Goal: Task Accomplishment & Management: Use online tool/utility

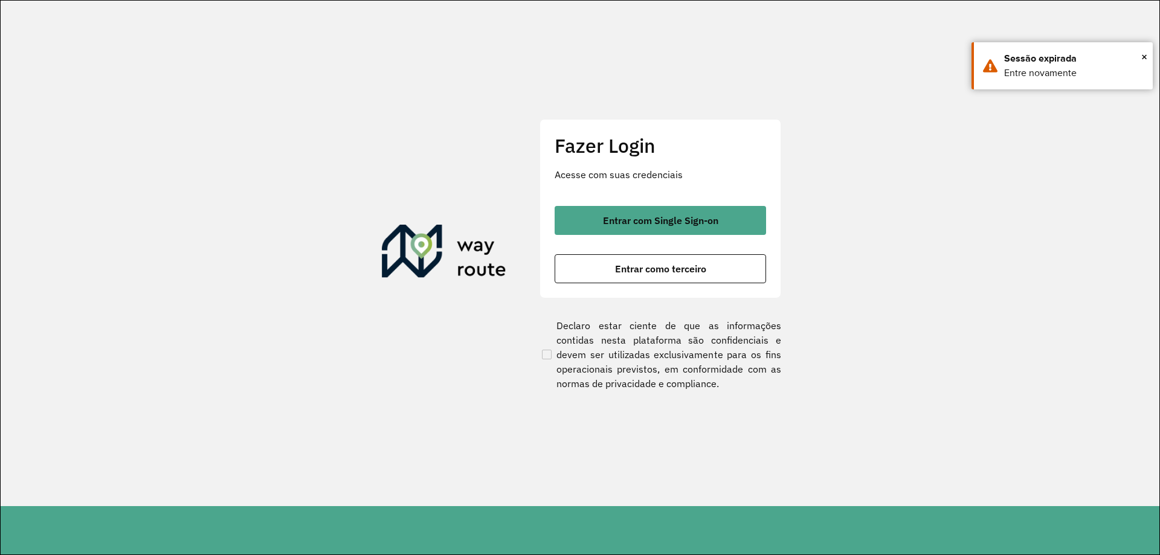
click at [626, 218] on span "Entrar com Single Sign-on" at bounding box center [660, 221] width 115 height 10
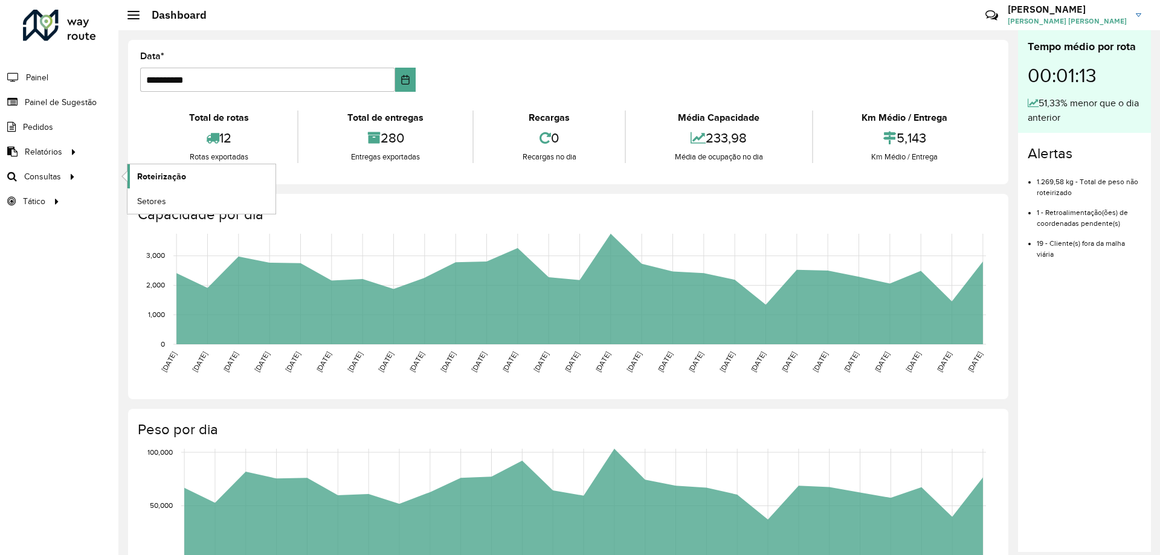
click at [169, 172] on span "Roteirização" at bounding box center [161, 176] width 49 height 13
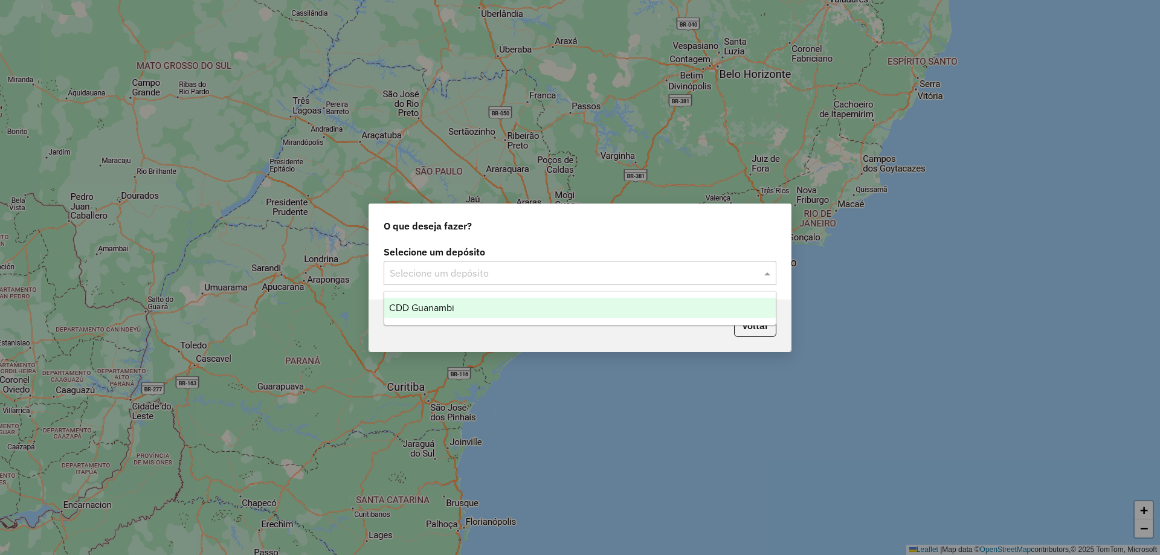
click at [437, 277] on input "text" at bounding box center [568, 273] width 357 height 15
click at [424, 305] on span "CDD Guanambi" at bounding box center [421, 308] width 65 height 10
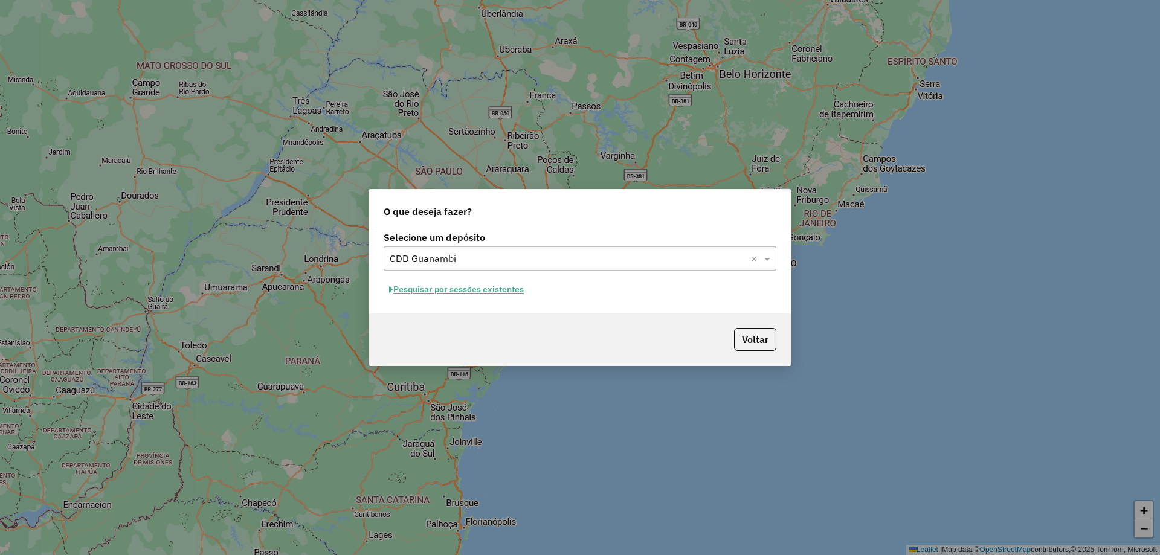
click at [434, 288] on button "Pesquisar por sessões existentes" at bounding box center [457, 289] width 146 height 19
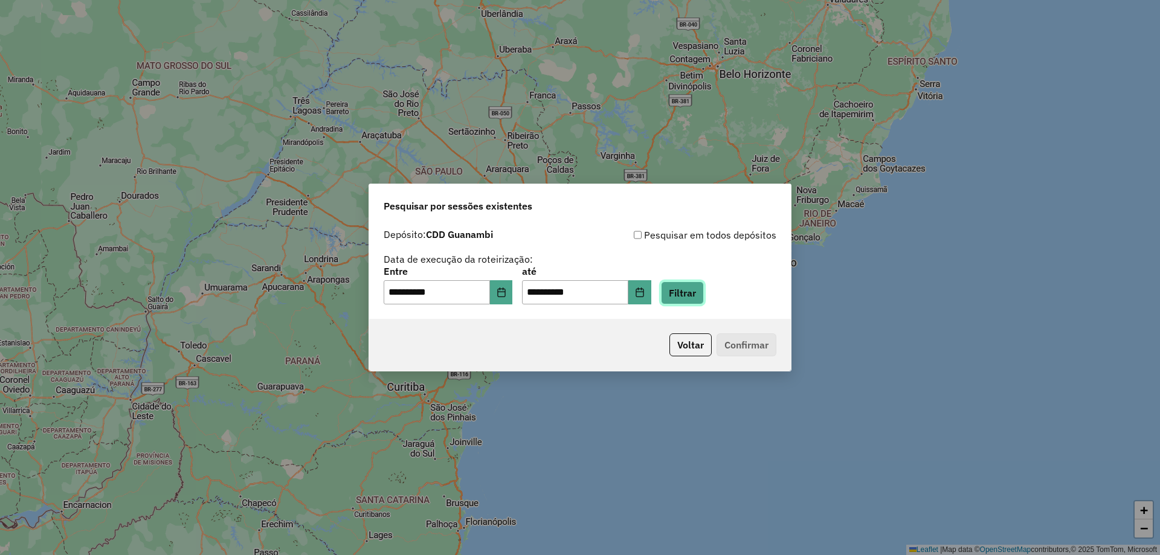
click at [696, 293] on button "Filtrar" at bounding box center [682, 293] width 43 height 23
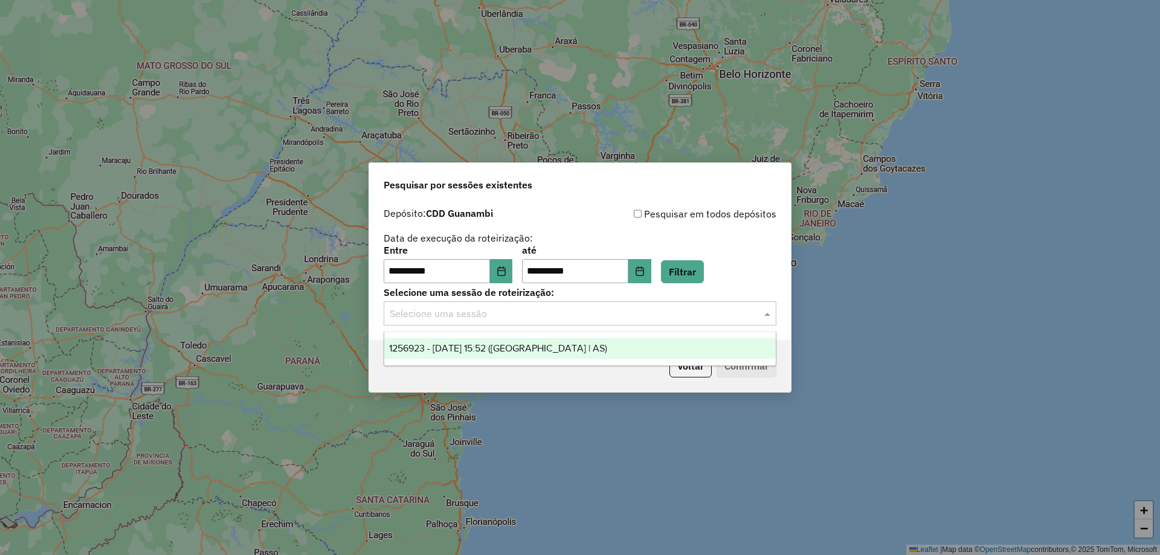
click at [499, 314] on input "text" at bounding box center [568, 314] width 357 height 15
click at [485, 349] on span "1256923 - 01/09/2025 15:52 (Rota | AS)" at bounding box center [498, 348] width 218 height 10
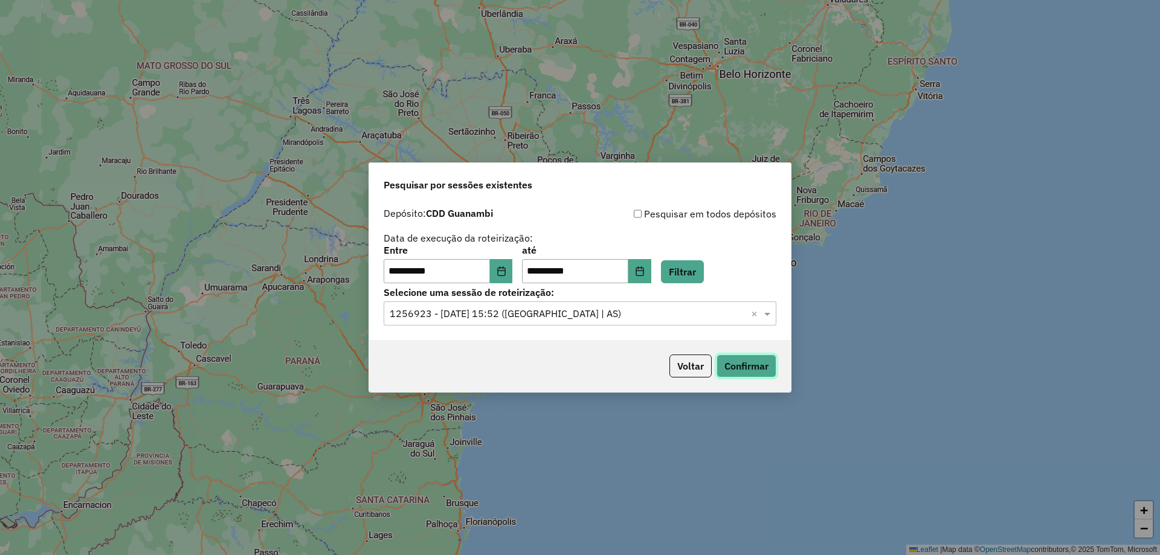
click at [763, 368] on button "Confirmar" at bounding box center [747, 366] width 60 height 23
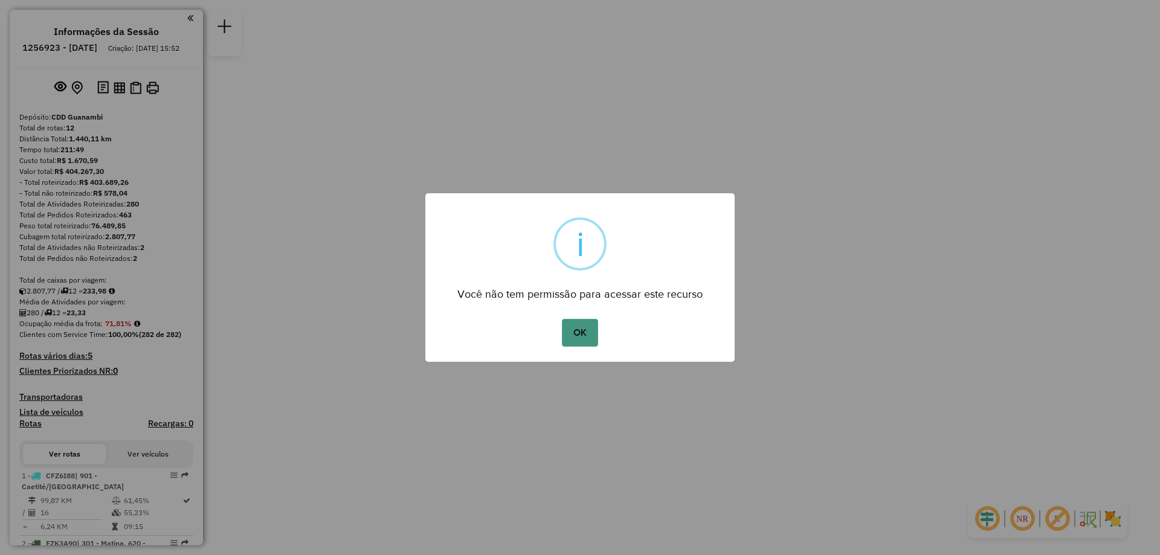
click at [566, 336] on button "OK" at bounding box center [580, 333] width 36 height 28
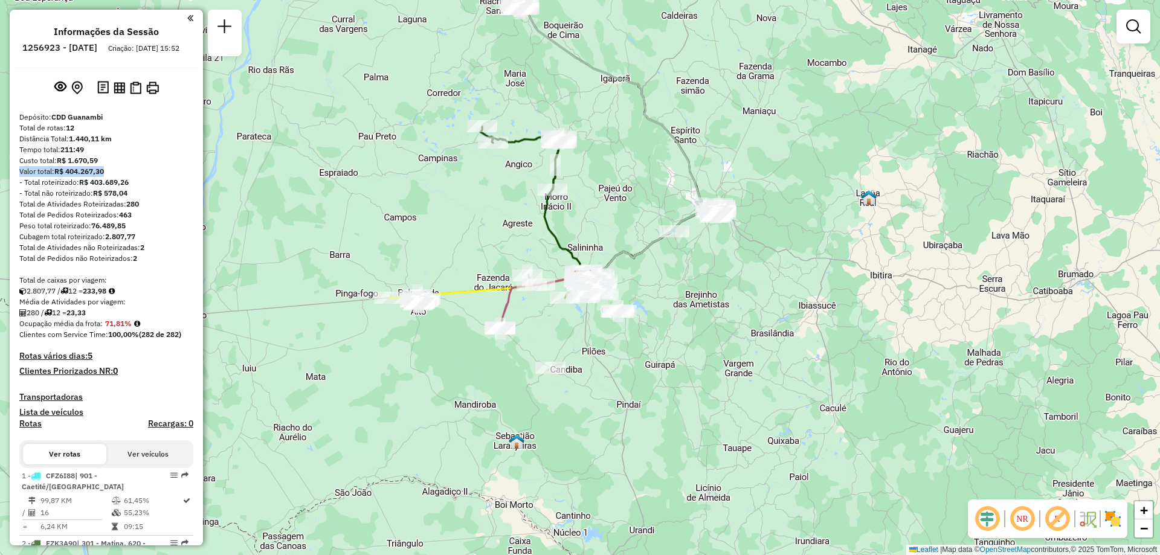
drag, startPoint x: 198, startPoint y: 177, endPoint x: 198, endPoint y: 187, distance: 10.3
click at [198, 187] on div "Informações da Sessão 1256923 - 01/09/2025 Criação: 30/08/2025 15:52 Depósito: …" at bounding box center [106, 278] width 193 height 536
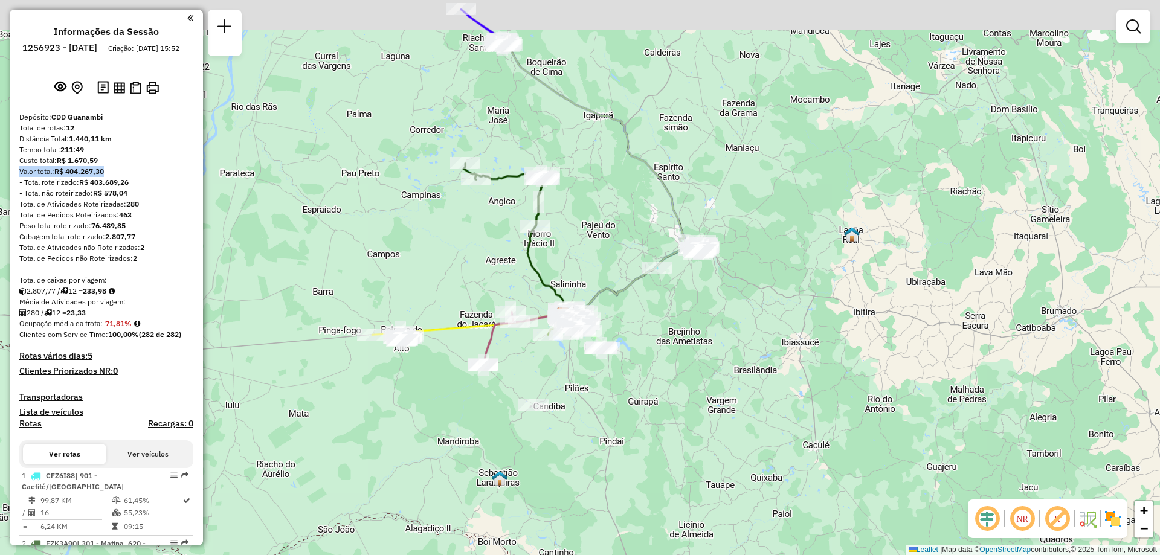
drag, startPoint x: 546, startPoint y: 339, endPoint x: 529, endPoint y: 376, distance: 40.6
click at [529, 376] on div "Janela de atendimento Grade de atendimento Capacidade Transportadoras Veículos …" at bounding box center [580, 277] width 1160 height 555
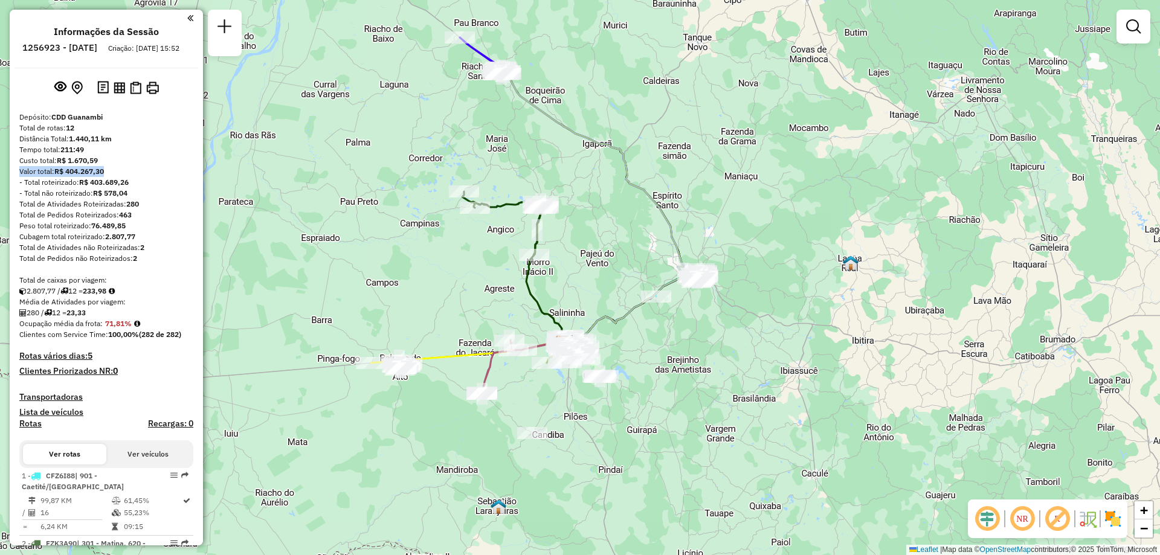
drag, startPoint x: 593, startPoint y: 208, endPoint x: 591, endPoint y: 241, distance: 33.3
click at [591, 241] on div "Janela de atendimento Grade de atendimento Capacidade Transportadoras Veículos …" at bounding box center [580, 277] width 1160 height 555
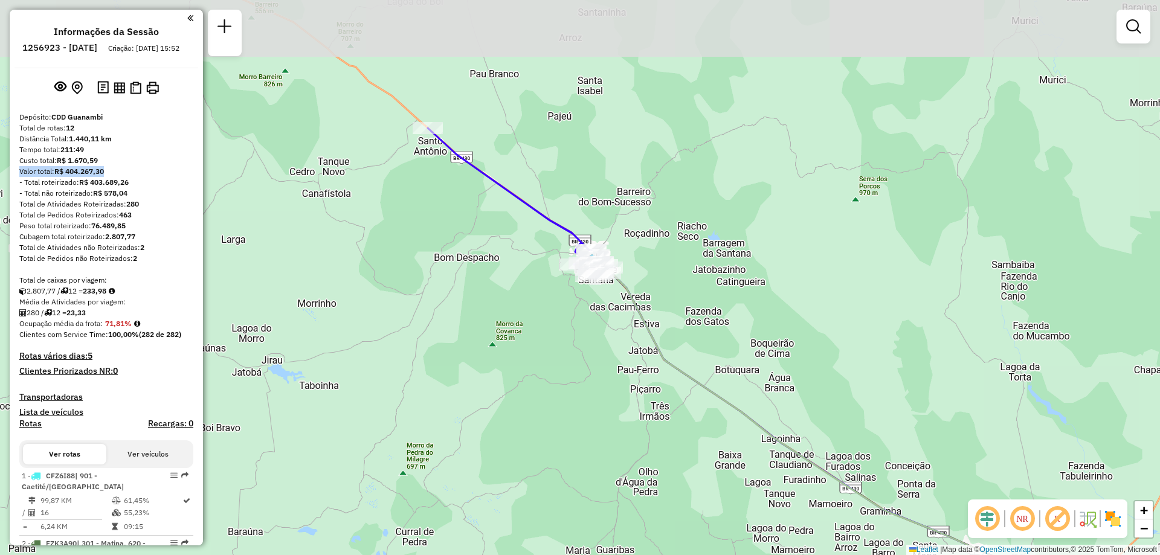
drag, startPoint x: 489, startPoint y: 66, endPoint x: 491, endPoint y: 132, distance: 65.3
click at [491, 132] on div "Janela de atendimento Grade de atendimento Capacidade Transportadoras Veículos …" at bounding box center [580, 277] width 1160 height 555
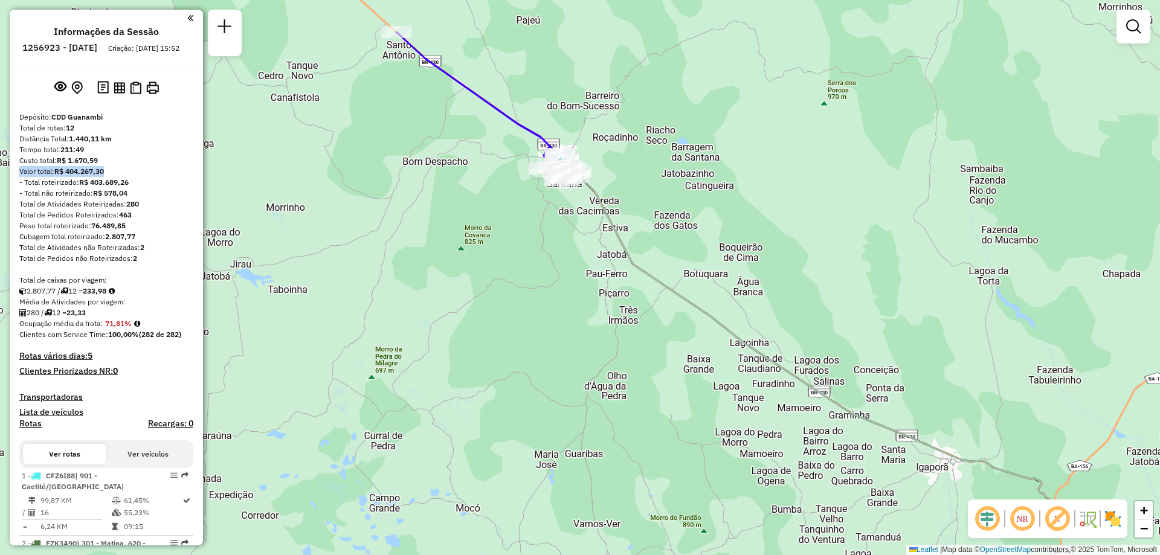
drag, startPoint x: 863, startPoint y: 395, endPoint x: 828, endPoint y: 294, distance: 106.6
click at [828, 294] on div "Janela de atendimento Grade de atendimento Capacidade Transportadoras Veículos …" at bounding box center [580, 277] width 1160 height 555
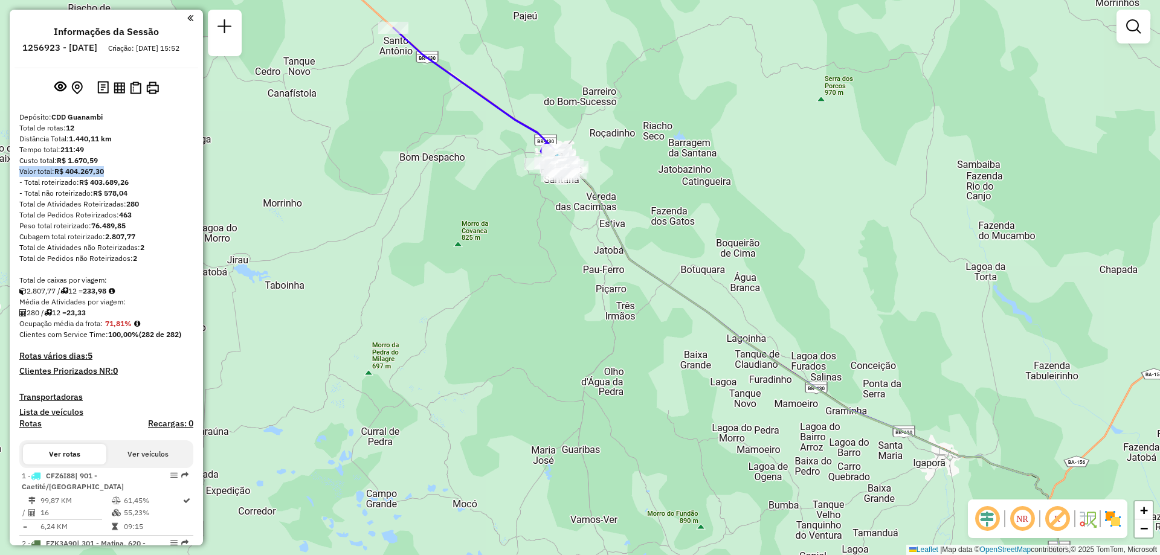
drag, startPoint x: 947, startPoint y: 447, endPoint x: 791, endPoint y: 252, distance: 250.2
click at [792, 253] on icon at bounding box center [815, 386] width 511 height 450
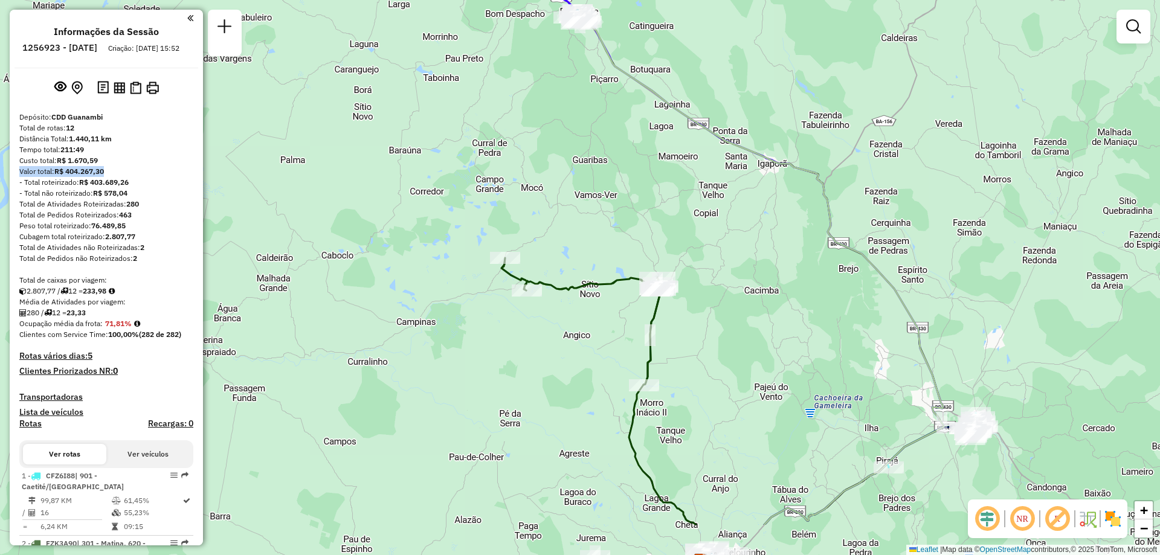
drag, startPoint x: 754, startPoint y: 355, endPoint x: 743, endPoint y: 265, distance: 90.7
click at [743, 265] on div "Janela de atendimento Grade de atendimento Capacidade Transportadoras Veículos …" at bounding box center [580, 277] width 1160 height 555
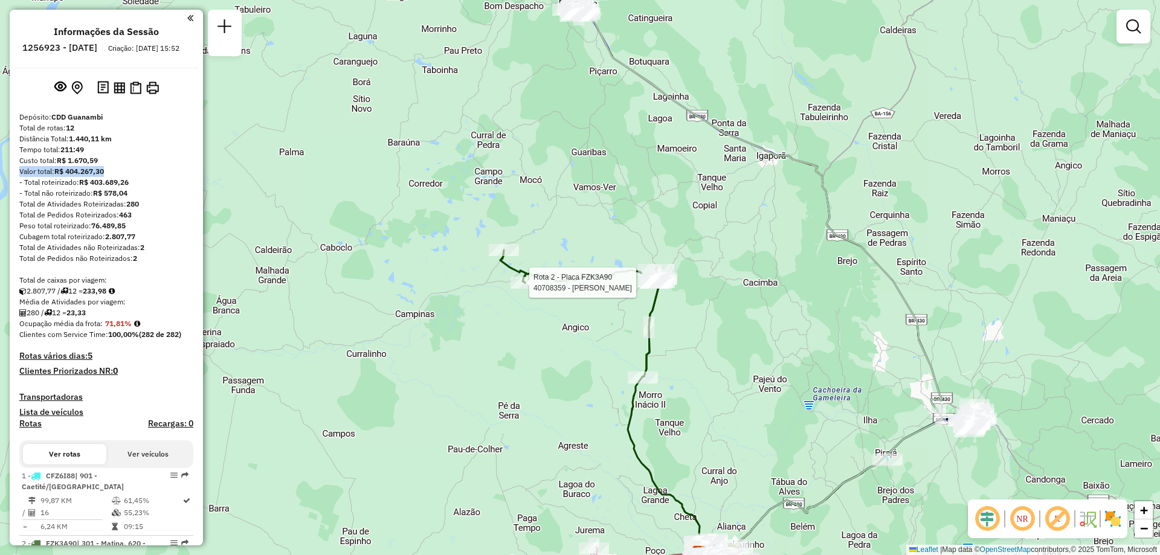
select select "**********"
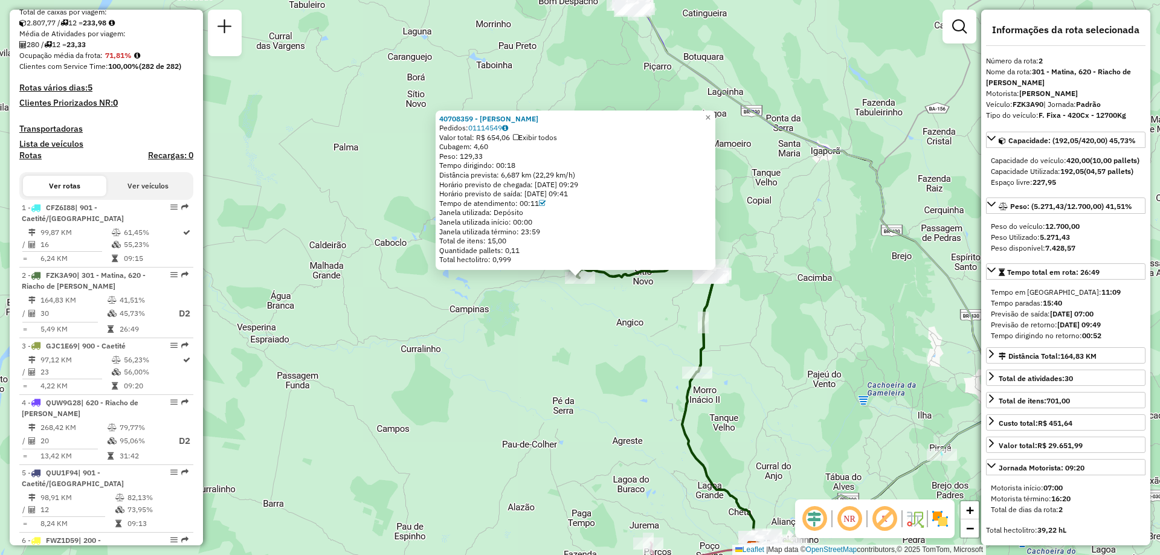
scroll to position [537, 0]
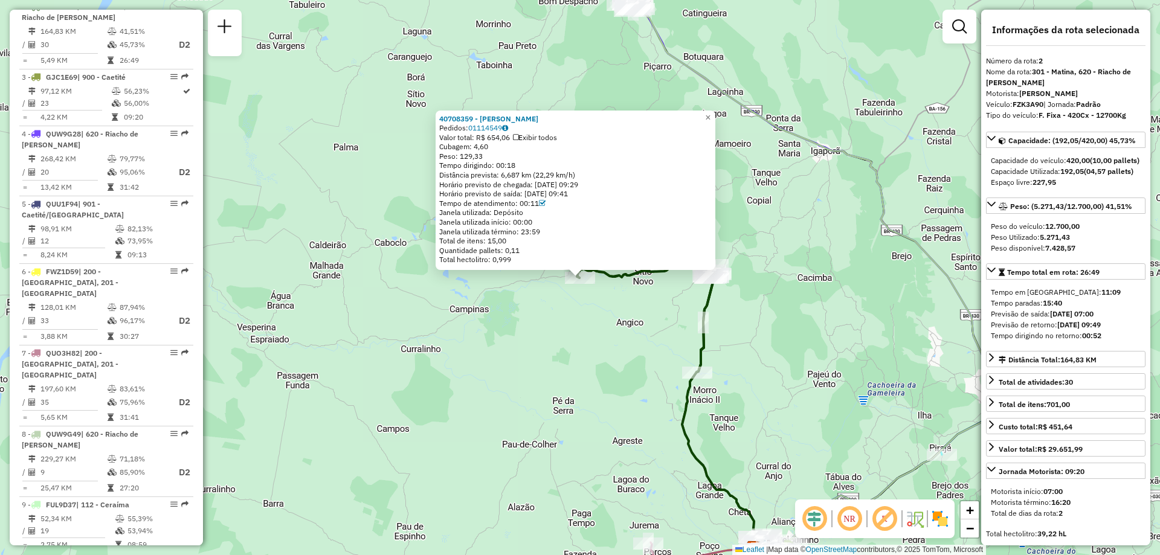
click at [521, 305] on div "40708359 - VERBENA OLIVEIRA CAIRES SILVA Pedidos: 01114549 Valor total: R$ 654,…" at bounding box center [580, 277] width 1160 height 555
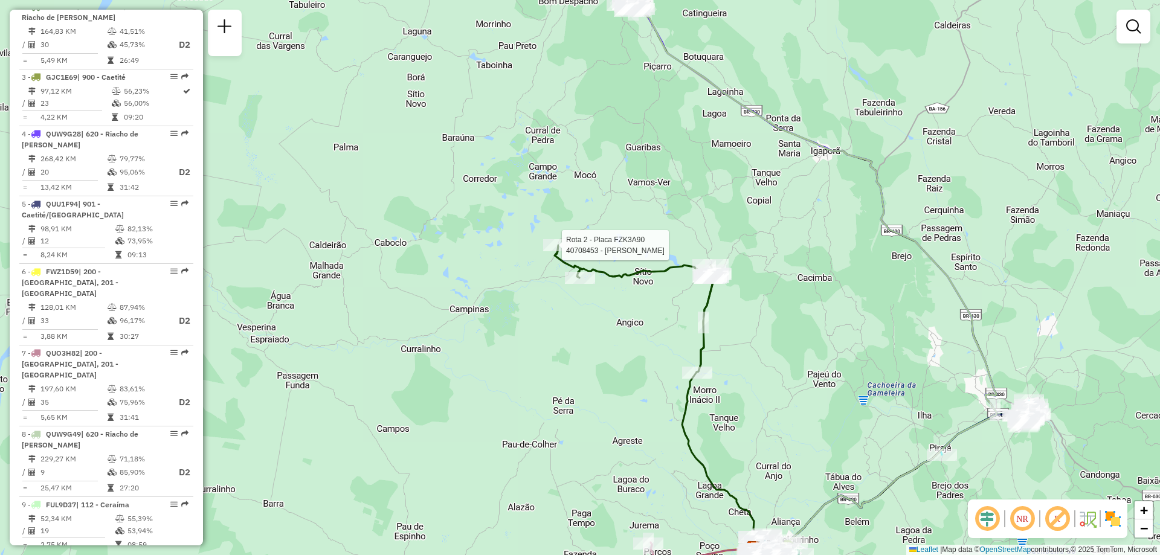
select select "**********"
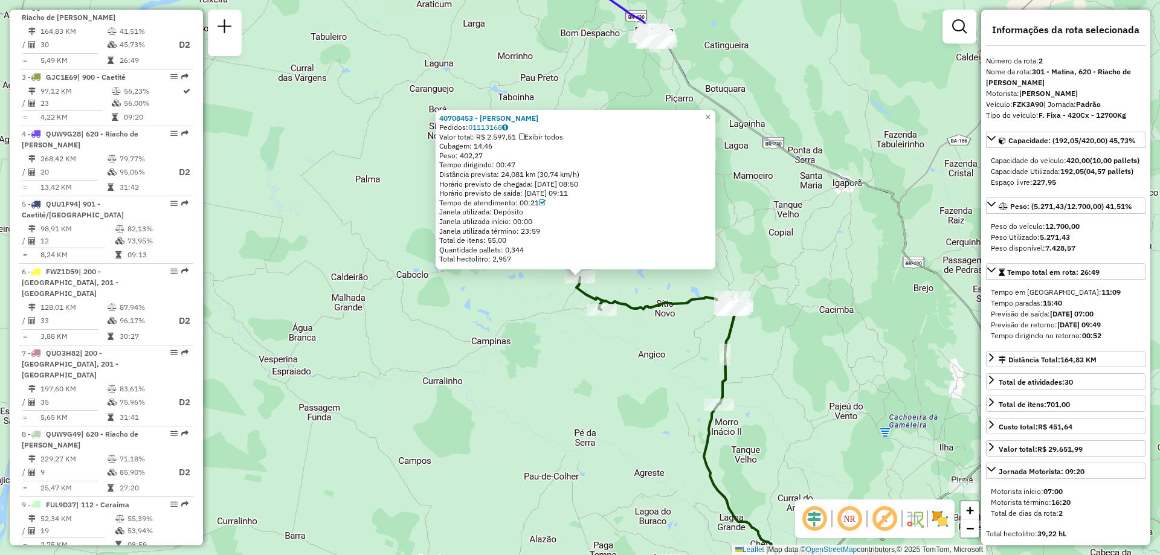
click at [560, 346] on div "40708453 - ZENILSON NUNES PEREIRA Pedidos: 01113168 Valor total: R$ 2.597,51 Ex…" at bounding box center [580, 277] width 1160 height 555
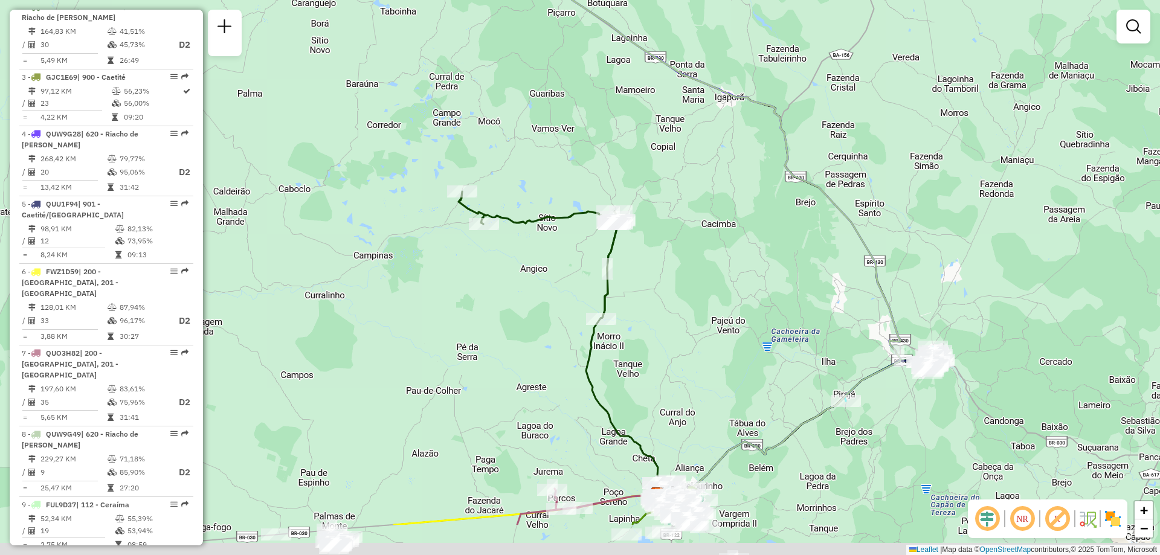
drag, startPoint x: 812, startPoint y: 416, endPoint x: 671, endPoint y: 312, distance: 174.2
click at [672, 313] on div "Janela de atendimento Grade de atendimento Capacidade Transportadoras Veículos …" at bounding box center [580, 277] width 1160 height 555
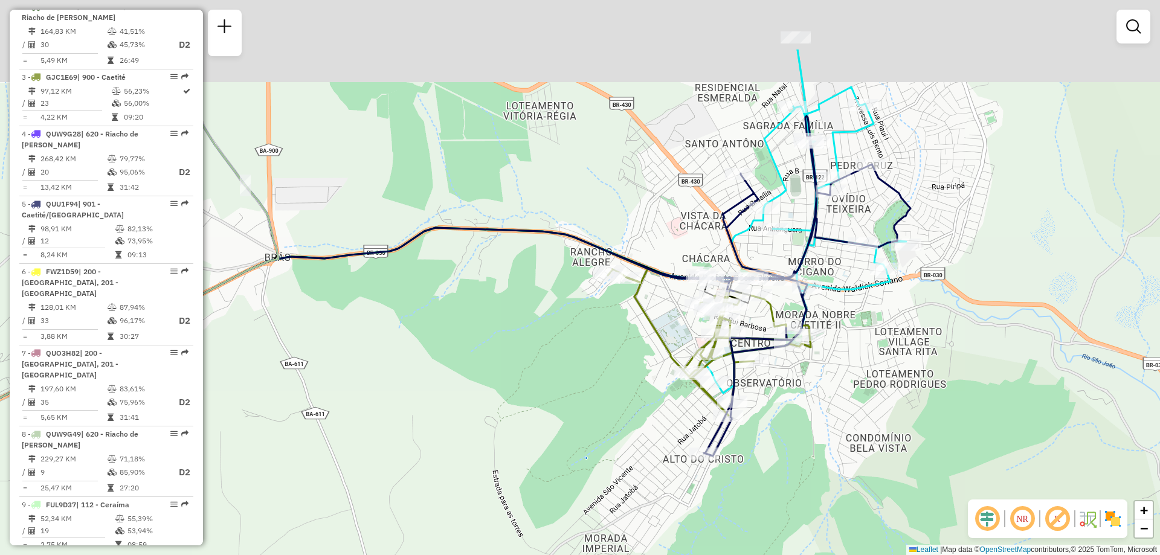
drag, startPoint x: 842, startPoint y: 268, endPoint x: 830, endPoint y: 379, distance: 111.9
click at [830, 379] on div "Janela de atendimento Grade de atendimento Capacidade Transportadoras Veículos …" at bounding box center [580, 277] width 1160 height 555
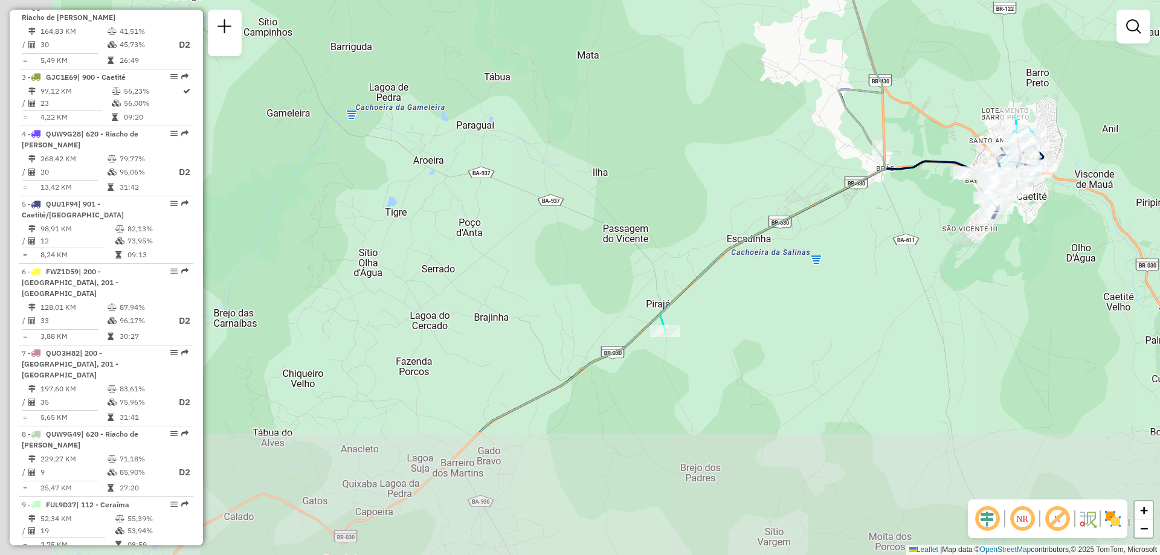
drag, startPoint x: 518, startPoint y: 485, endPoint x: 746, endPoint y: 277, distance: 308.4
click at [736, 286] on div "Janela de atendimento Grade de atendimento Capacidade Transportadoras Veículos …" at bounding box center [580, 277] width 1160 height 555
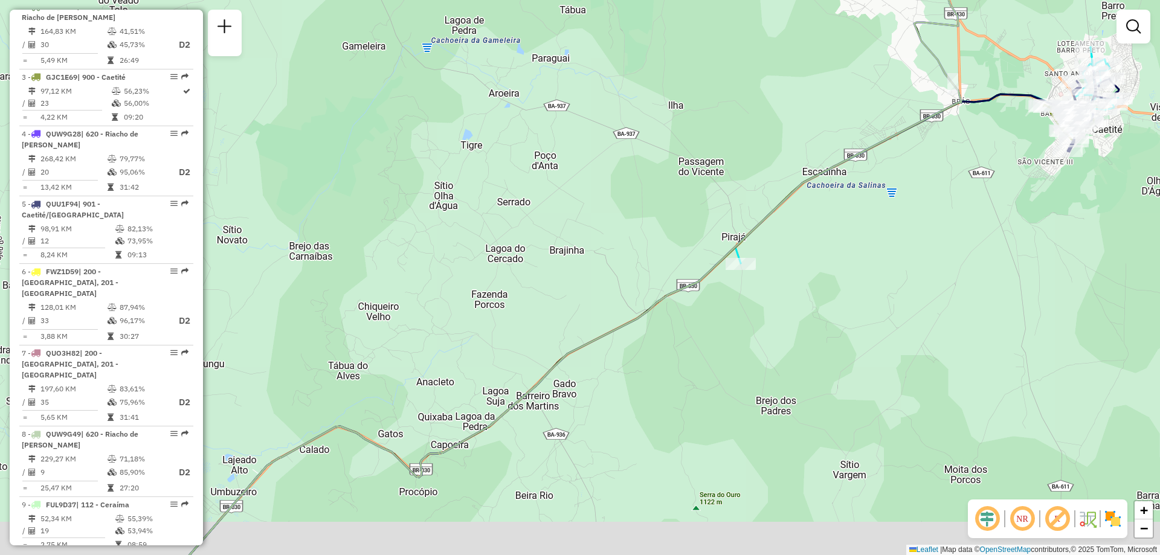
drag, startPoint x: 645, startPoint y: 384, endPoint x: 730, endPoint y: 312, distance: 111.0
click at [730, 312] on div "Janela de atendimento Grade de atendimento Capacidade Transportadoras Veículos …" at bounding box center [580, 277] width 1160 height 555
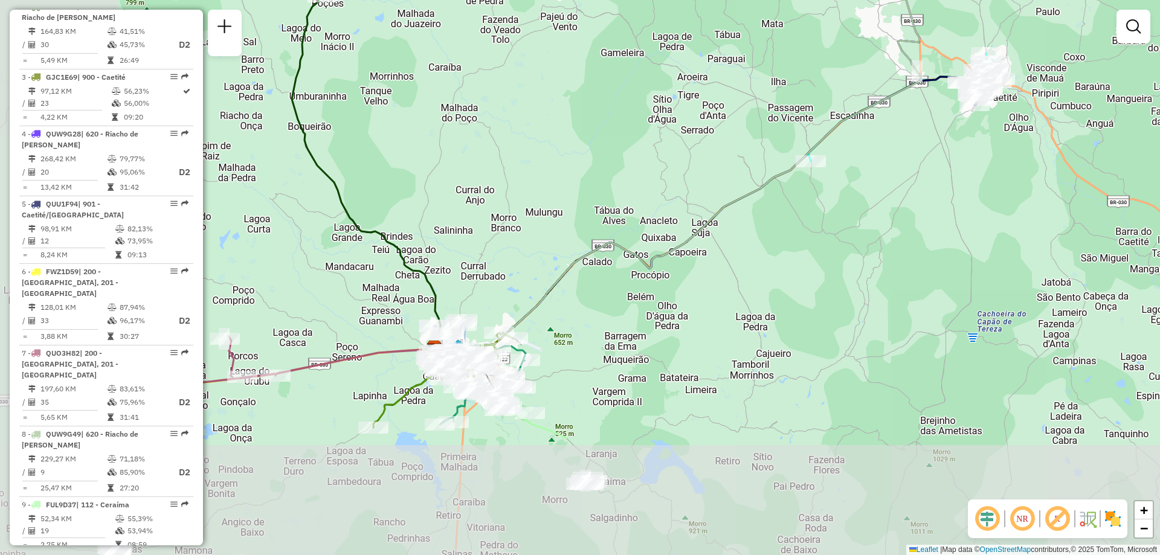
drag, startPoint x: 451, startPoint y: 480, endPoint x: 642, endPoint y: 298, distance: 264.1
click at [632, 303] on div "Janela de atendimento Grade de atendimento Capacidade Transportadoras Veículos …" at bounding box center [580, 277] width 1160 height 555
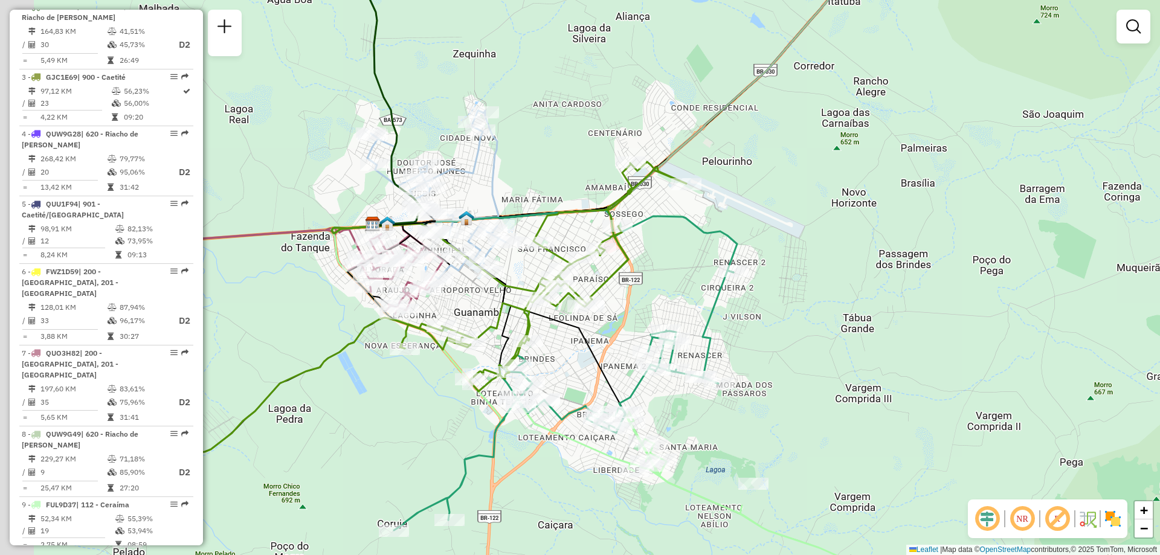
drag, startPoint x: 642, startPoint y: 318, endPoint x: 632, endPoint y: 314, distance: 11.4
click at [676, 313] on div "Janela de atendimento Grade de atendimento Capacidade Transportadoras Veículos …" at bounding box center [580, 277] width 1160 height 555
drag, startPoint x: 794, startPoint y: 412, endPoint x: 843, endPoint y: 306, distance: 116.0
click at [843, 306] on div "Janela de atendimento Grade de atendimento Capacidade Transportadoras Veículos …" at bounding box center [580, 277] width 1160 height 555
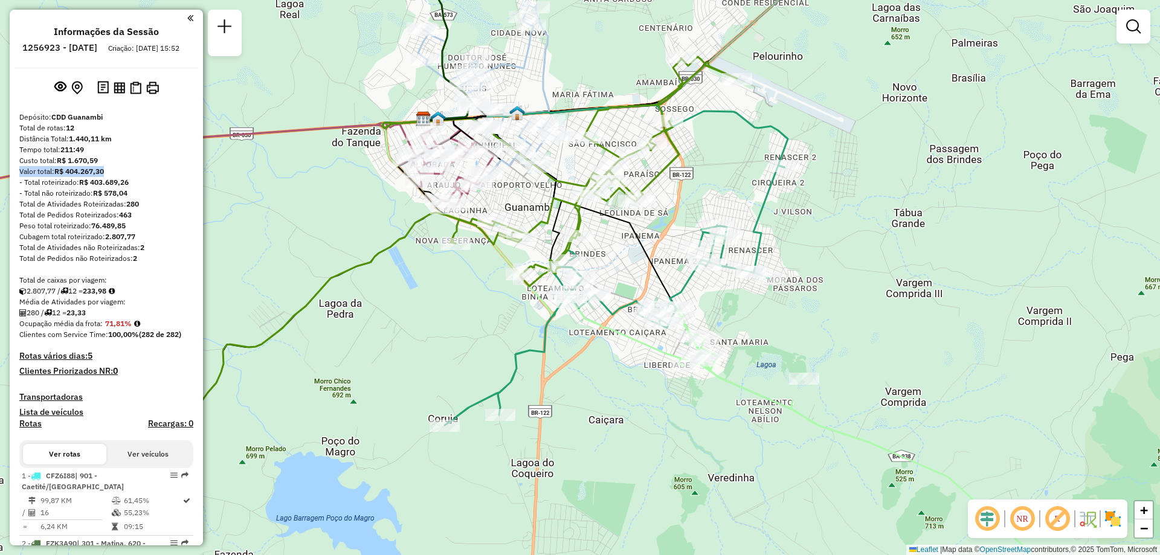
scroll to position [121, 0]
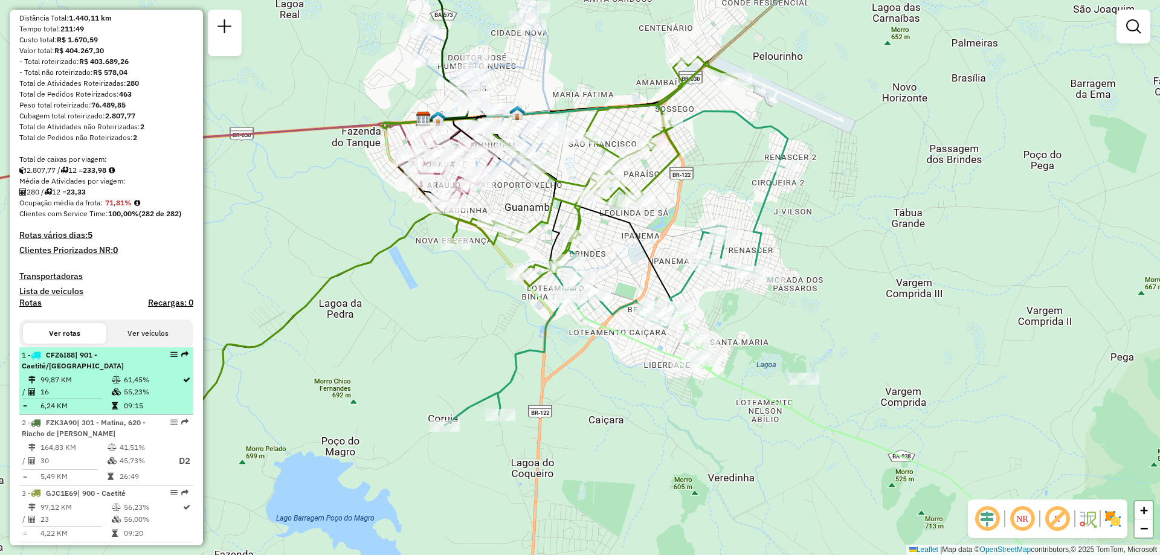
select select "**********"
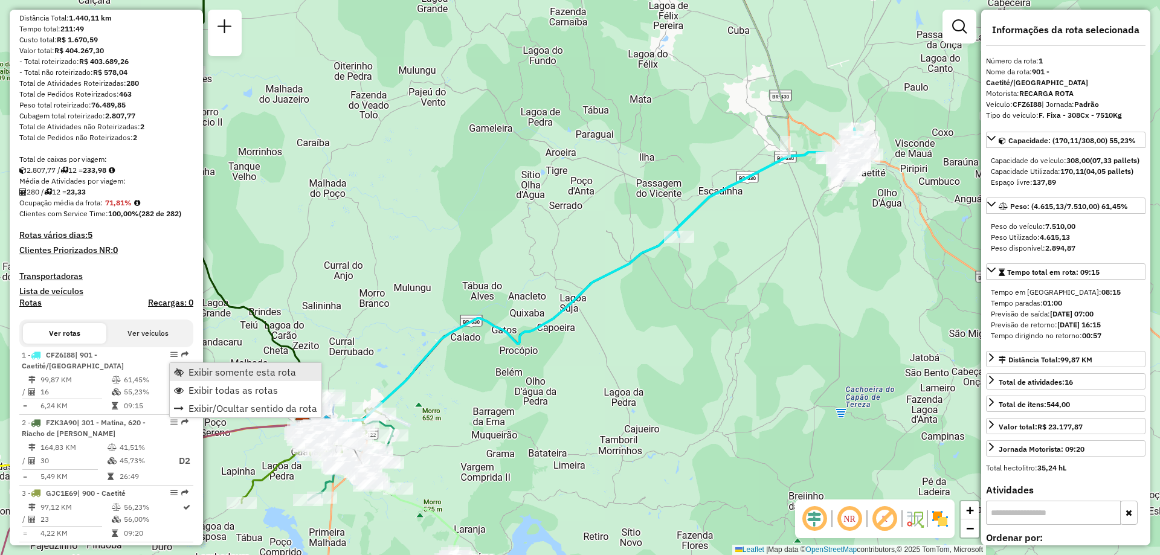
click at [241, 375] on span "Exibir somente esta rota" at bounding box center [243, 372] width 108 height 10
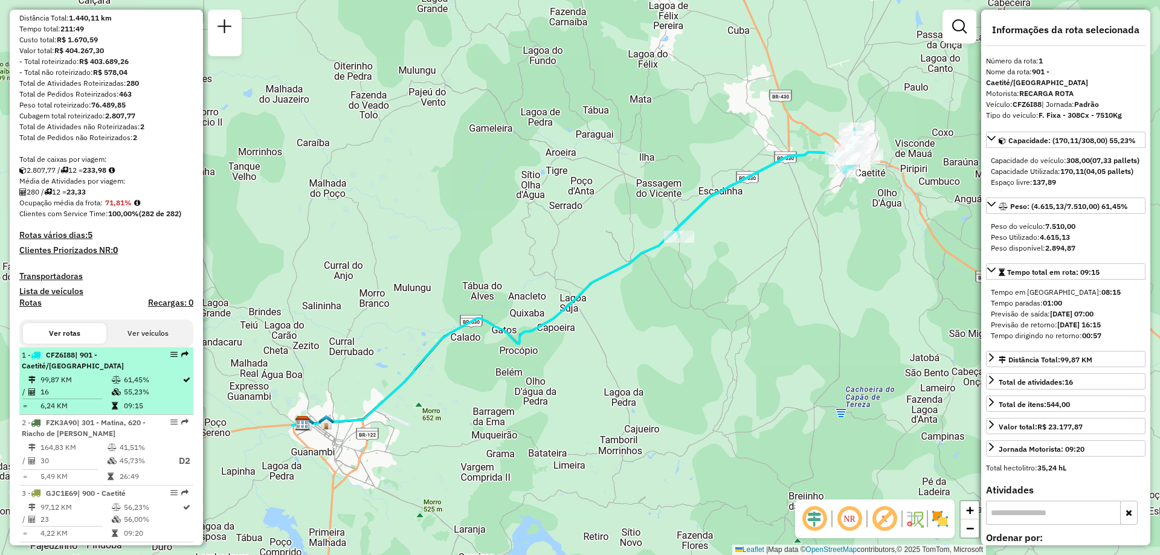
scroll to position [242, 0]
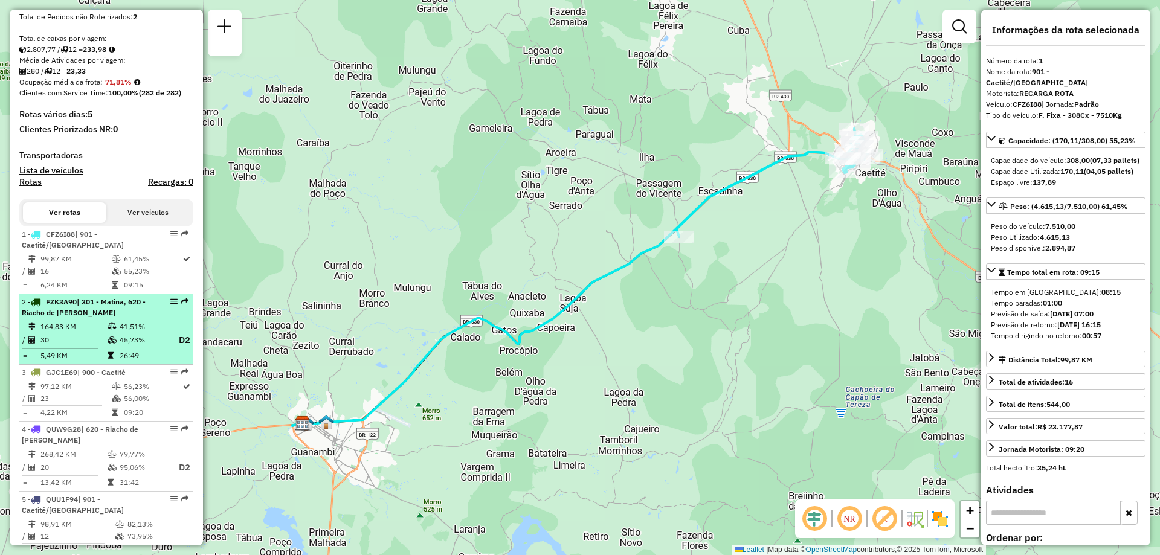
click at [121, 348] on td "45,73%" at bounding box center [143, 340] width 48 height 15
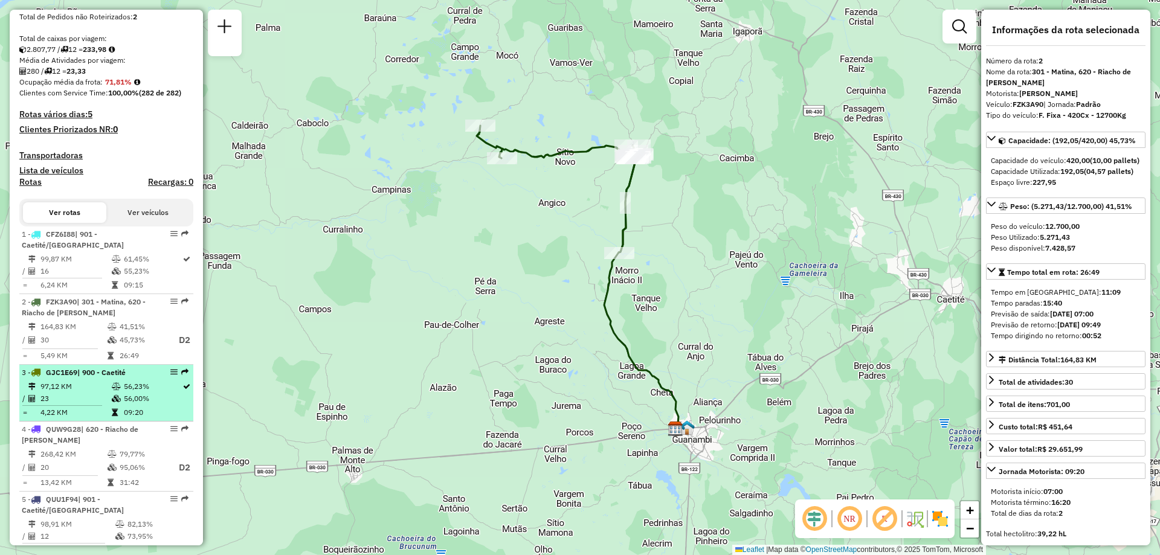
click at [102, 377] on span "| 900 - Caetité" at bounding box center [101, 372] width 48 height 9
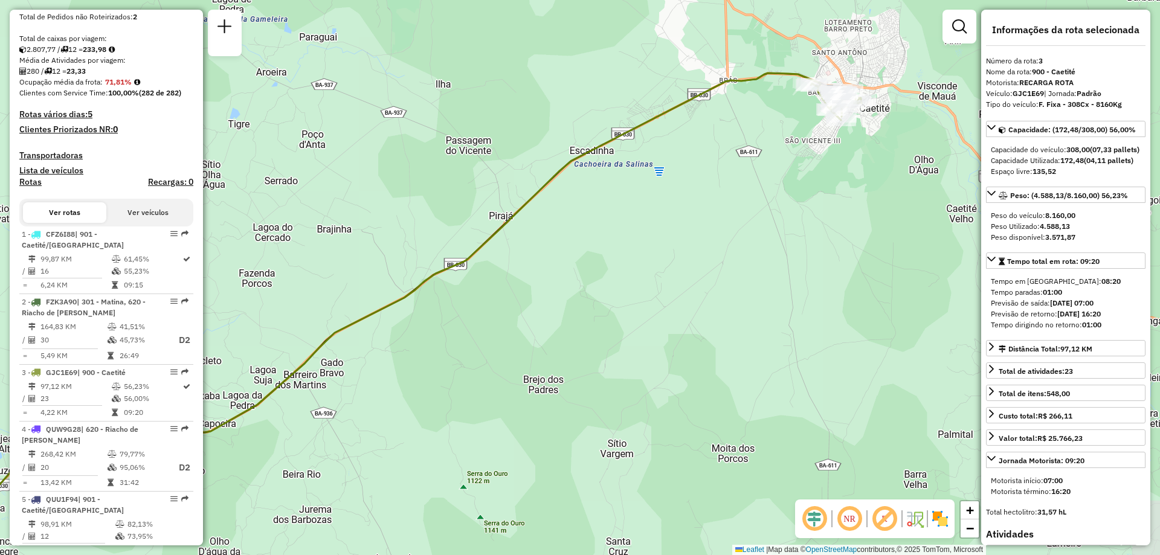
drag, startPoint x: 905, startPoint y: 199, endPoint x: 622, endPoint y: 269, distance: 290.6
click at [622, 269] on div "Janela de atendimento Grade de atendimento Capacidade Transportadoras Veículos …" at bounding box center [580, 277] width 1160 height 555
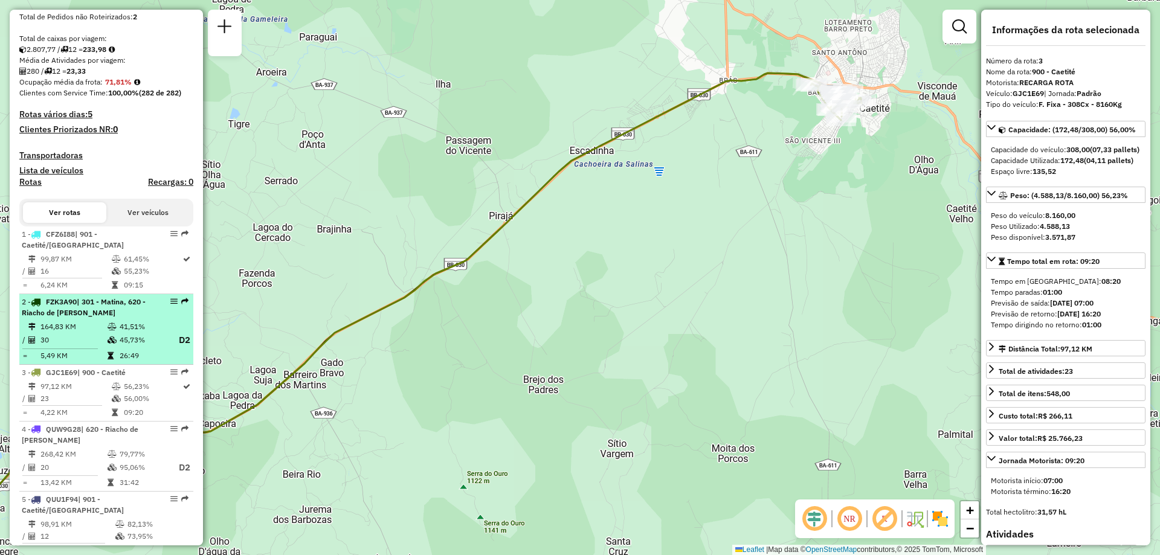
click at [134, 348] on td "45,73%" at bounding box center [143, 340] width 48 height 15
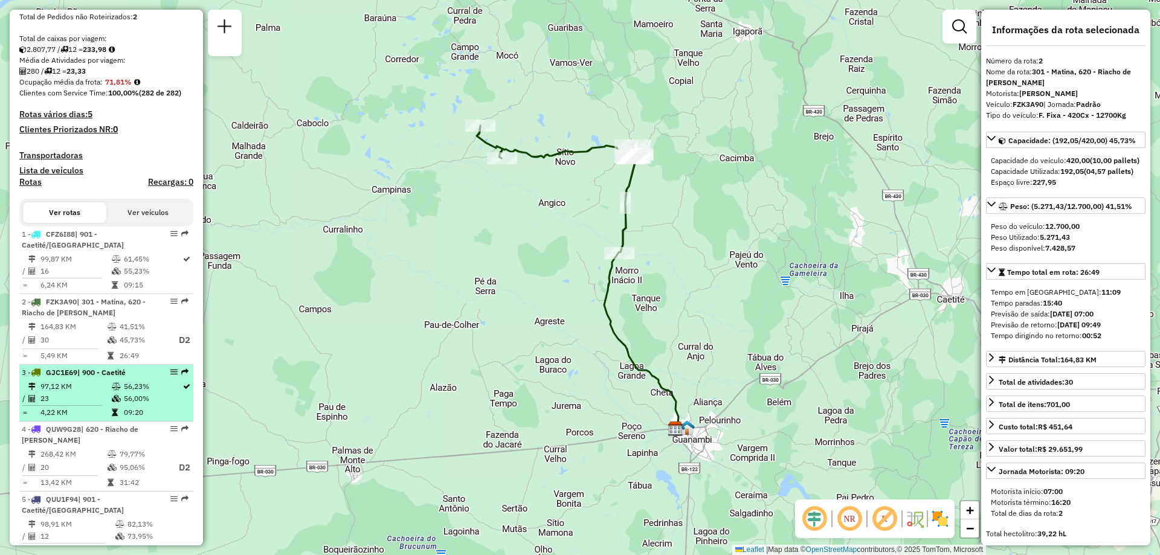
click at [113, 402] on icon at bounding box center [116, 398] width 9 height 7
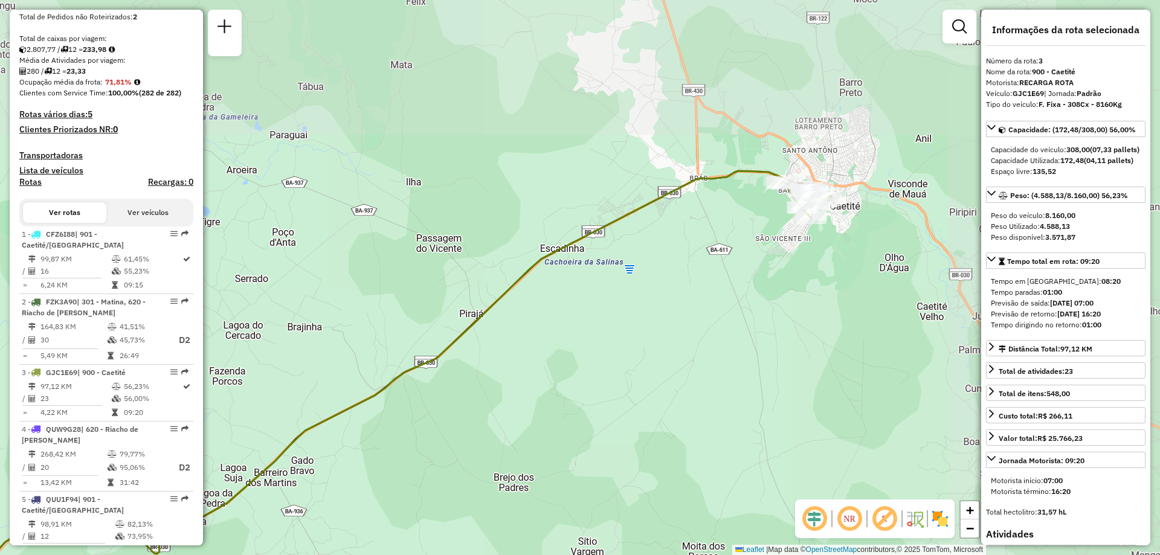
drag, startPoint x: 722, startPoint y: 280, endPoint x: 409, endPoint y: 445, distance: 353.8
click at [407, 449] on div "Janela de atendimento Grade de atendimento Capacidade Transportadoras Veículos …" at bounding box center [580, 277] width 1160 height 555
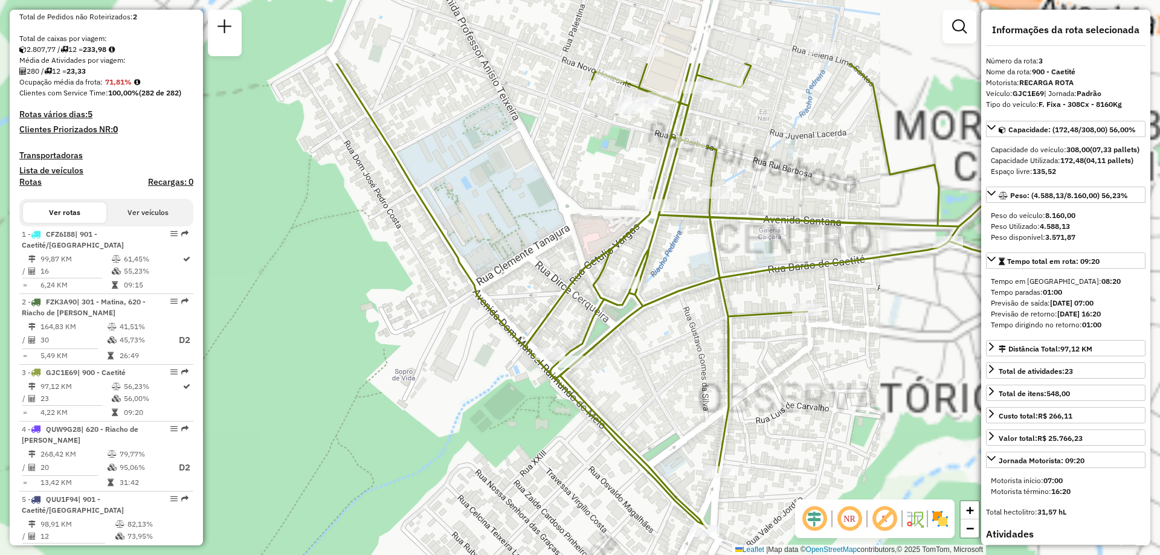
drag, startPoint x: 877, startPoint y: 253, endPoint x: 855, endPoint y: 384, distance: 133.0
click at [856, 388] on div "Janela de atendimento Grade de atendimento Capacidade Transportadoras Veículos …" at bounding box center [580, 277] width 1160 height 555
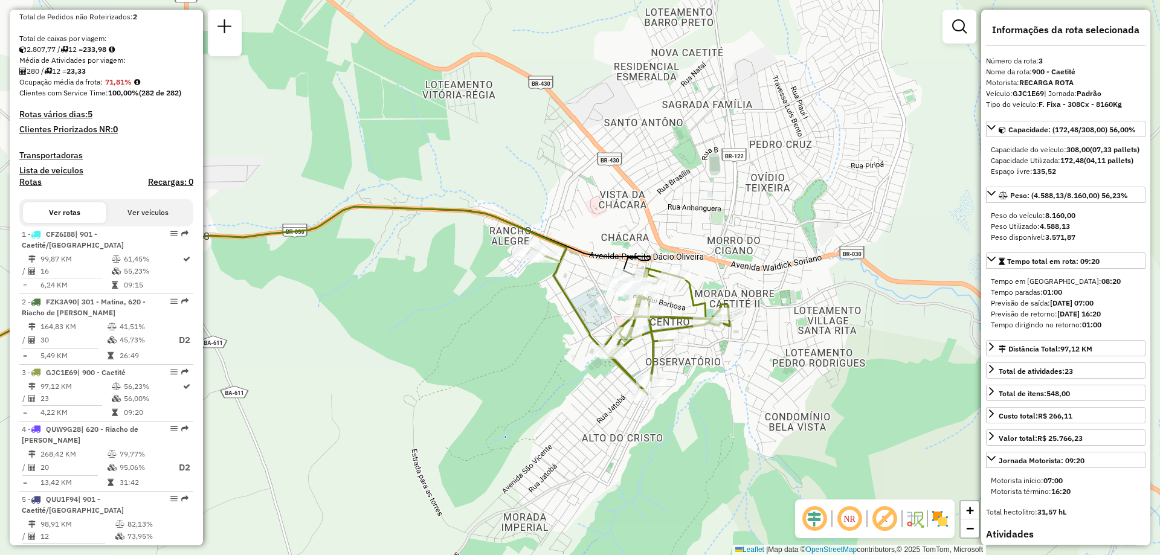
drag, startPoint x: 776, startPoint y: 153, endPoint x: 613, endPoint y: 124, distance: 165.1
click at [613, 124] on div "Janela de atendimento Grade de atendimento Capacidade Transportadoras Veículos …" at bounding box center [580, 277] width 1160 height 555
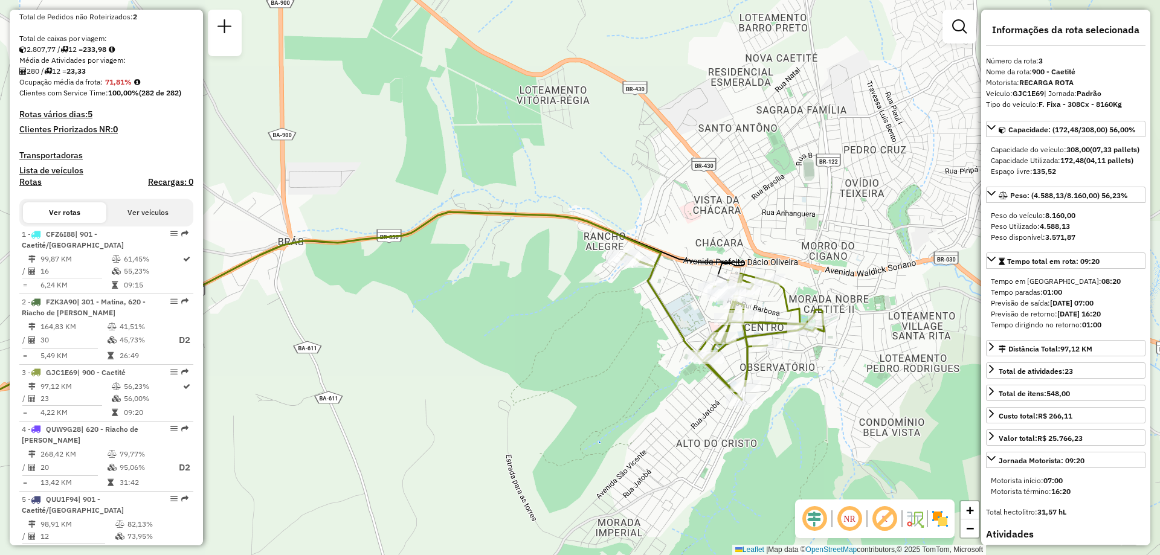
drag, startPoint x: 339, startPoint y: 364, endPoint x: 434, endPoint y: 370, distance: 95.6
click at [434, 370] on div "Janela de atendimento Grade de atendimento Capacidade Transportadoras Veículos …" at bounding box center [580, 277] width 1160 height 555
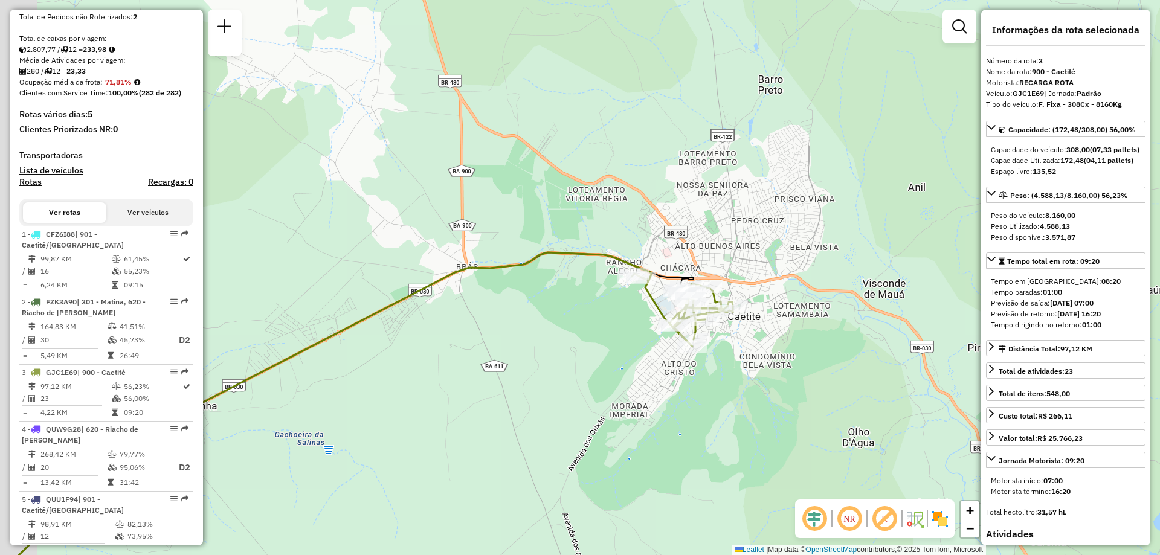
drag, startPoint x: 320, startPoint y: 418, endPoint x: 521, endPoint y: 371, distance: 207.1
click at [521, 371] on div "Janela de atendimento Grade de atendimento Capacidade Transportadoras Veículos …" at bounding box center [580, 277] width 1160 height 555
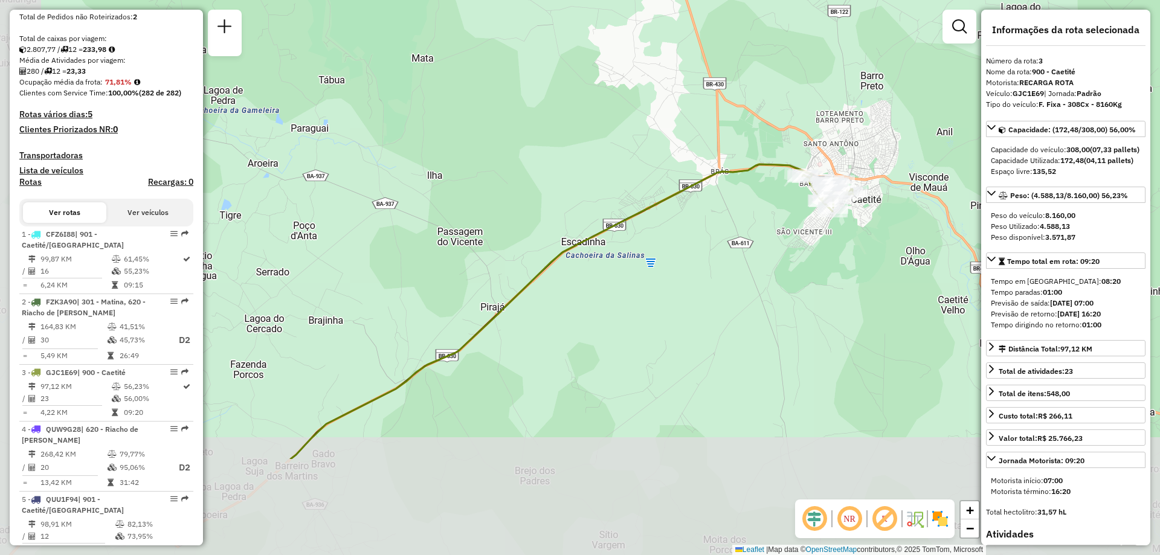
drag, startPoint x: 419, startPoint y: 465, endPoint x: 625, endPoint y: 295, distance: 267.4
click at [623, 295] on div "Janela de atendimento Grade de atendimento Capacidade Transportadoras Veículos …" at bounding box center [580, 277] width 1160 height 555
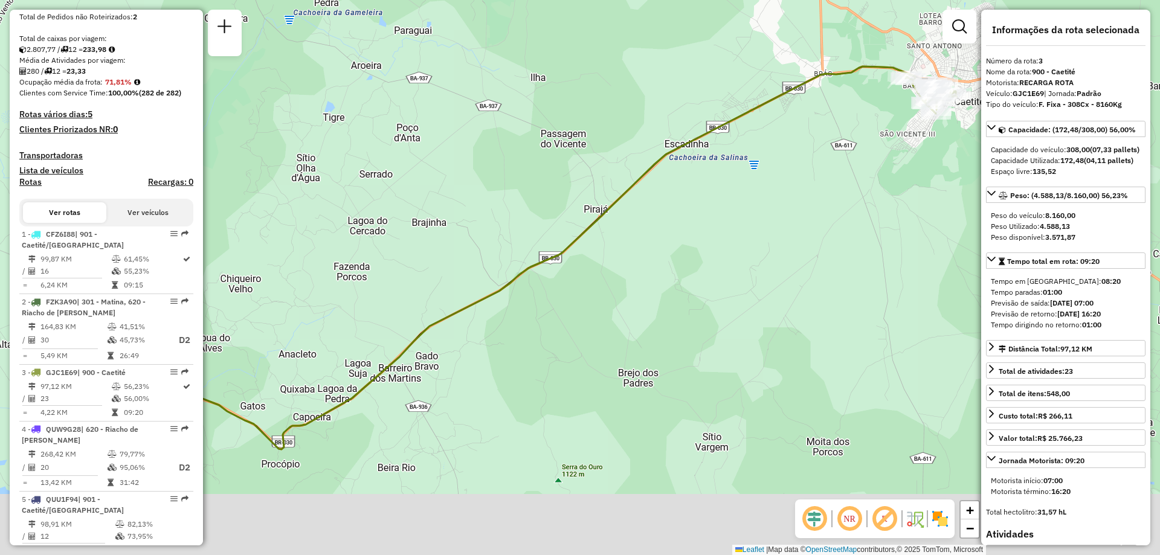
drag, startPoint x: 500, startPoint y: 386, endPoint x: 585, endPoint y: 306, distance: 116.7
click at [585, 306] on div "Janela de atendimento Grade de atendimento Capacidade Transportadoras Veículos …" at bounding box center [580, 277] width 1160 height 555
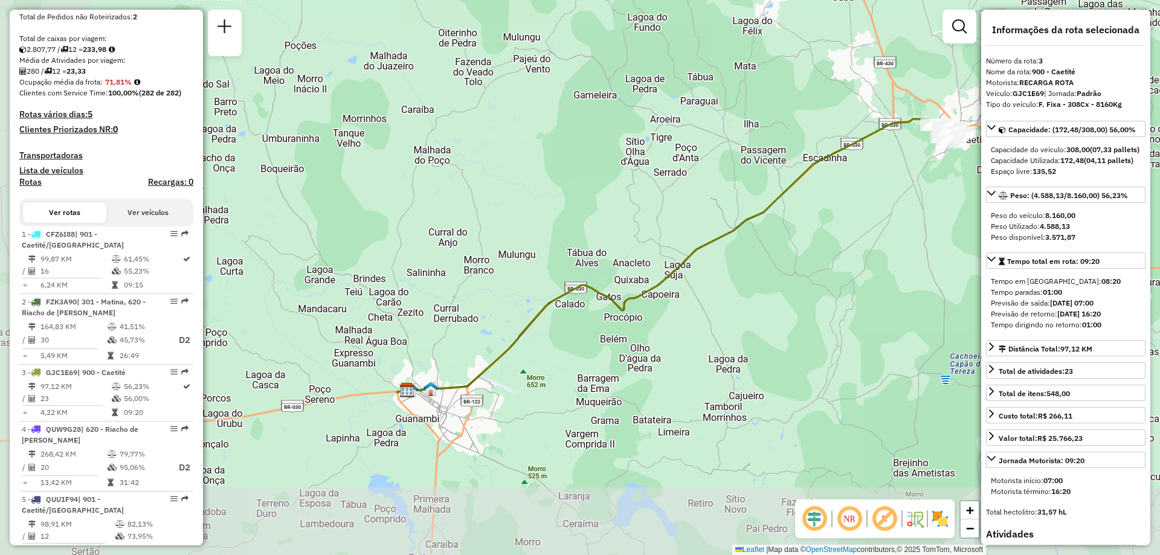
drag, startPoint x: 490, startPoint y: 364, endPoint x: 648, endPoint y: 311, distance: 166.8
click at [648, 311] on div "Janela de atendimento Grade de atendimento Capacidade Transportadoras Veículos …" at bounding box center [580, 277] width 1160 height 555
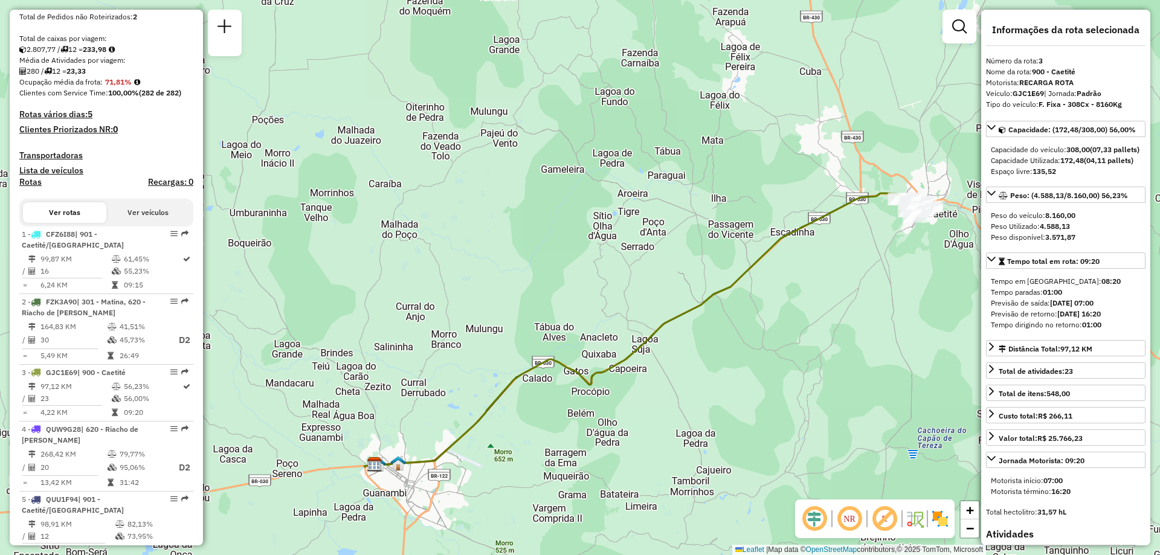
drag, startPoint x: 543, startPoint y: 360, endPoint x: 509, endPoint y: 434, distance: 82.2
click at [509, 434] on div "Janela de atendimento Grade de atendimento Capacidade Transportadoras Veículos …" at bounding box center [580, 277] width 1160 height 555
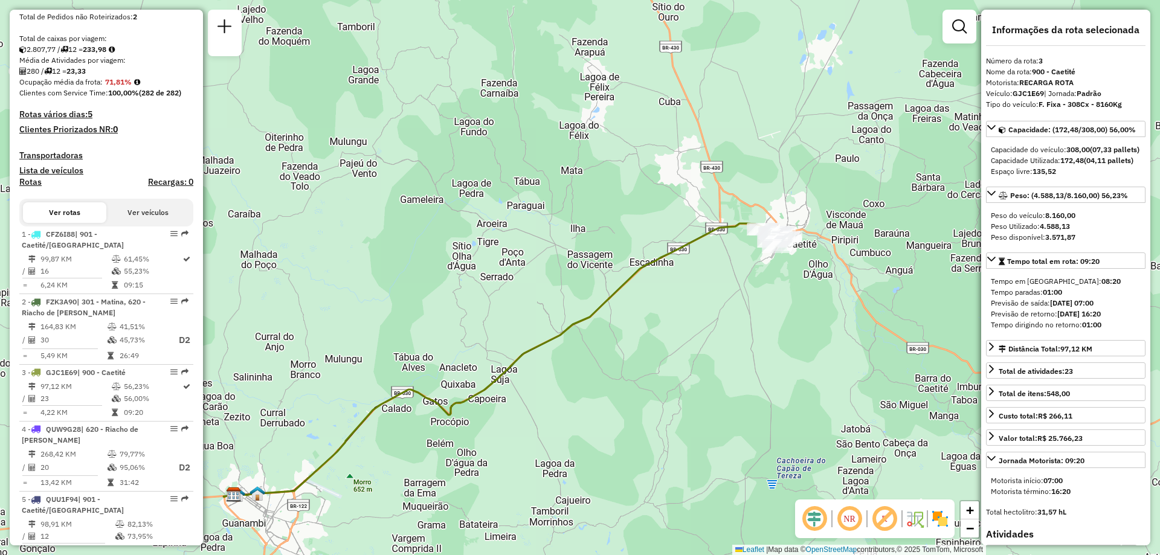
drag, startPoint x: 787, startPoint y: 355, endPoint x: 644, endPoint y: 387, distance: 146.7
click at [644, 387] on div "Janela de atendimento Grade de atendimento Capacidade Transportadoras Veículos …" at bounding box center [580, 277] width 1160 height 555
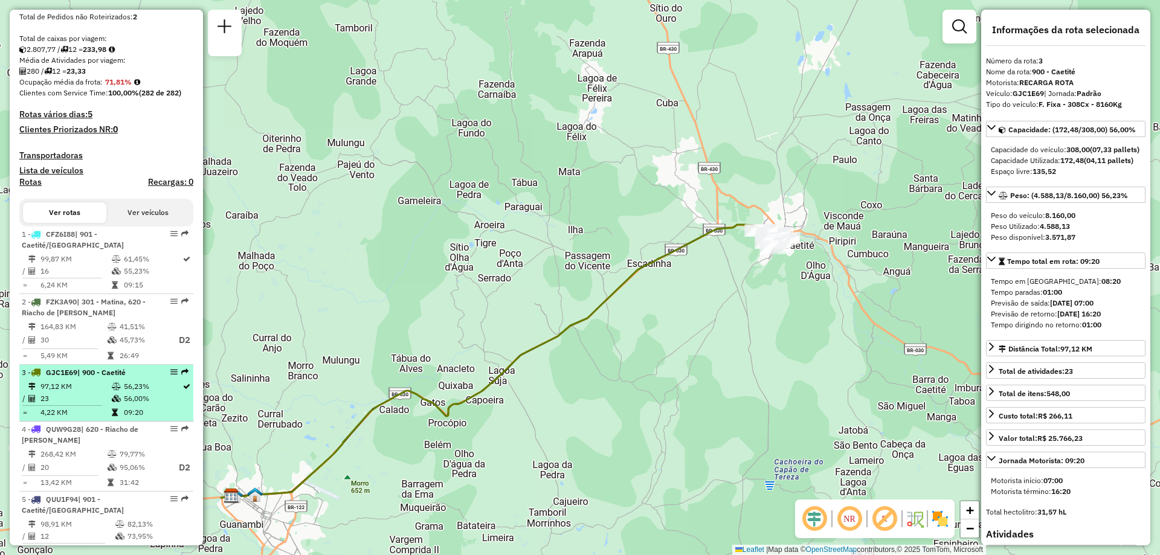
click at [96, 405] on td "23" at bounding box center [75, 399] width 71 height 12
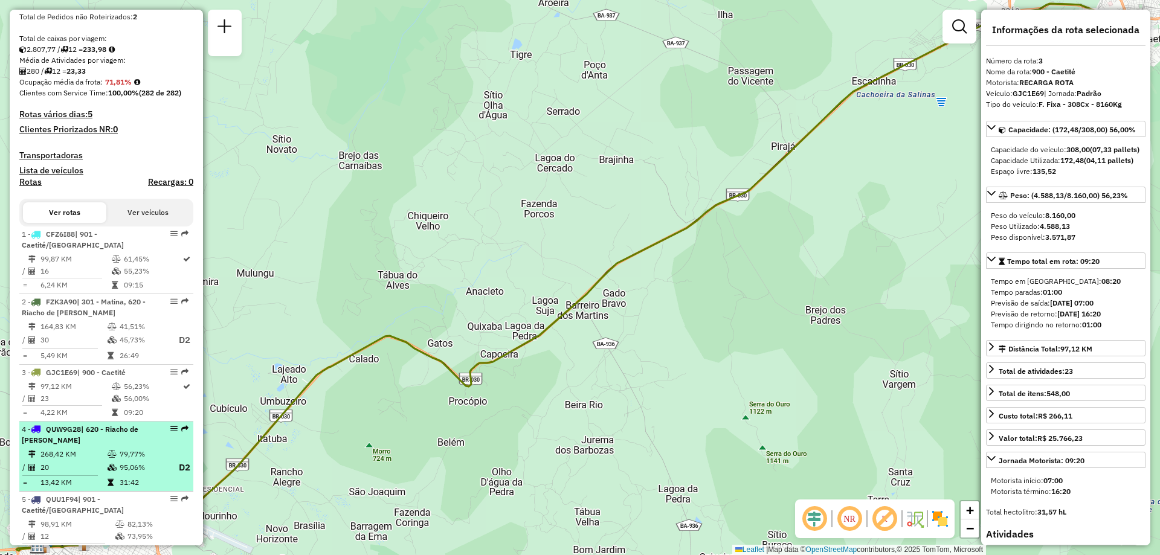
click at [80, 458] on li "4 - QUW9G28 | 620 - Riacho de Santana 268,42 KM 79,77% / 20 95,06% D2 = 13,42 K…" at bounding box center [106, 457] width 174 height 71
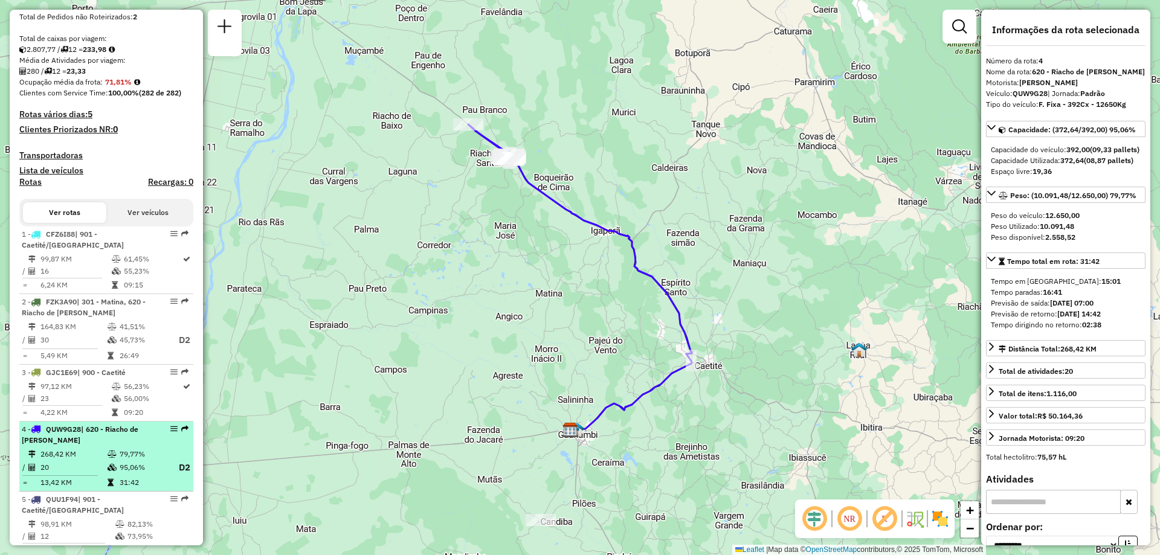
scroll to position [302, 0]
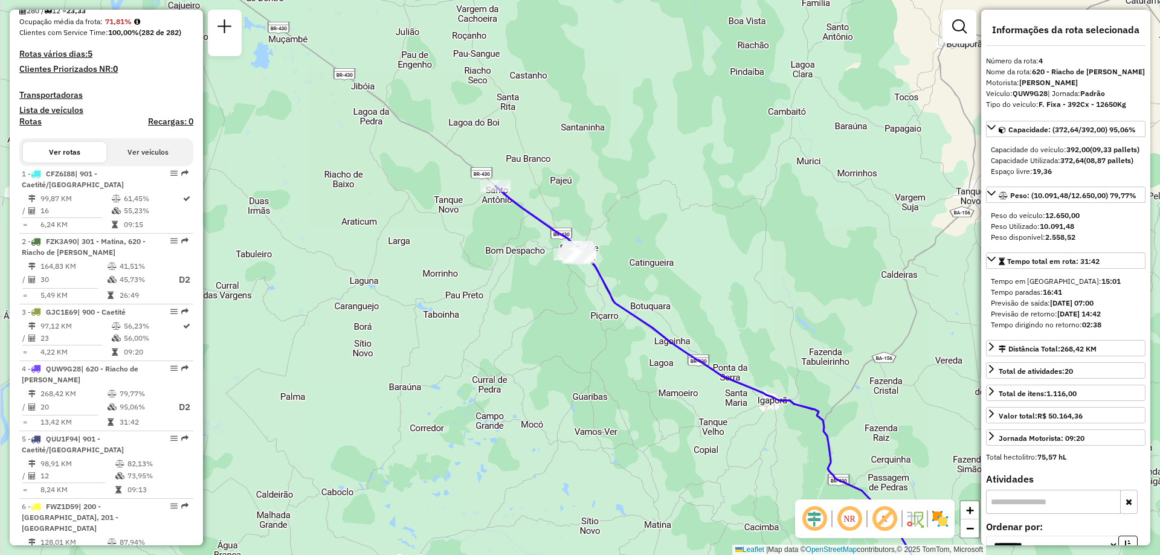
drag, startPoint x: 530, startPoint y: 80, endPoint x: 563, endPoint y: 180, distance: 105.7
click at [563, 176] on div "Janela de atendimento Grade de atendimento Capacidade Transportadoras Veículos …" at bounding box center [580, 277] width 1160 height 555
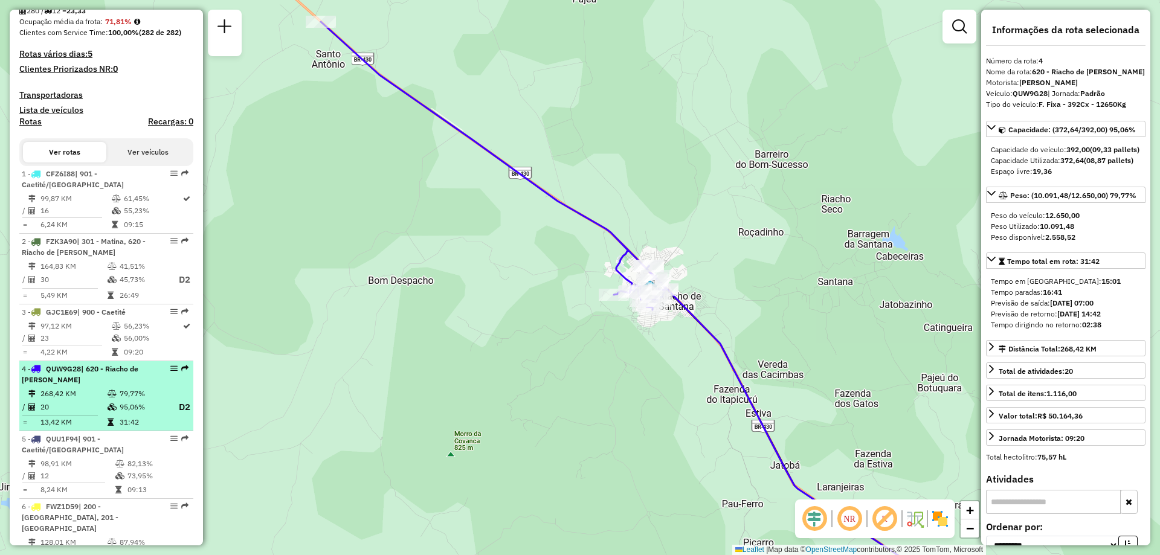
click at [34, 398] on li "4 - QUW9G28 | 620 - Riacho de Santana 268,42 KM 79,77% / 20 95,06% D2 = 13,42 K…" at bounding box center [106, 396] width 174 height 71
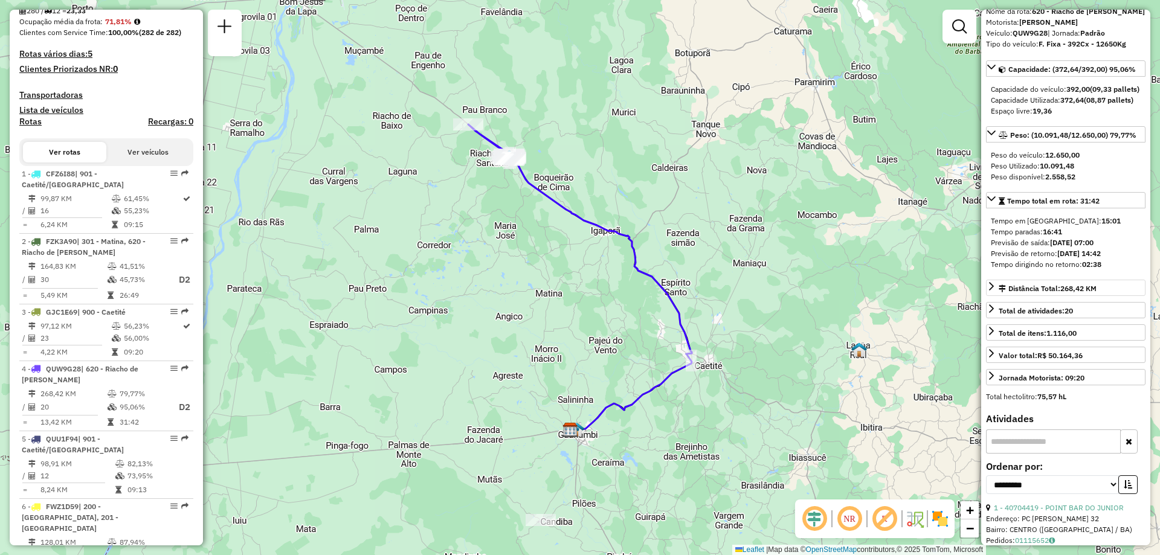
scroll to position [0, 0]
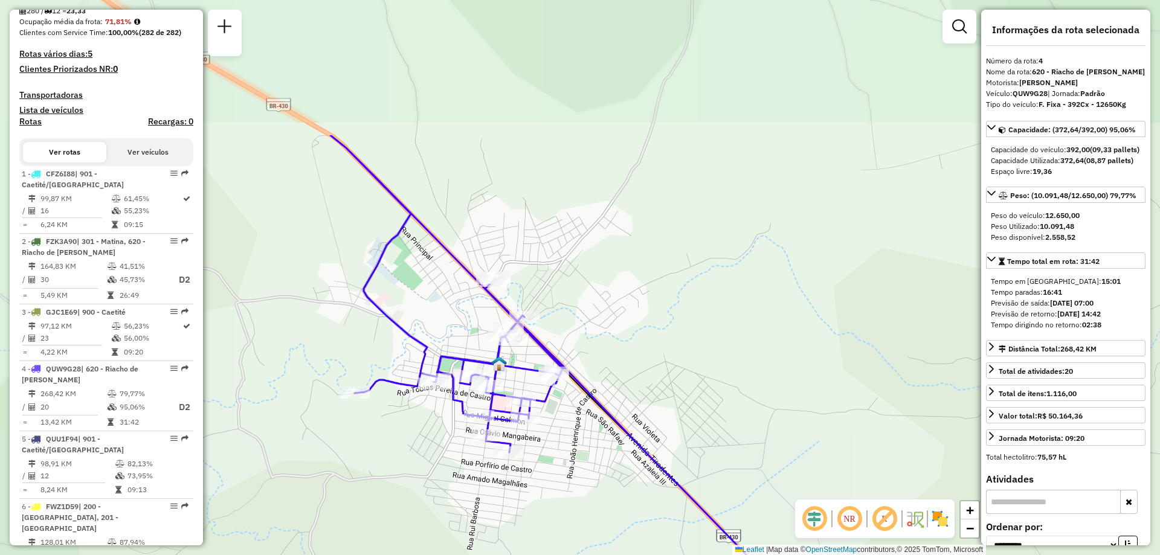
drag, startPoint x: 494, startPoint y: 173, endPoint x: 645, endPoint y: 364, distance: 243.5
click at [645, 364] on div "Janela de atendimento Grade de atendimento Capacidade Transportadoras Veículos …" at bounding box center [580, 277] width 1160 height 555
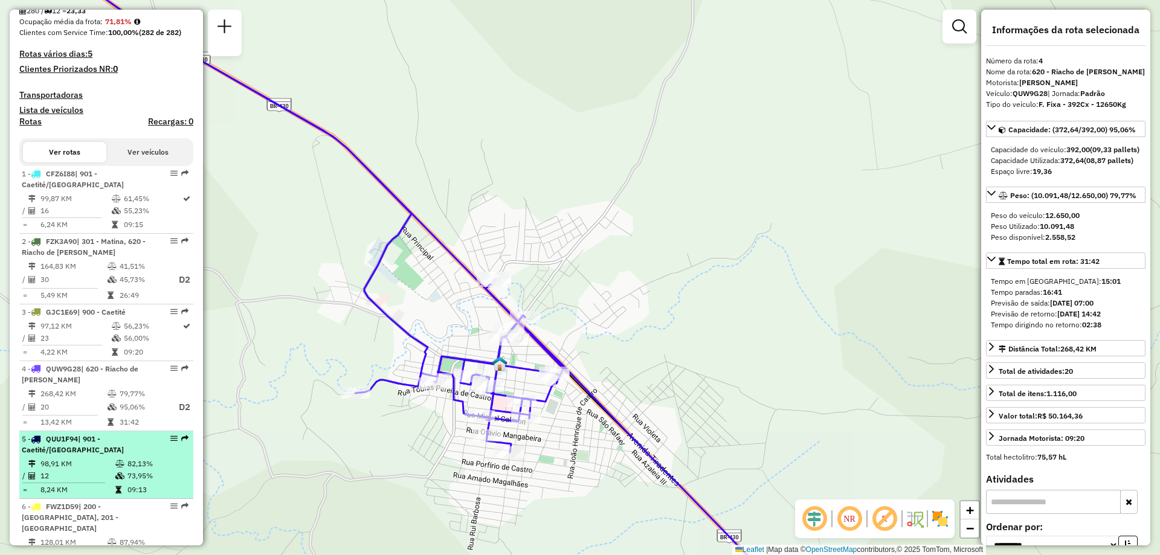
click at [85, 482] on td "12" at bounding box center [77, 476] width 75 height 12
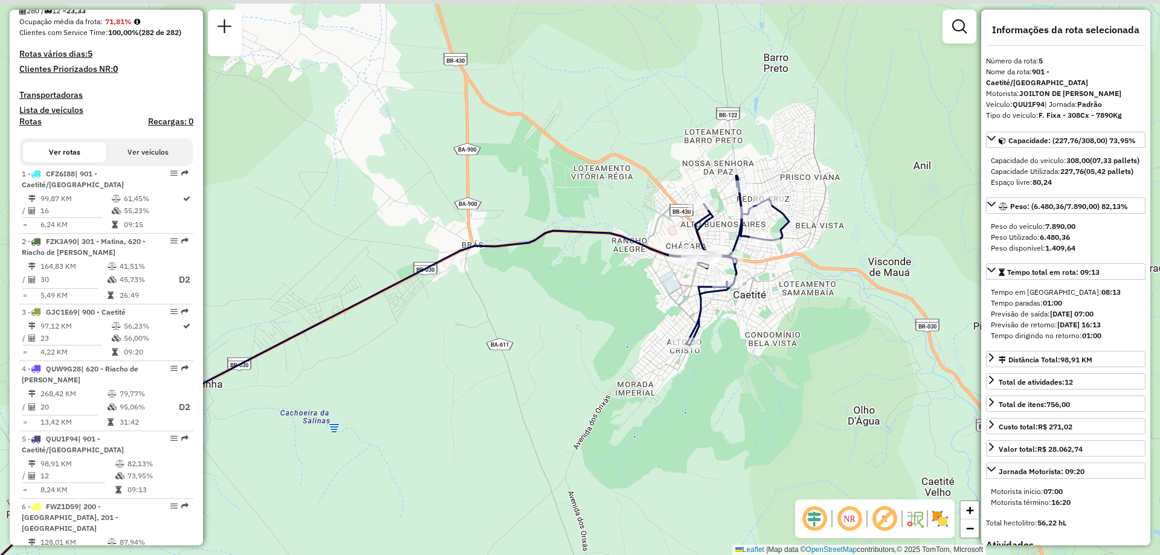
drag, startPoint x: 830, startPoint y: 137, endPoint x: 809, endPoint y: 299, distance: 163.3
click at [809, 298] on div "Janela de atendimento Grade de atendimento Capacidade Transportadoras Veículos …" at bounding box center [580, 277] width 1160 height 555
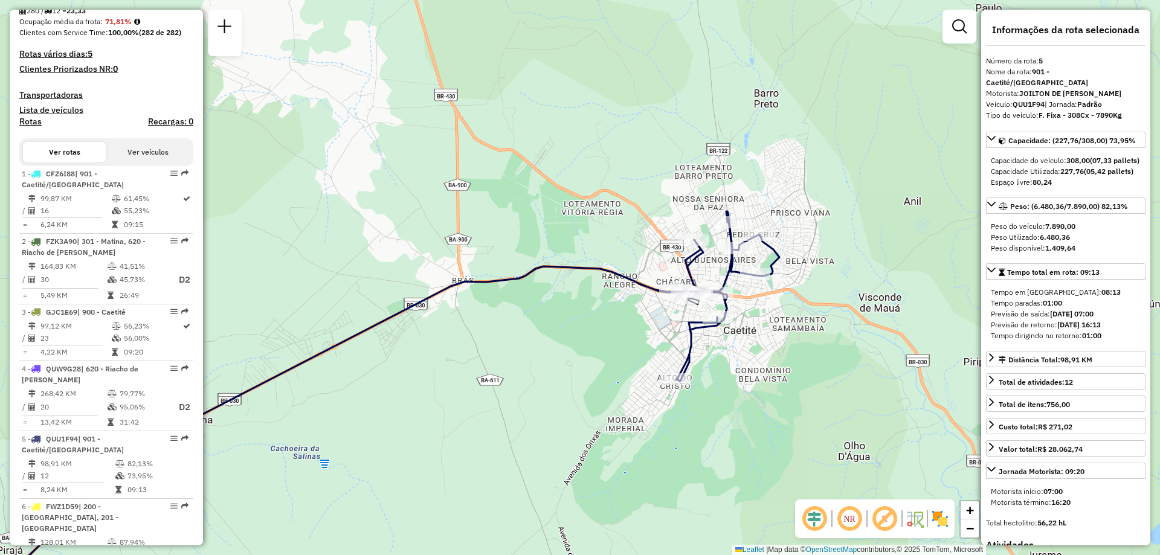
drag, startPoint x: 805, startPoint y: 301, endPoint x: 793, endPoint y: 329, distance: 30.9
click at [796, 329] on div "Janela de atendimento Grade de atendimento Capacidade Transportadoras Veículos …" at bounding box center [580, 277] width 1160 height 555
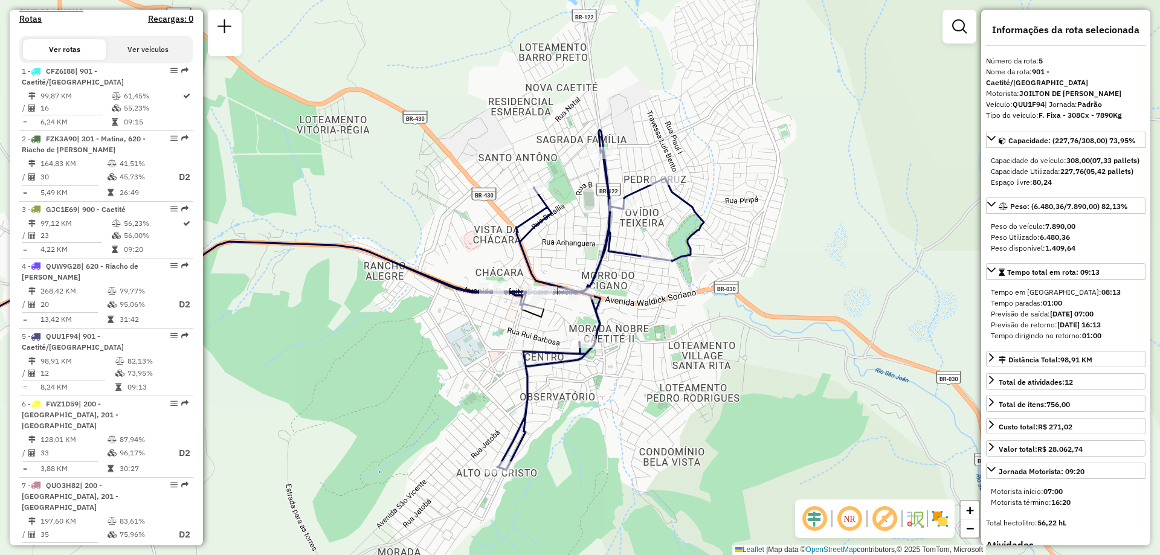
scroll to position [410, 0]
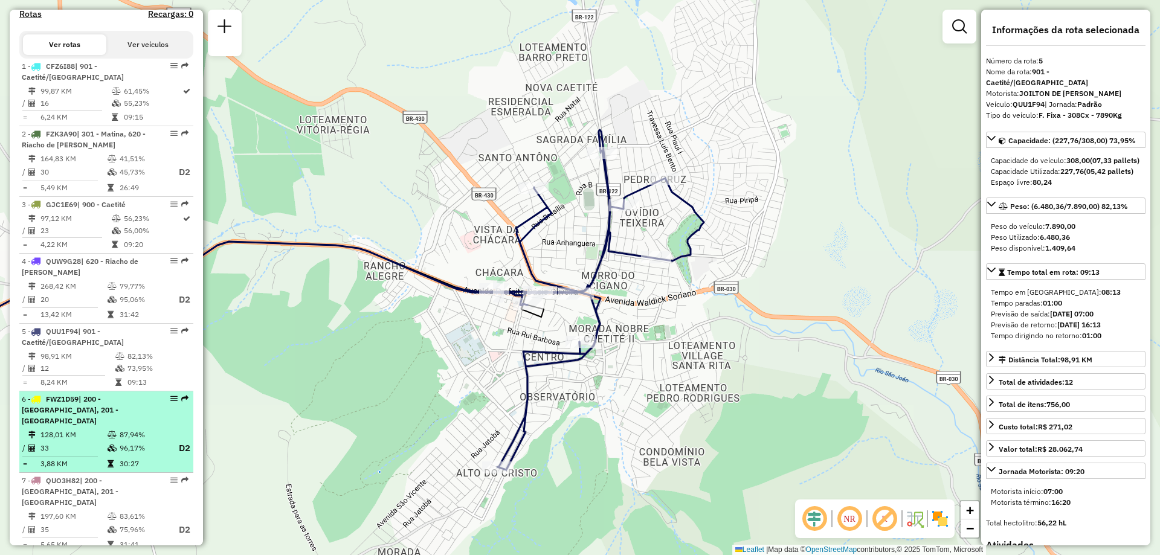
click at [118, 405] on span "| 200 - Palmas de Monte Alto, 201 - Mutãs" at bounding box center [70, 410] width 97 height 31
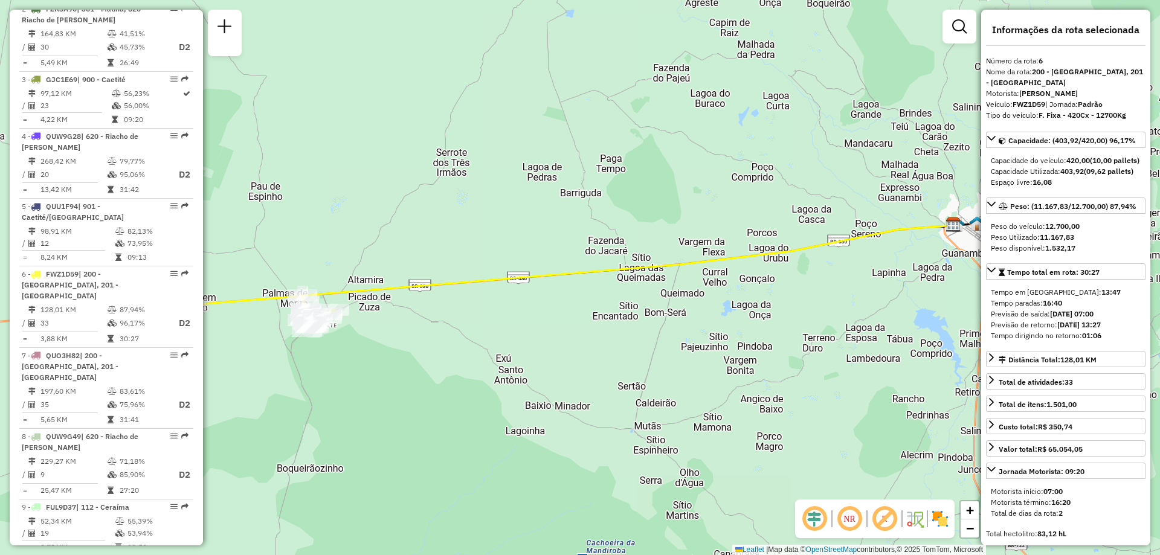
scroll to position [549, 0]
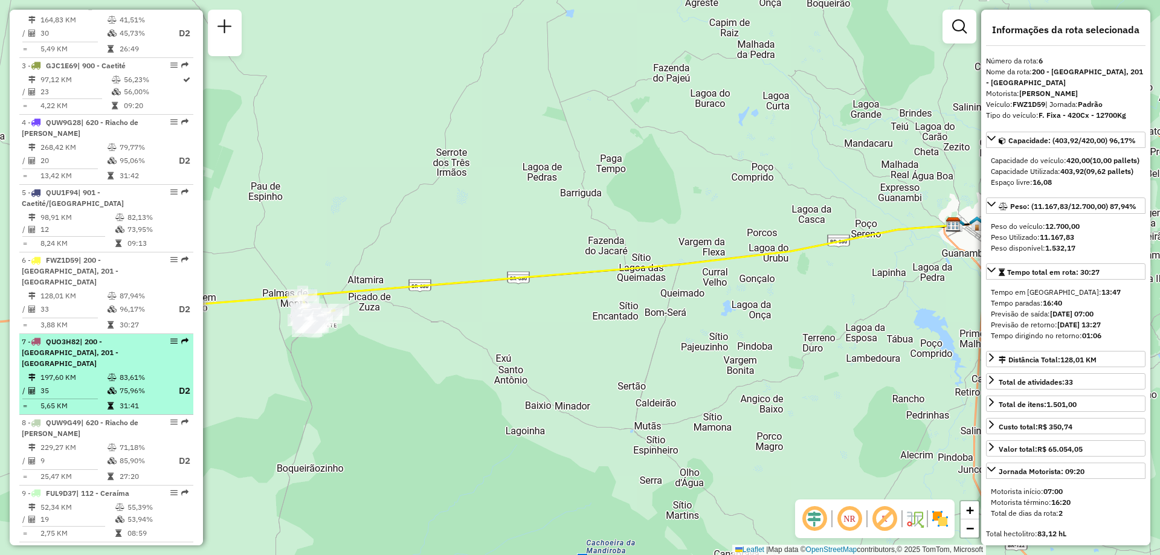
click at [129, 348] on div "7 - QUO3H82 | 200 - Palmas de Monte Alto, 201 - Mutãs" at bounding box center [86, 353] width 128 height 33
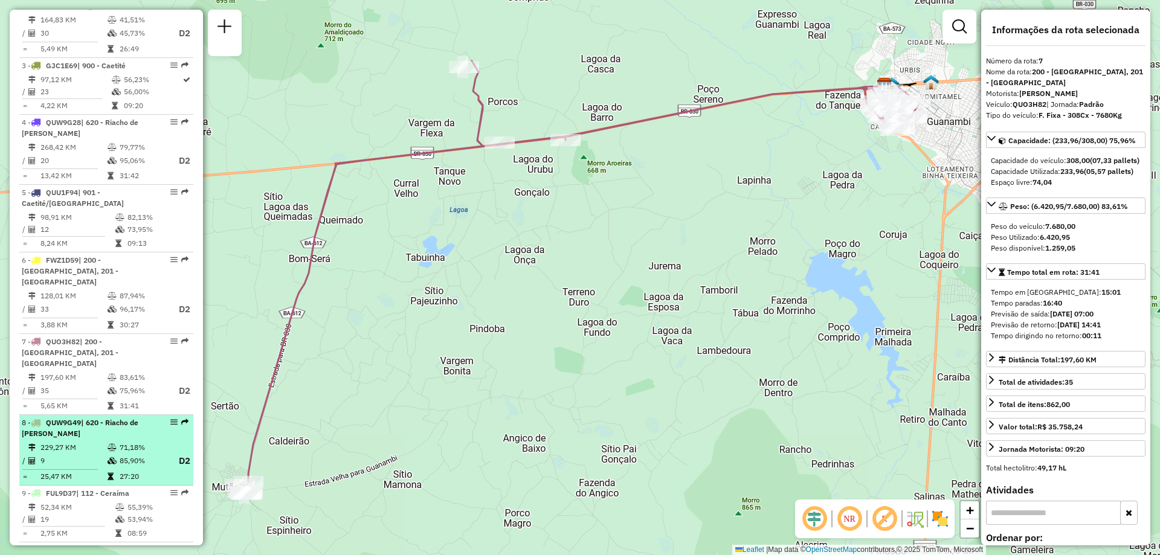
click at [109, 454] on td at bounding box center [113, 461] width 12 height 15
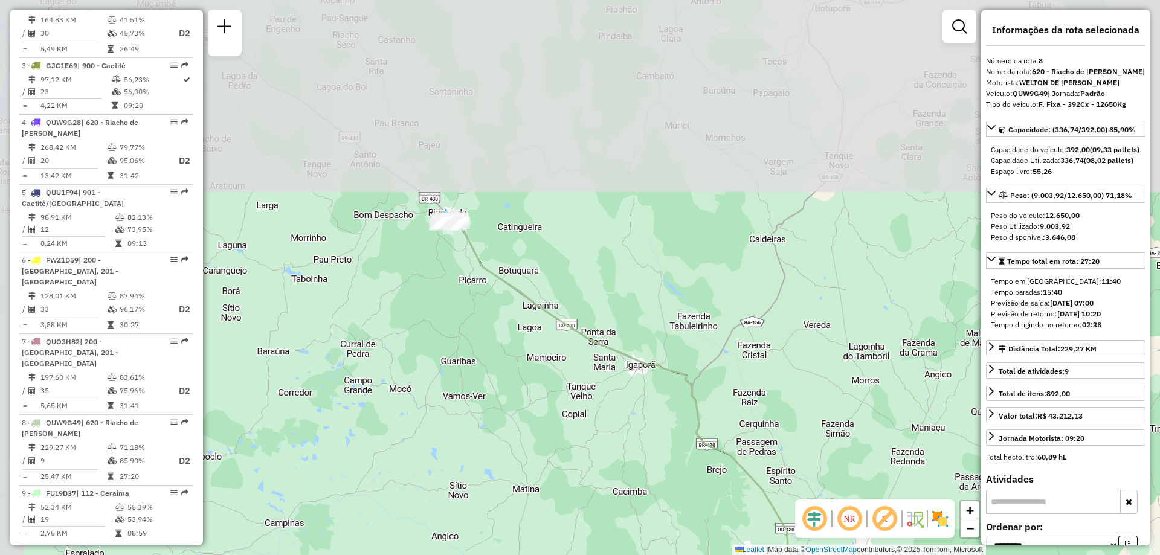
drag, startPoint x: 412, startPoint y: 167, endPoint x: 464, endPoint y: 391, distance: 230.3
click at [464, 393] on div "Janela de atendimento Grade de atendimento Capacidade Transportadoras Veículos …" at bounding box center [580, 277] width 1160 height 555
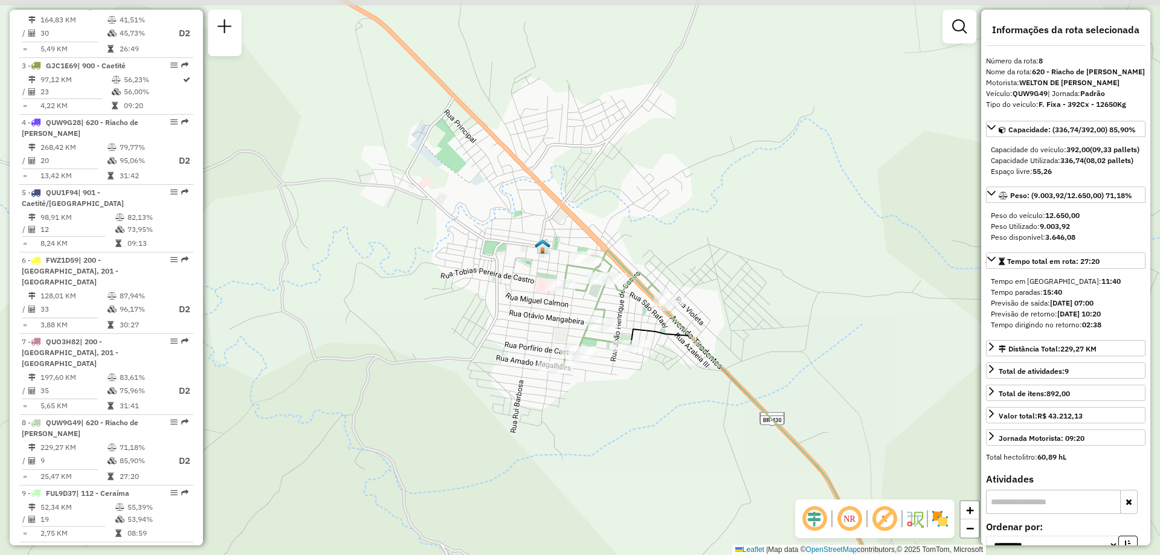
drag, startPoint x: 700, startPoint y: 198, endPoint x: 447, endPoint y: 396, distance: 321.9
click at [447, 396] on div "Janela de atendimento Grade de atendimento Capacidade Transportadoras Veículos …" at bounding box center [580, 277] width 1160 height 555
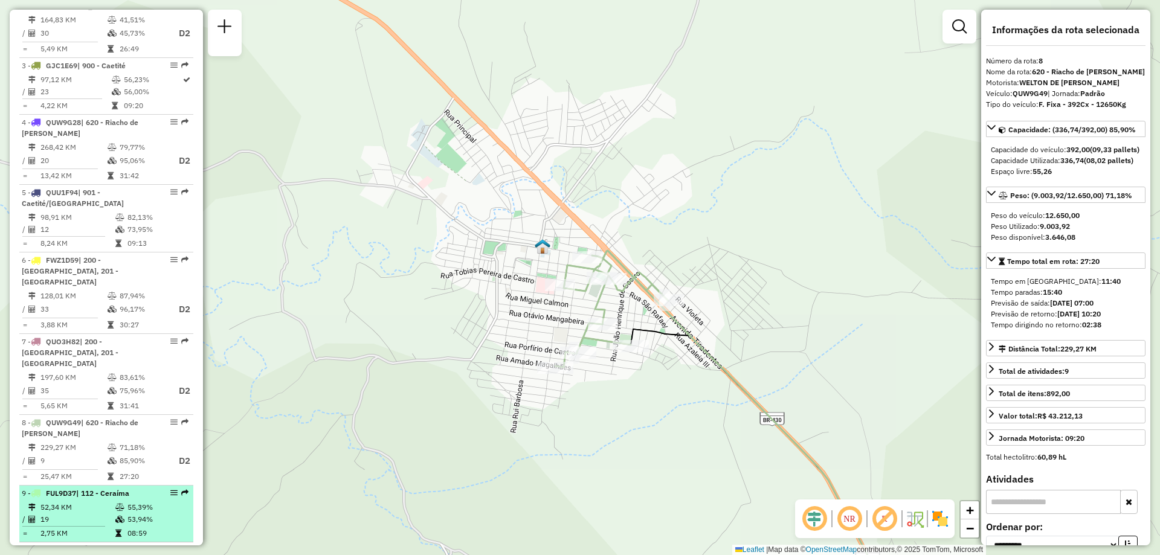
click at [134, 502] on td "55,39%" at bounding box center [157, 508] width 61 height 12
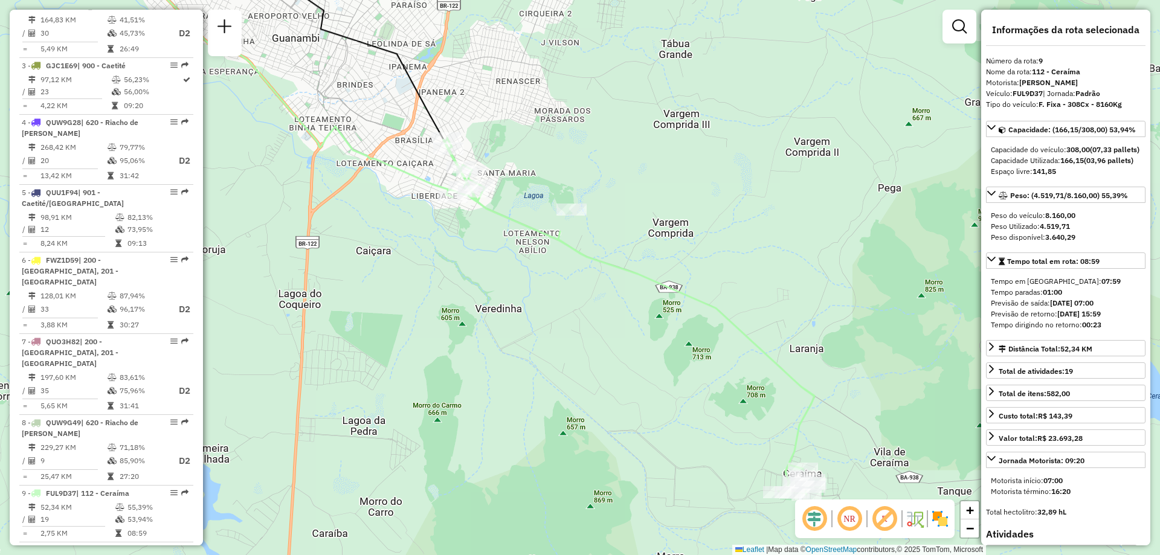
drag, startPoint x: 720, startPoint y: 395, endPoint x: 587, endPoint y: 362, distance: 136.9
click at [587, 362] on div "Janela de atendimento Grade de atendimento Capacidade Transportadoras Veículos …" at bounding box center [580, 277] width 1160 height 555
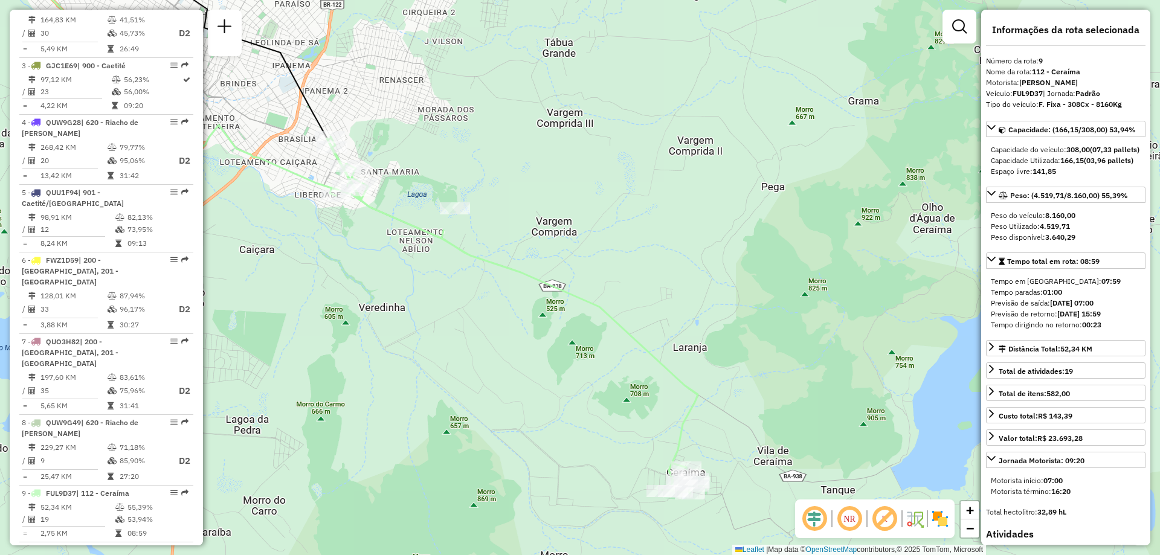
drag, startPoint x: 414, startPoint y: 418, endPoint x: 515, endPoint y: 420, distance: 101.5
click at [515, 420] on div "Janela de atendimento Grade de atendimento Capacidade Transportadoras Veículos …" at bounding box center [580, 277] width 1160 height 555
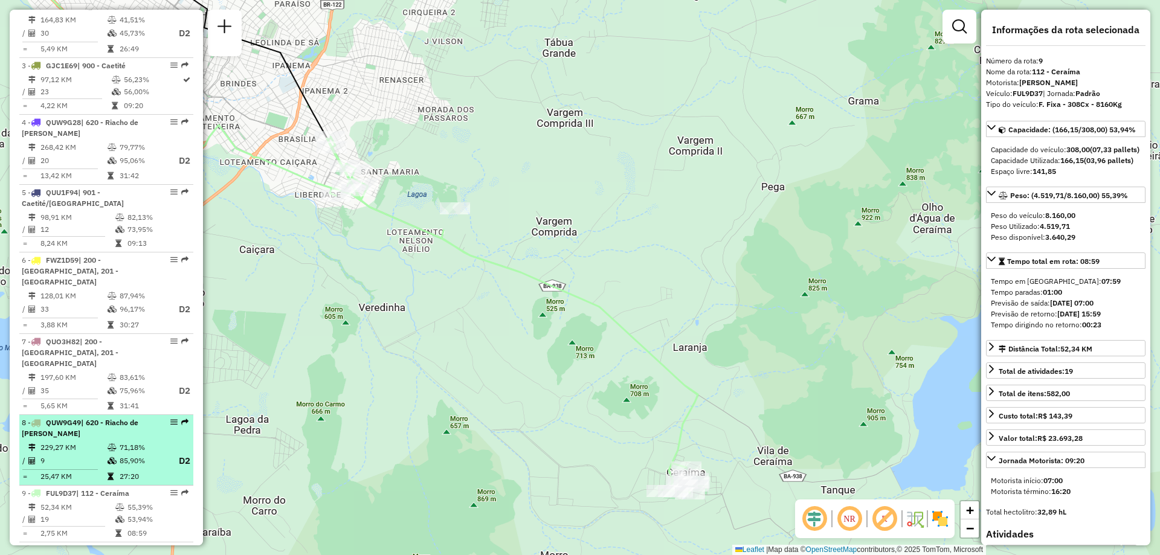
scroll to position [609, 0]
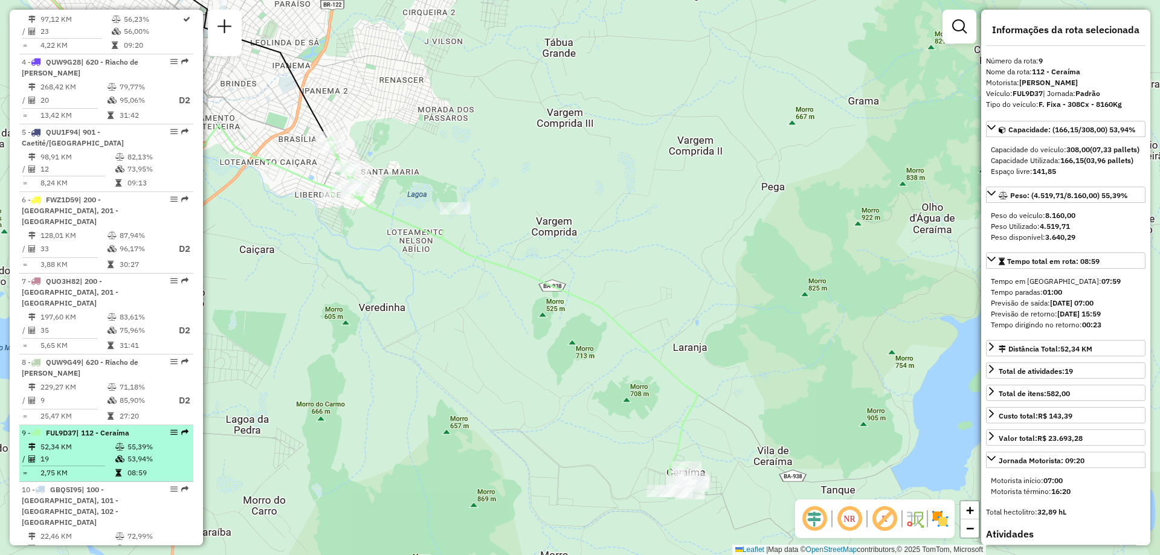
click at [139, 428] on div "9 - FUL9D37 | 112 - Ceraíma" at bounding box center [86, 433] width 128 height 11
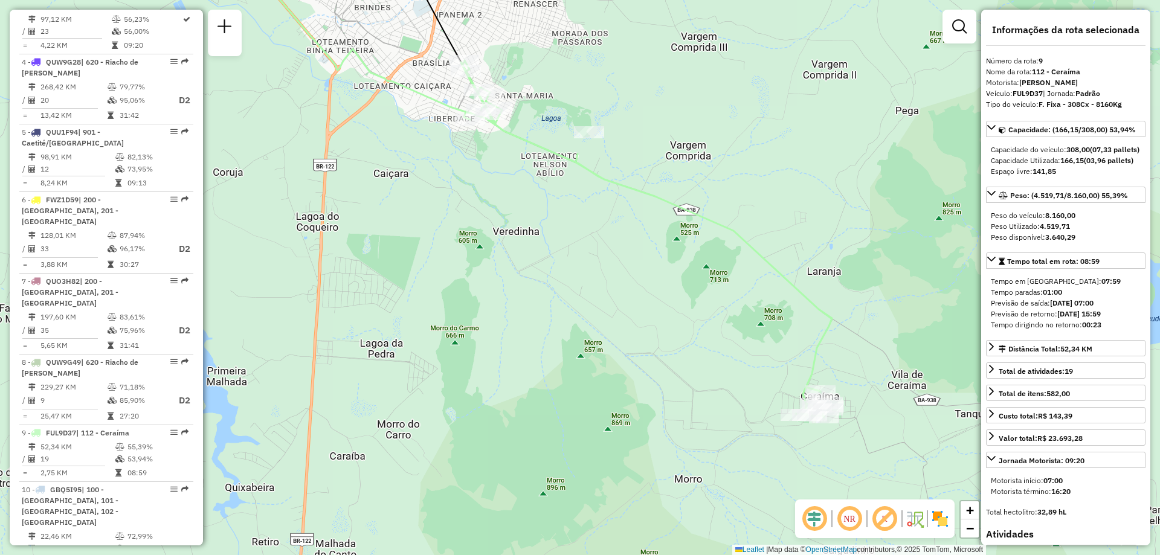
drag, startPoint x: 809, startPoint y: 485, endPoint x: 730, endPoint y: 351, distance: 155.5
click at [730, 351] on div "Janela de atendimento Grade de atendimento Capacidade Transportadoras Veículos …" at bounding box center [580, 277] width 1160 height 555
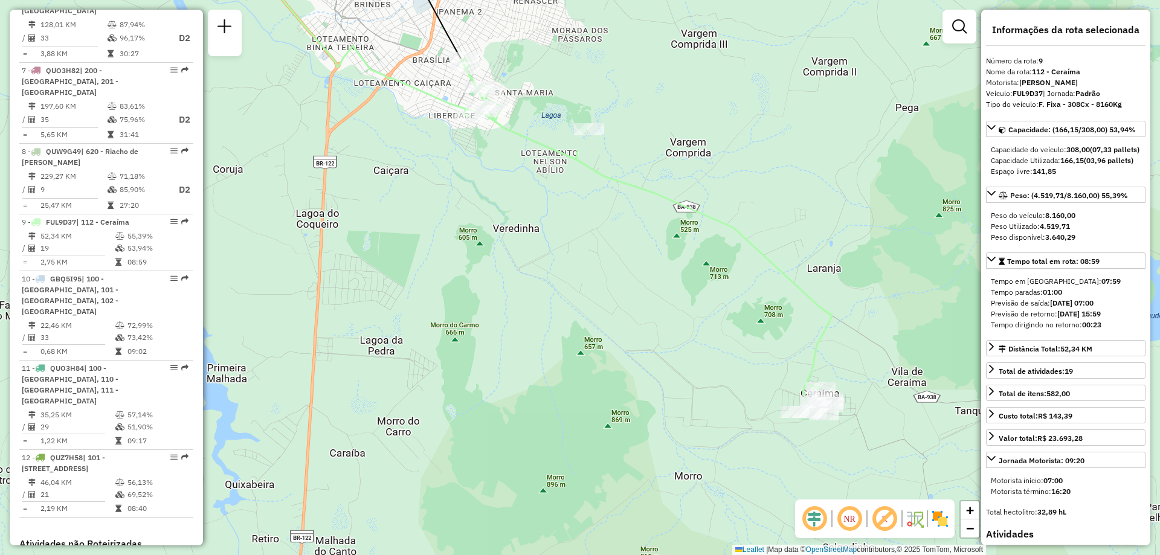
scroll to position [830, 0]
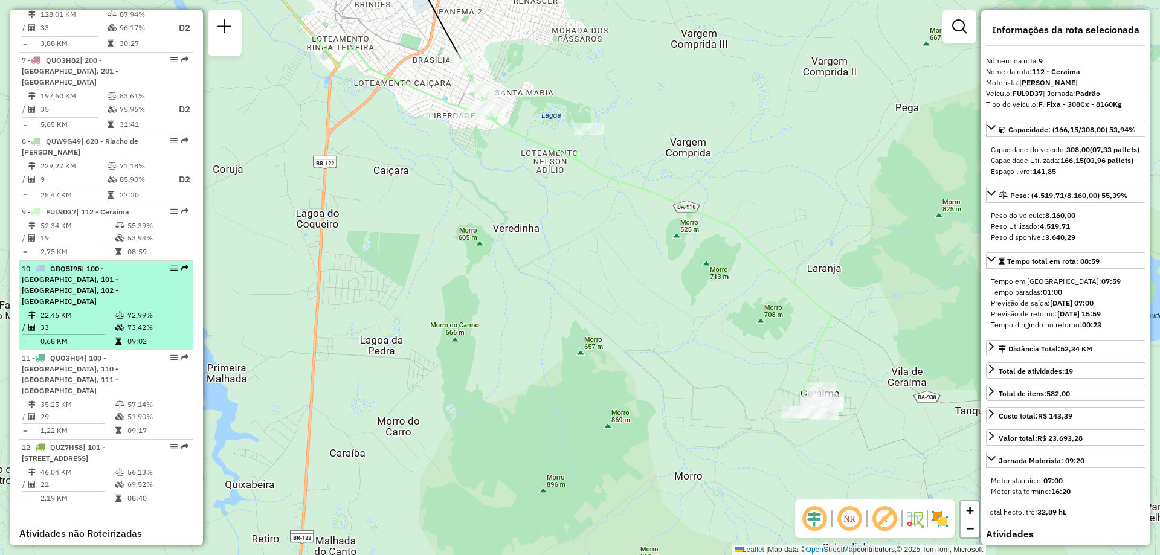
click at [111, 321] on td "33" at bounding box center [77, 327] width 75 height 12
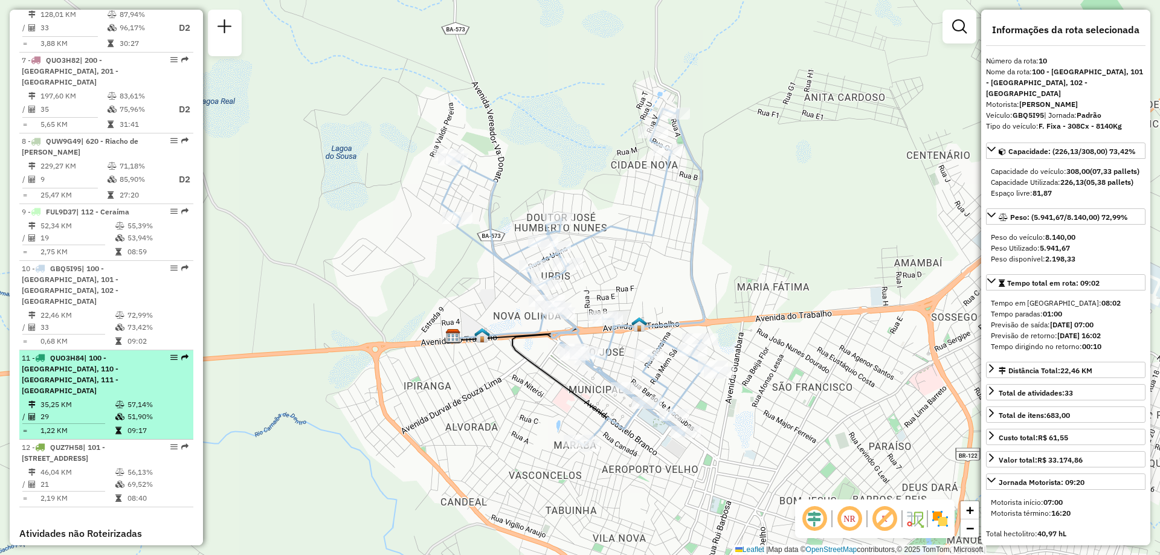
click at [78, 362] on div "11 - QUO3H84 | 100 - Novo Horizonte, 110 - Santo Antonio, 111 - Caiçara" at bounding box center [86, 375] width 128 height 44
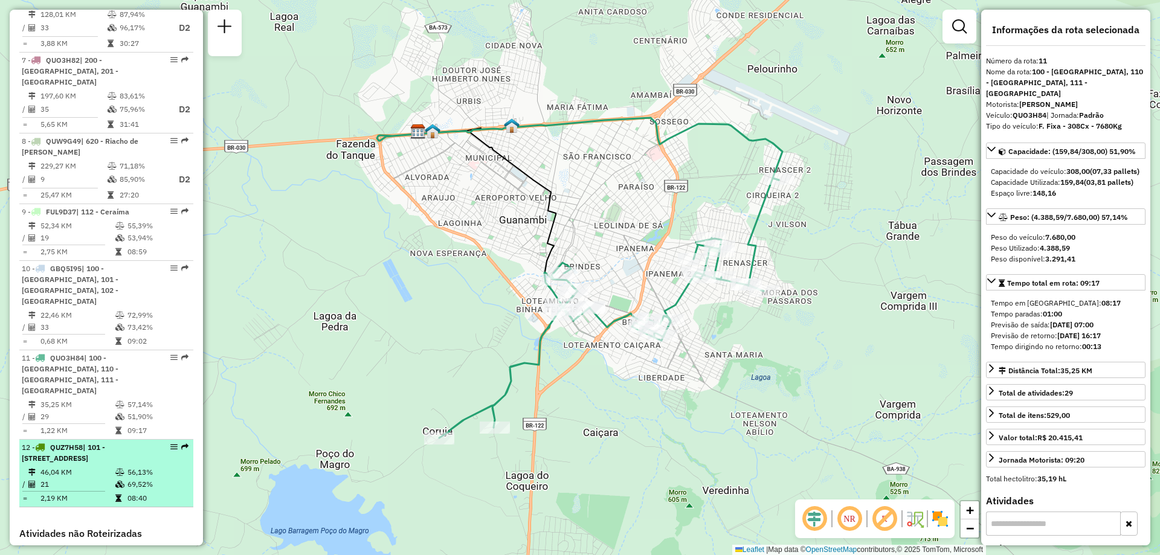
click at [79, 443] on span "| 101 - Por do Sol, 110 - Santo Antonio, 120 - São Francisco, 121 - Belo Horizo…" at bounding box center [63, 453] width 83 height 20
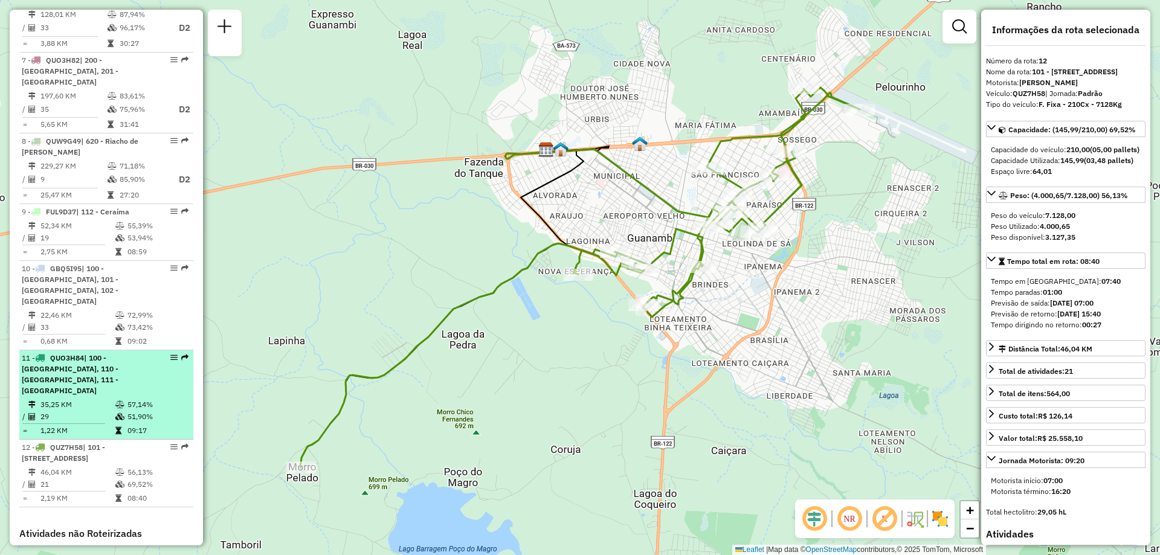
click at [105, 359] on div "11 - QUO3H84 | 100 - Novo Horizonte, 110 - Santo Antonio, 111 - Caiçara" at bounding box center [86, 375] width 128 height 44
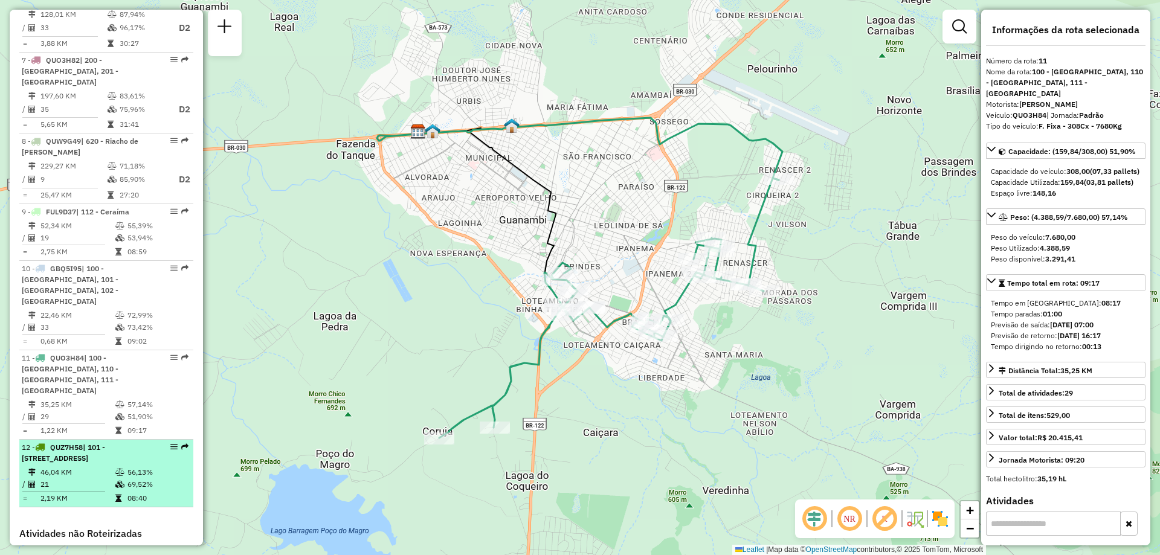
click at [92, 443] on span "| 101 - Por do Sol, 110 - Santo Antonio, 120 - São Francisco, 121 - Belo Horizo…" at bounding box center [63, 453] width 83 height 20
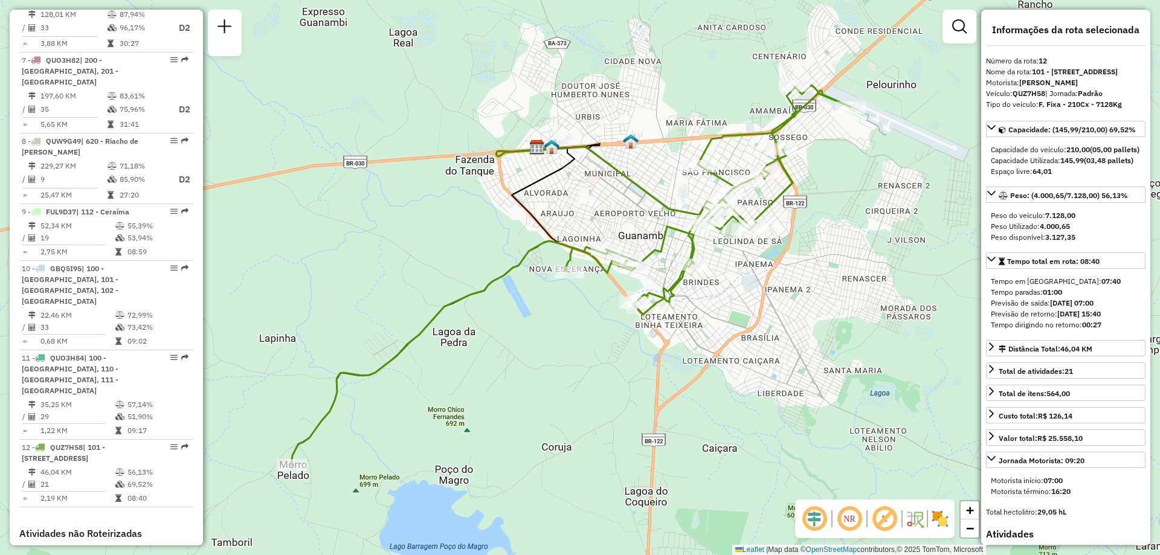
drag, startPoint x: 716, startPoint y: 352, endPoint x: 635, endPoint y: 322, distance: 86.4
click at [636, 323] on div "Janela de atendimento Grade de atendimento Capacidade Transportadoras Veículos …" at bounding box center [580, 277] width 1160 height 555
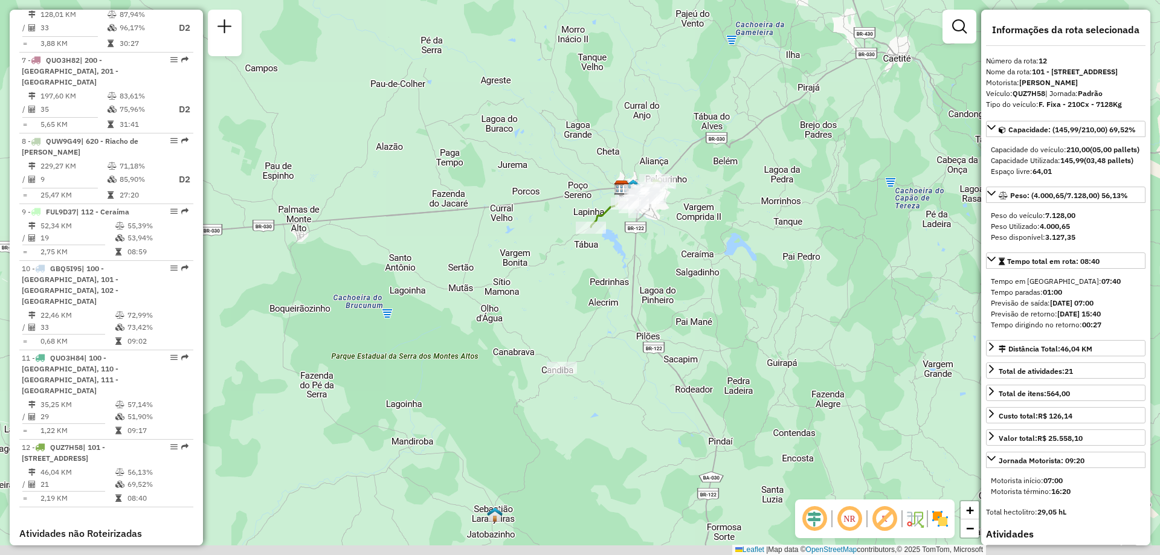
drag, startPoint x: 705, startPoint y: 403, endPoint x: 717, endPoint y: 288, distance: 116.1
click at [717, 289] on div "Janela de atendimento Grade de atendimento Capacidade Transportadoras Veículos …" at bounding box center [580, 277] width 1160 height 555
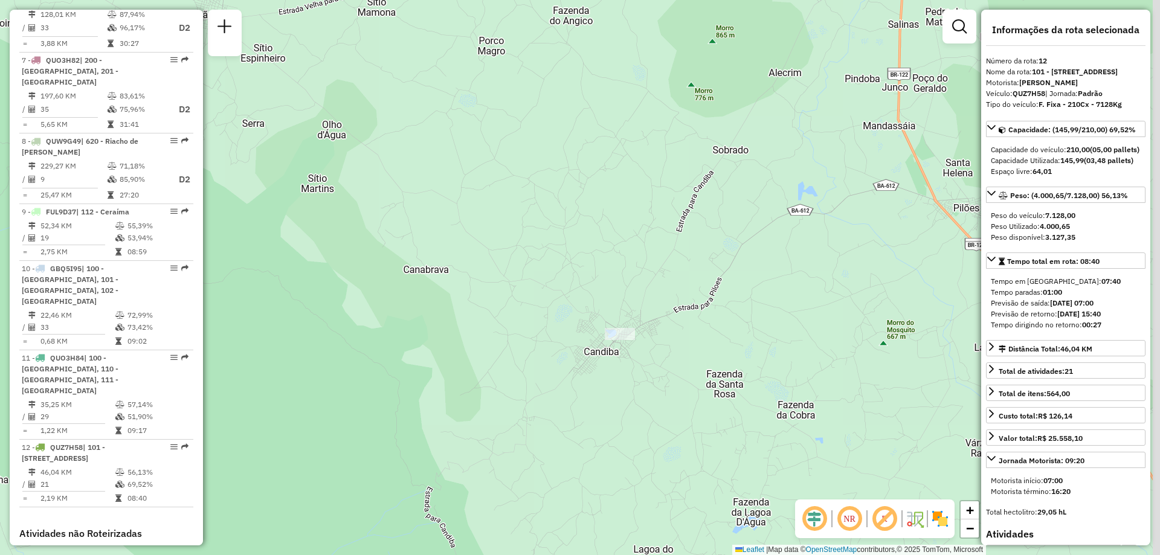
drag, startPoint x: 775, startPoint y: 338, endPoint x: 643, endPoint y: 324, distance: 132.5
click at [643, 324] on div "Janela de atendimento Grade de atendimento Capacidade Transportadoras Veículos …" at bounding box center [580, 277] width 1160 height 555
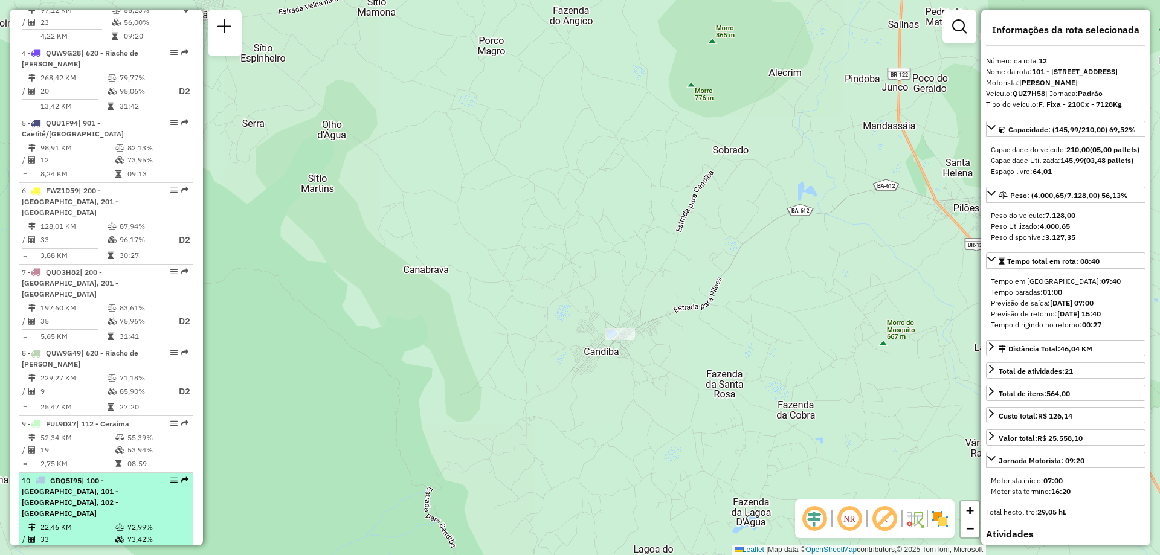
scroll to position [437, 0]
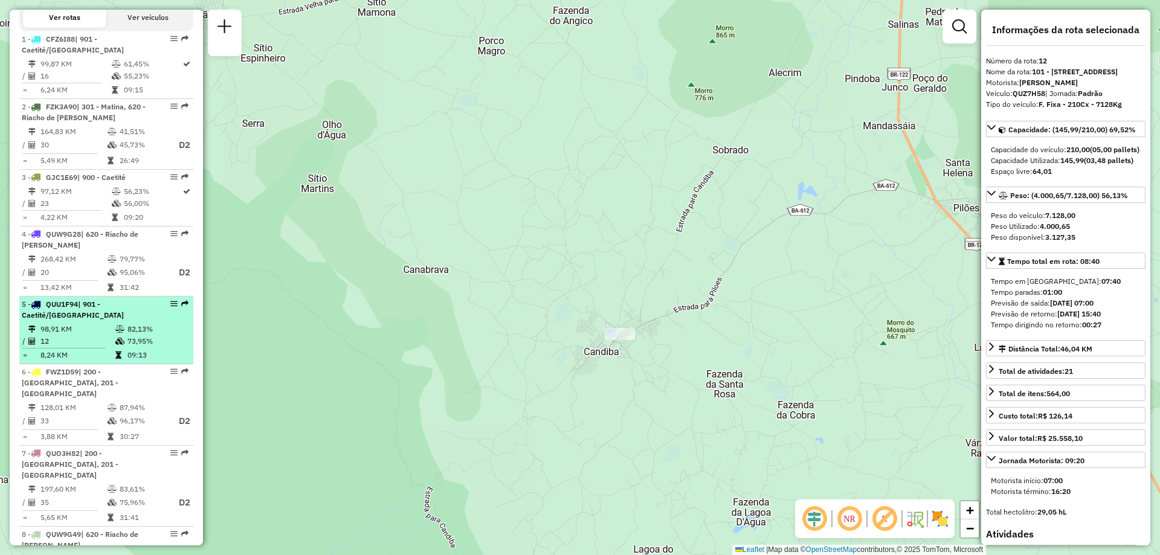
click at [122, 321] on div "5 - QUU1F94 | 901 - Caetité/Alto Buenos Aires" at bounding box center [86, 310] width 128 height 22
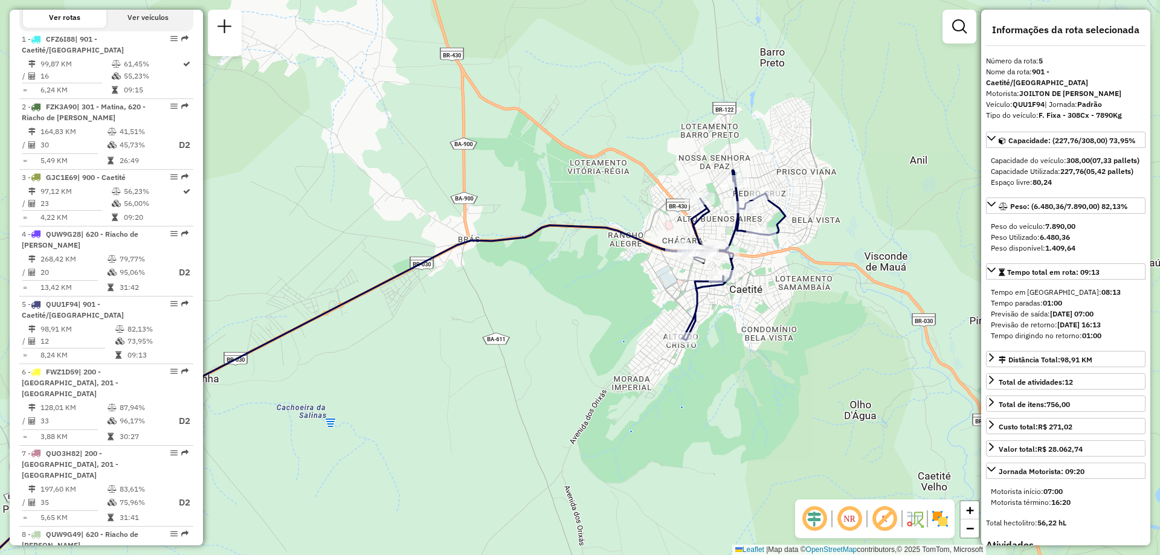
drag, startPoint x: 746, startPoint y: 132, endPoint x: 738, endPoint y: 244, distance: 112.1
click at [738, 244] on icon at bounding box center [724, 255] width 124 height 170
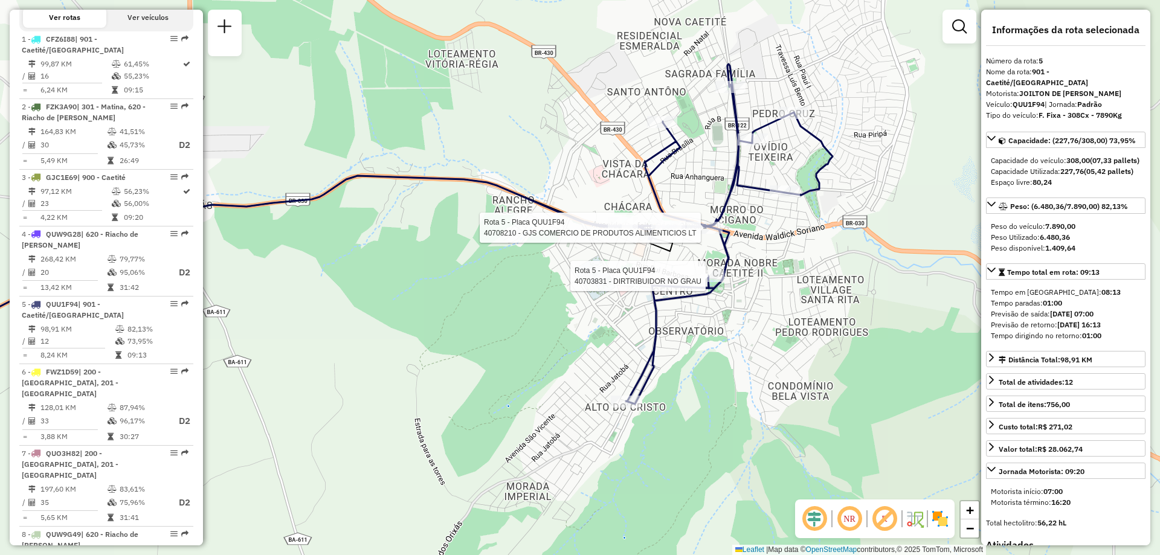
drag, startPoint x: 745, startPoint y: 314, endPoint x: 745, endPoint y: 284, distance: 30.2
click at [745, 284] on div "Rota 5 - Placa QUU1F94 40708210 - GJS COMERCIO DE PRODUTOS ALIMENTICIOS LT Rota…" at bounding box center [580, 277] width 1160 height 555
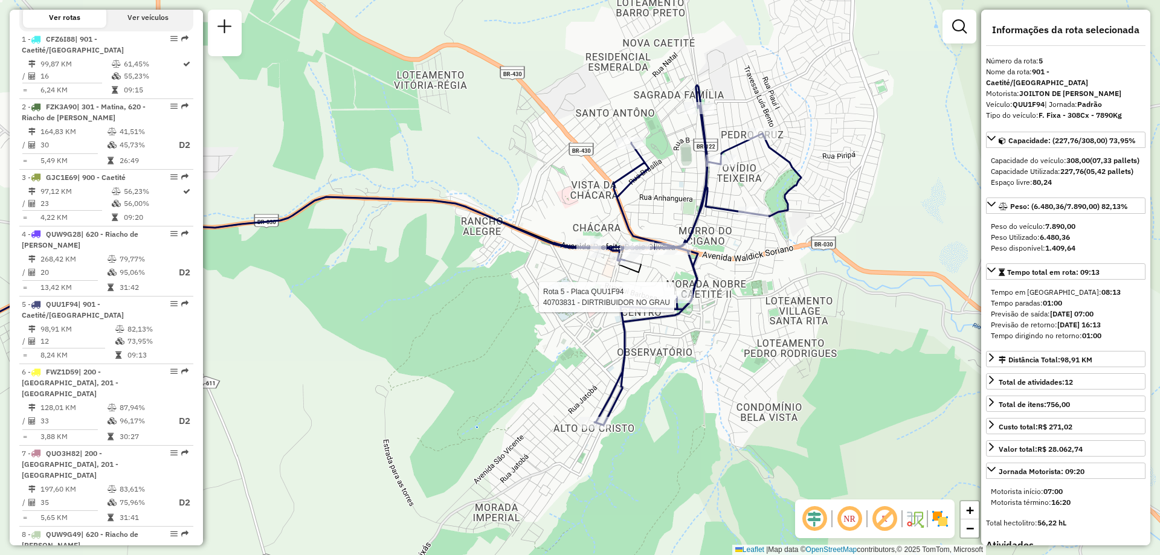
drag, startPoint x: 805, startPoint y: 296, endPoint x: 773, endPoint y: 316, distance: 38.2
click at [773, 316] on div "Rota 5 - Placa QUU1F94 40703831 - DIRTRIBUIDOR NO GRAU Janela de atendimento Gr…" at bounding box center [580, 277] width 1160 height 555
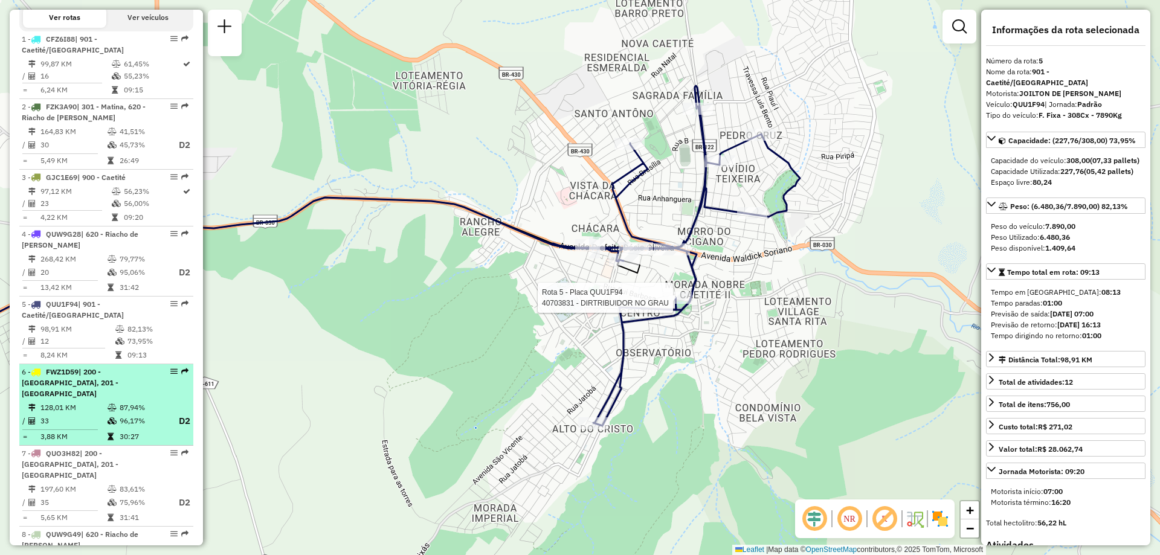
click at [135, 414] on td "96,17%" at bounding box center [143, 421] width 48 height 15
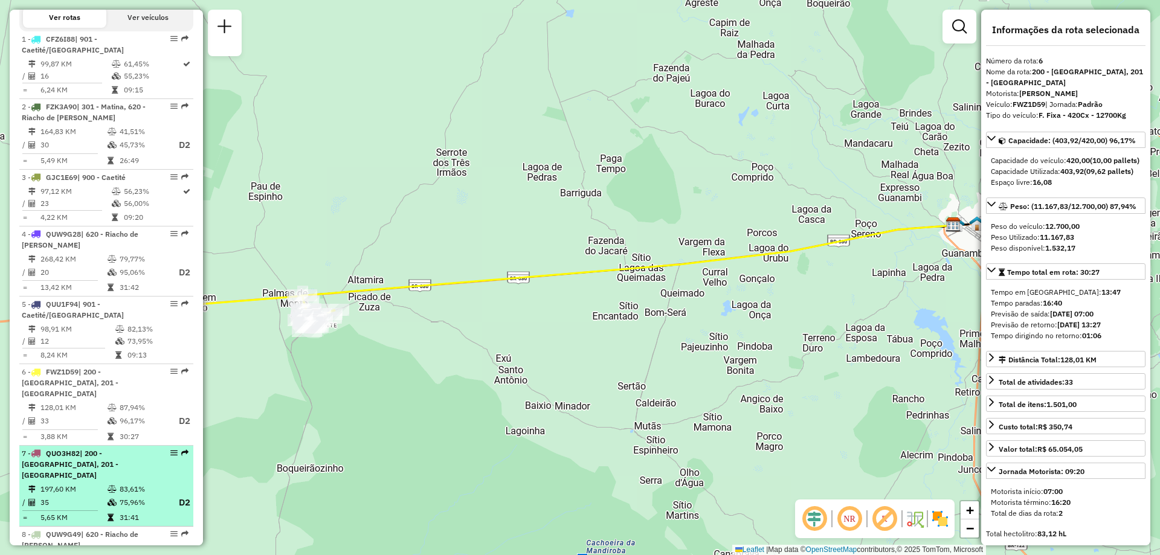
click at [94, 483] on td "197,60 KM" at bounding box center [73, 489] width 67 height 12
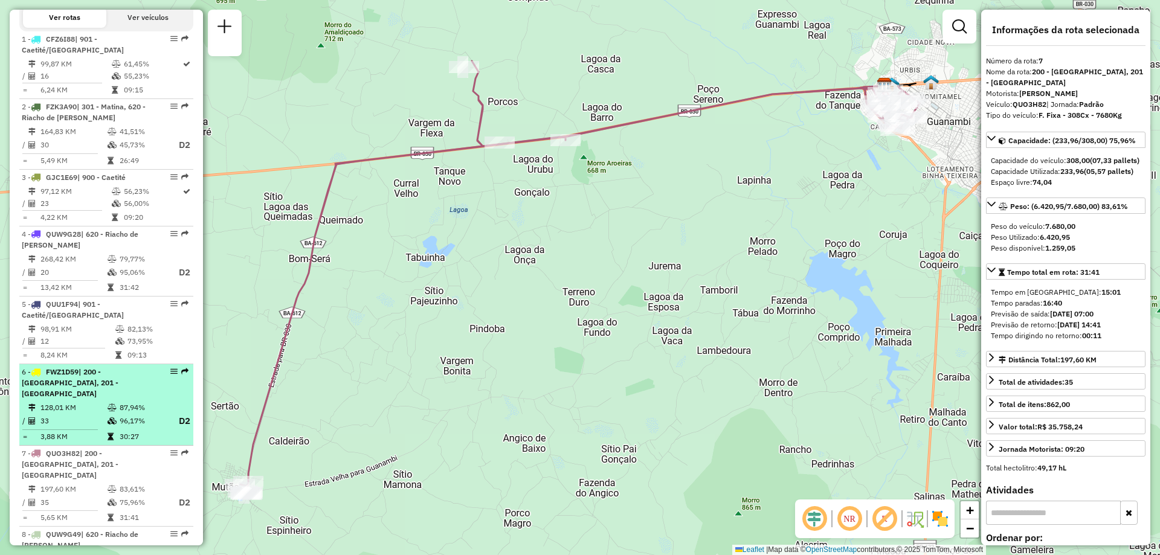
scroll to position [497, 0]
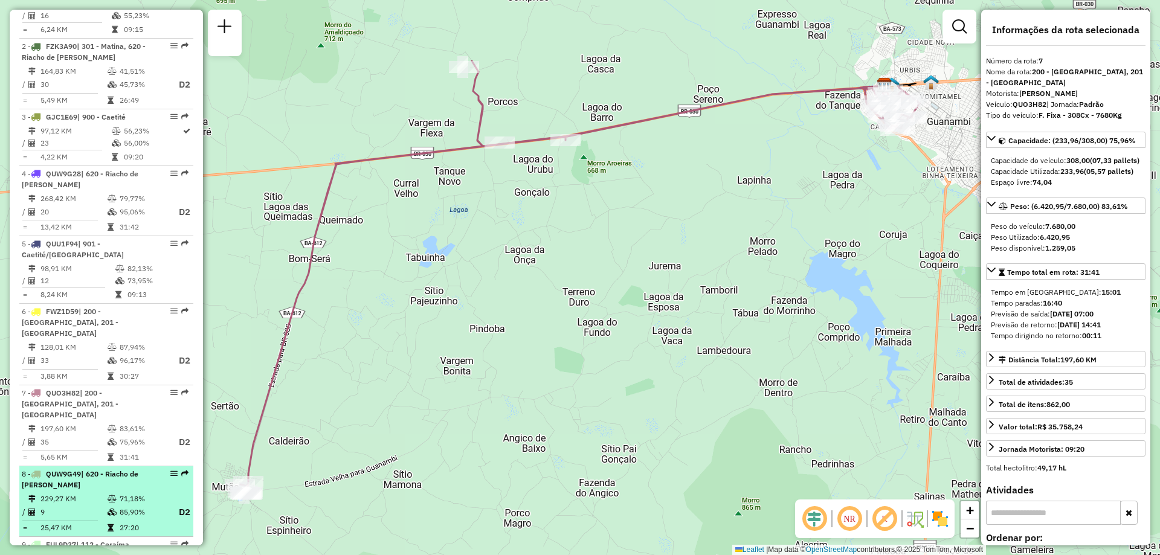
click at [99, 482] on li "8 - QUW9G49 | 620 - Riacho de Santana 229,27 KM 71,18% / 9 85,90% D2 = 25,47 KM…" at bounding box center [106, 501] width 174 height 71
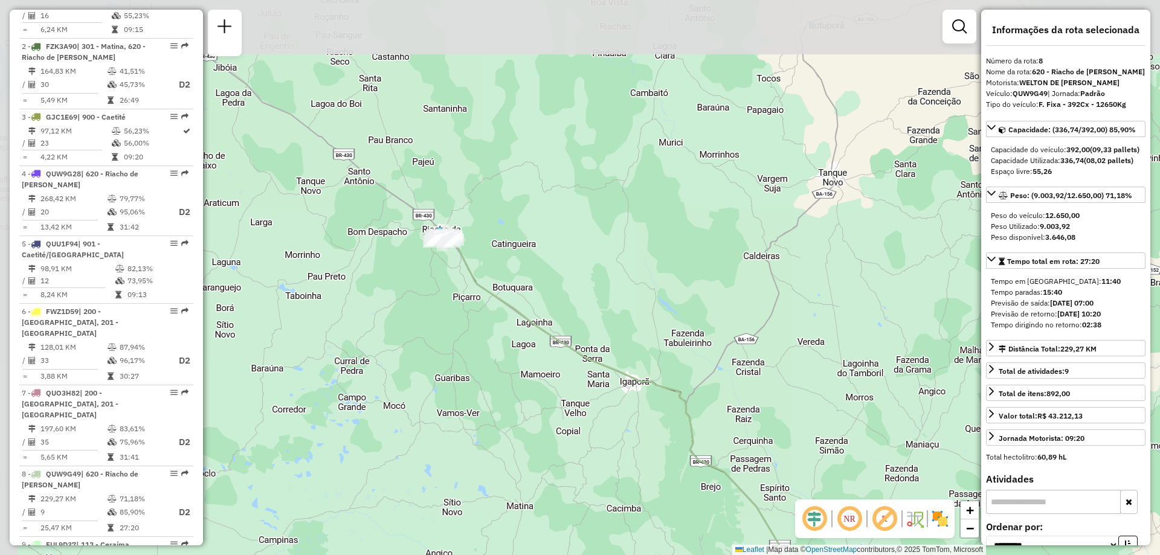
drag, startPoint x: 406, startPoint y: 184, endPoint x: 451, endPoint y: 406, distance: 226.4
click at [451, 419] on div "Janela de atendimento Grade de atendimento Capacidade Transportadoras Veículos …" at bounding box center [580, 277] width 1160 height 555
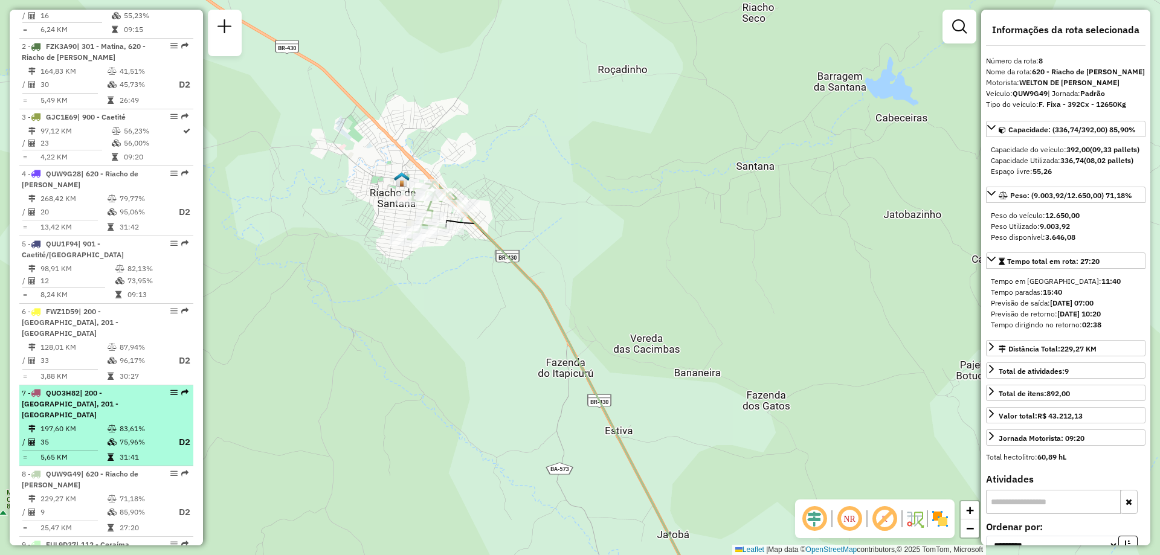
scroll to position [618, 0]
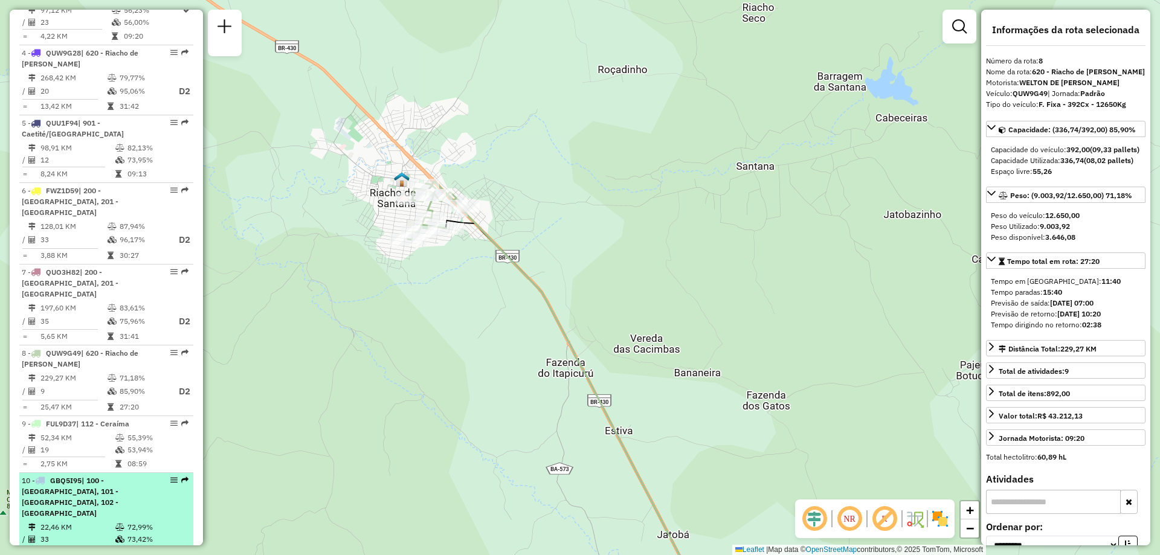
click at [94, 491] on div "10 - GBQ5I95 | 100 - Novo Horizonte, 101 - Por do Sol, 102 - Vomitamel" at bounding box center [86, 498] width 128 height 44
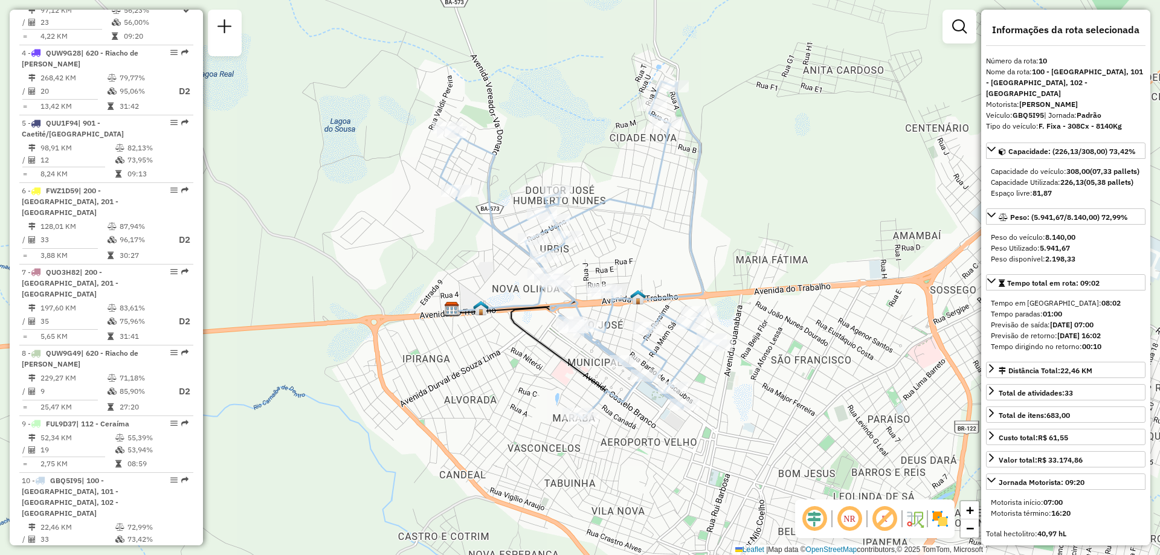
drag, startPoint x: 724, startPoint y: 253, endPoint x: 723, endPoint y: 241, distance: 12.1
click at [723, 241] on div "Janela de atendimento Grade de atendimento Capacidade Transportadoras Veículos …" at bounding box center [580, 277] width 1160 height 555
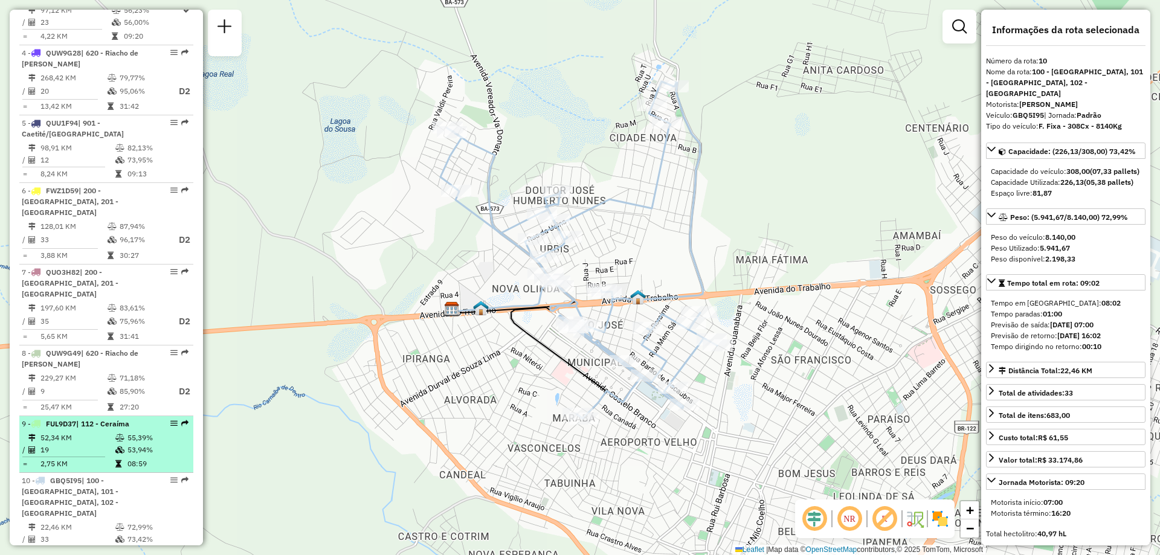
scroll to position [739, 0]
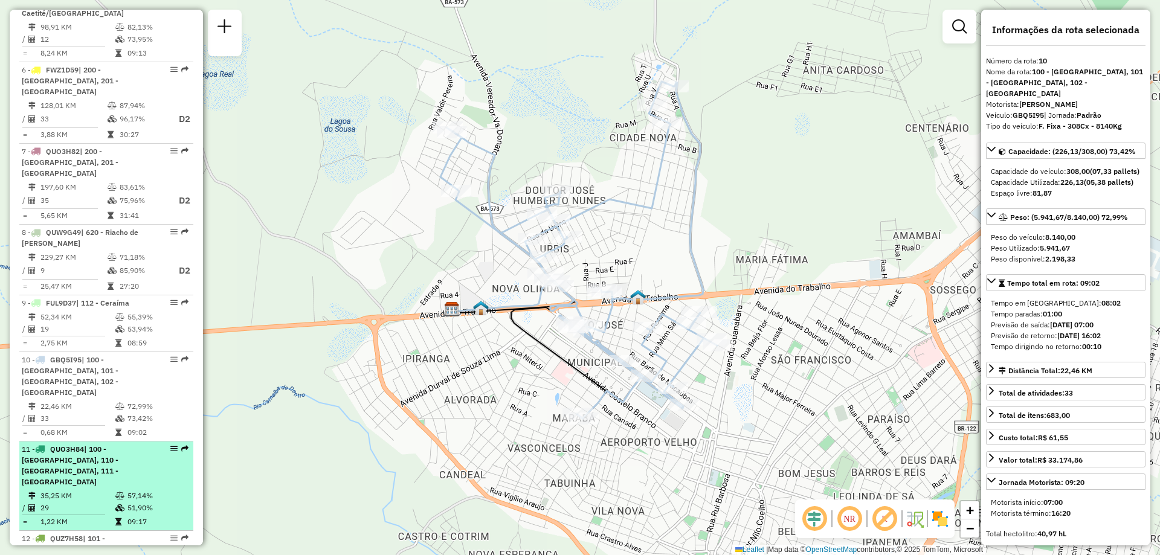
click at [111, 448] on div "11 - QUO3H84 | 100 - Novo Horizonte, 110 - Santo Antonio, 111 - Caiçara" at bounding box center [86, 466] width 128 height 44
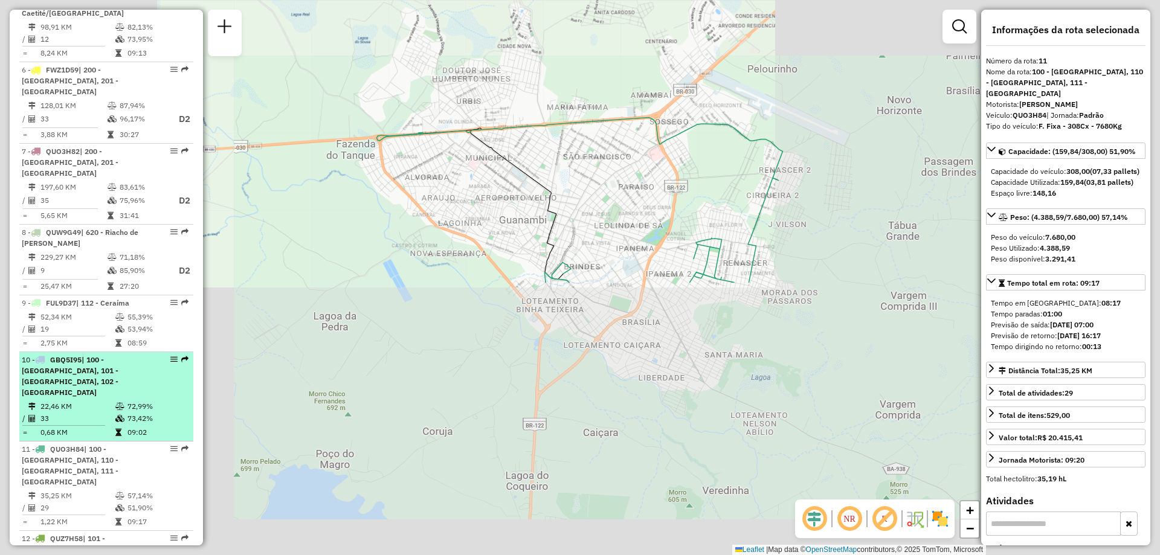
click at [115, 403] on icon at bounding box center [119, 406] width 9 height 7
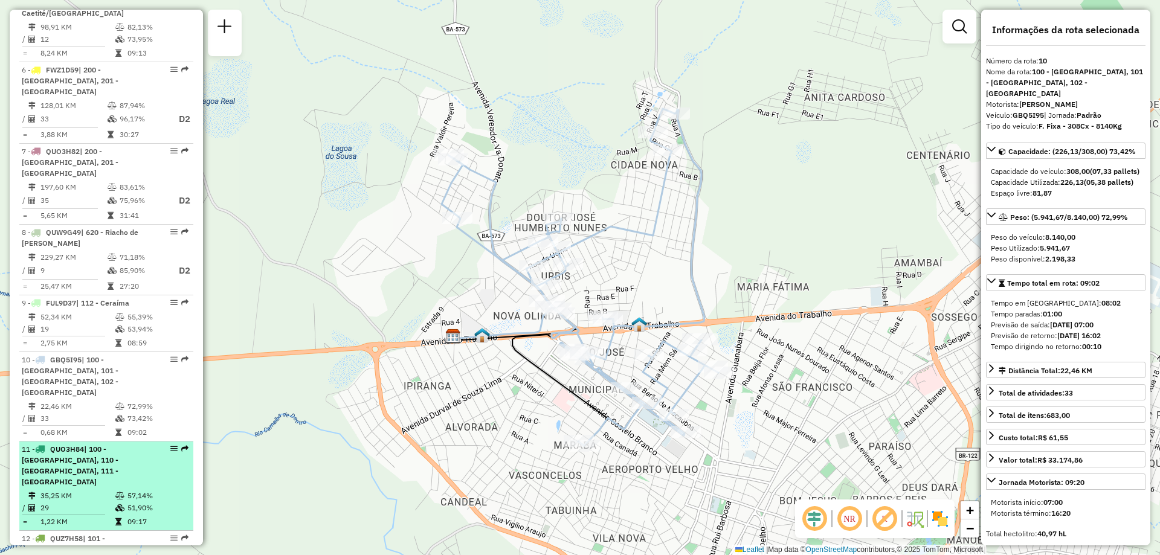
click at [110, 490] on td "35,25 KM" at bounding box center [77, 496] width 75 height 12
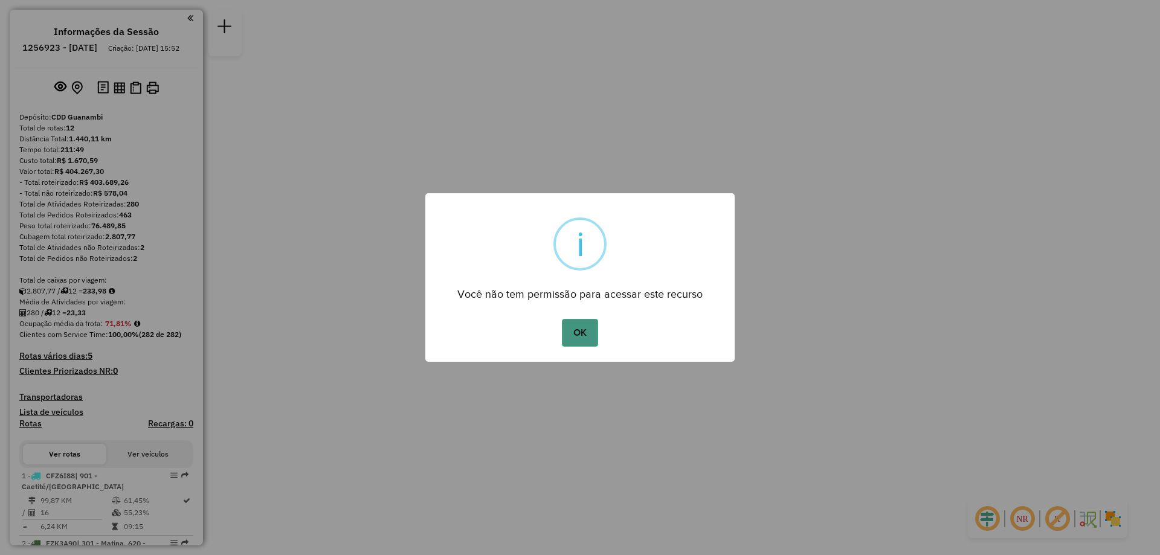
click at [586, 335] on button "OK" at bounding box center [580, 333] width 36 height 28
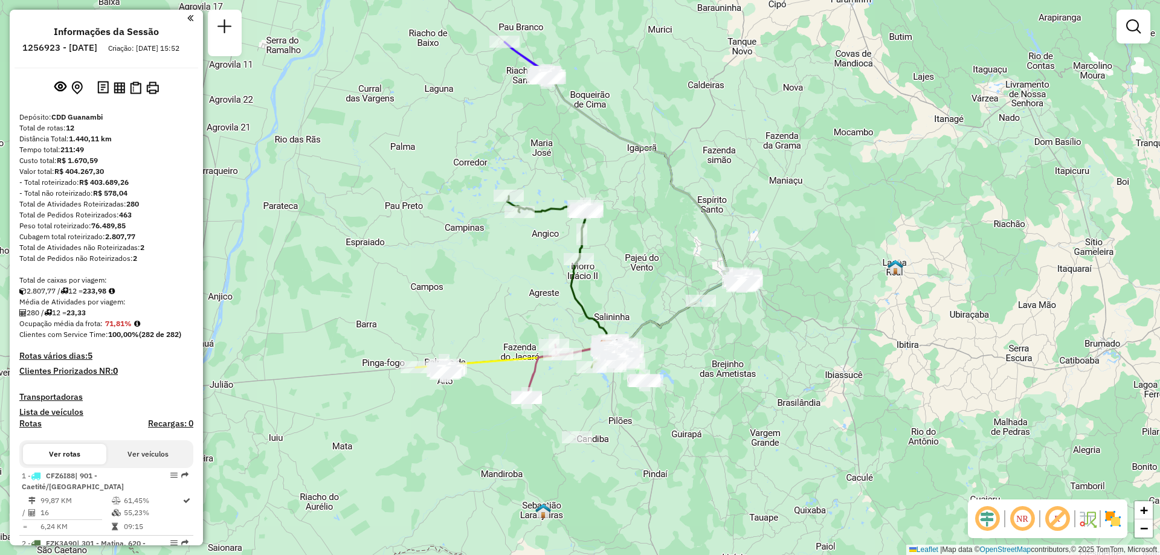
drag, startPoint x: 451, startPoint y: 146, endPoint x: 450, endPoint y: 178, distance: 32.7
click at [450, 178] on div "Janela de atendimento Grade de atendimento Capacidade Transportadoras Veículos …" at bounding box center [580, 277] width 1160 height 555
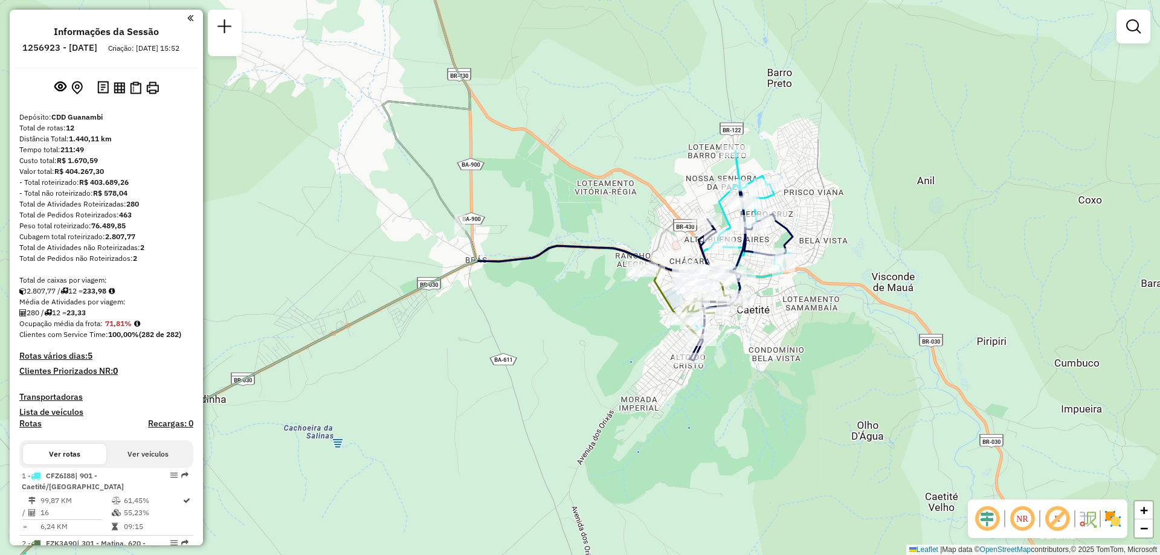
drag, startPoint x: 830, startPoint y: 246, endPoint x: 854, endPoint y: 190, distance: 61.4
click at [854, 190] on div "Janela de atendimento Grade de atendimento Capacidade Transportadoras Veículos …" at bounding box center [580, 277] width 1160 height 555
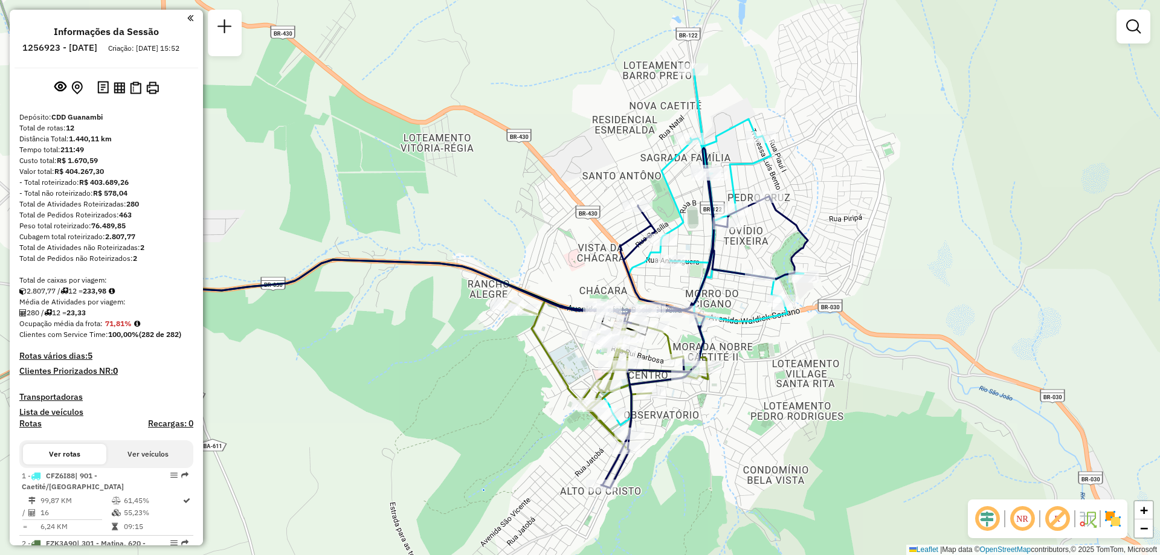
drag, startPoint x: 844, startPoint y: 164, endPoint x: 822, endPoint y: 219, distance: 59.1
click at [822, 219] on div "Janela de atendimento Grade de atendimento Capacidade Transportadoras Veículos …" at bounding box center [580, 277] width 1160 height 555
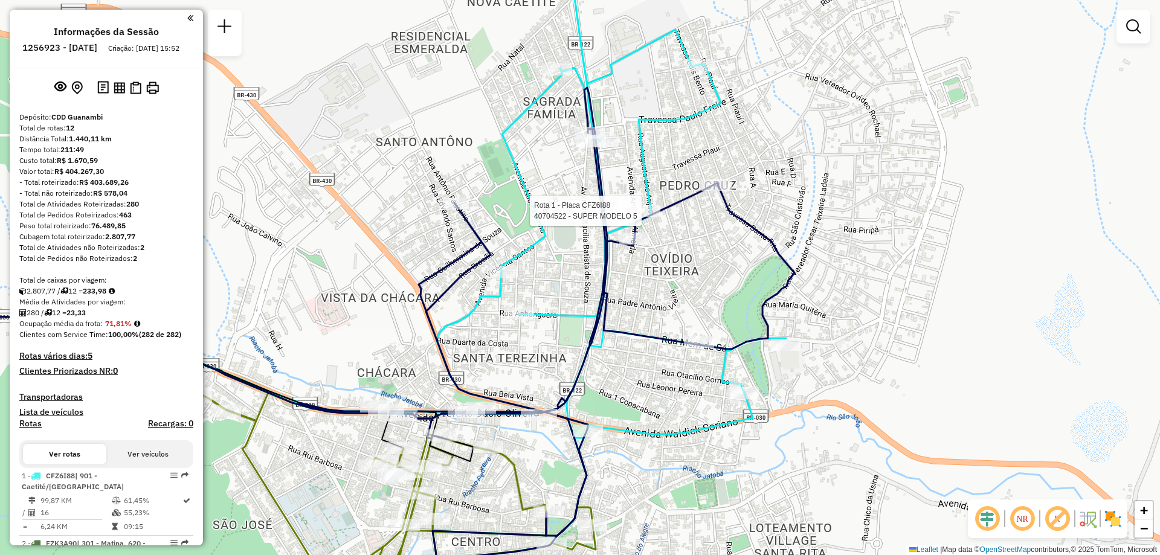
select select "**********"
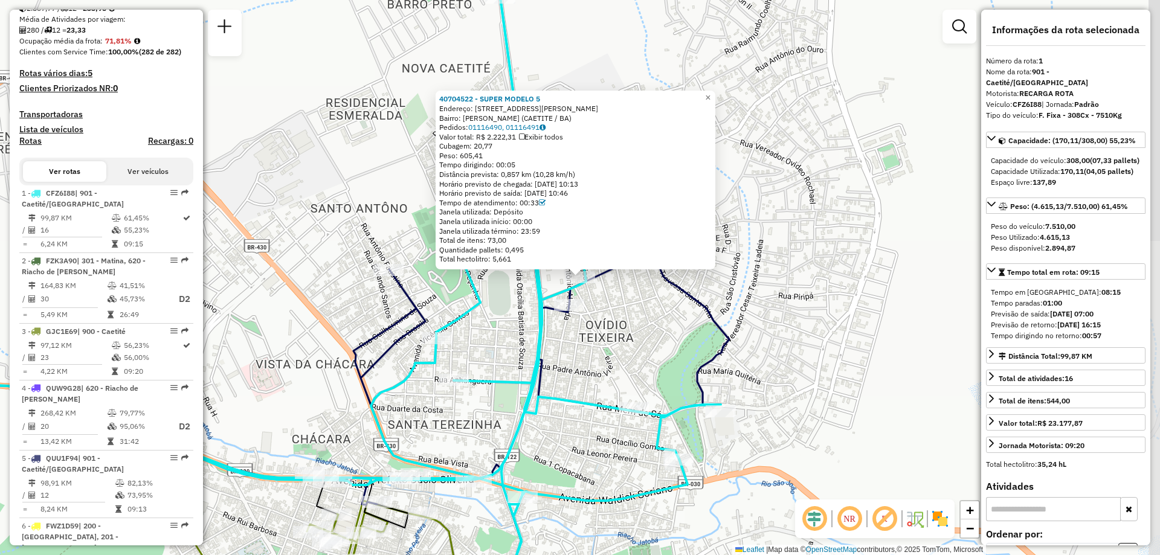
scroll to position [470, 0]
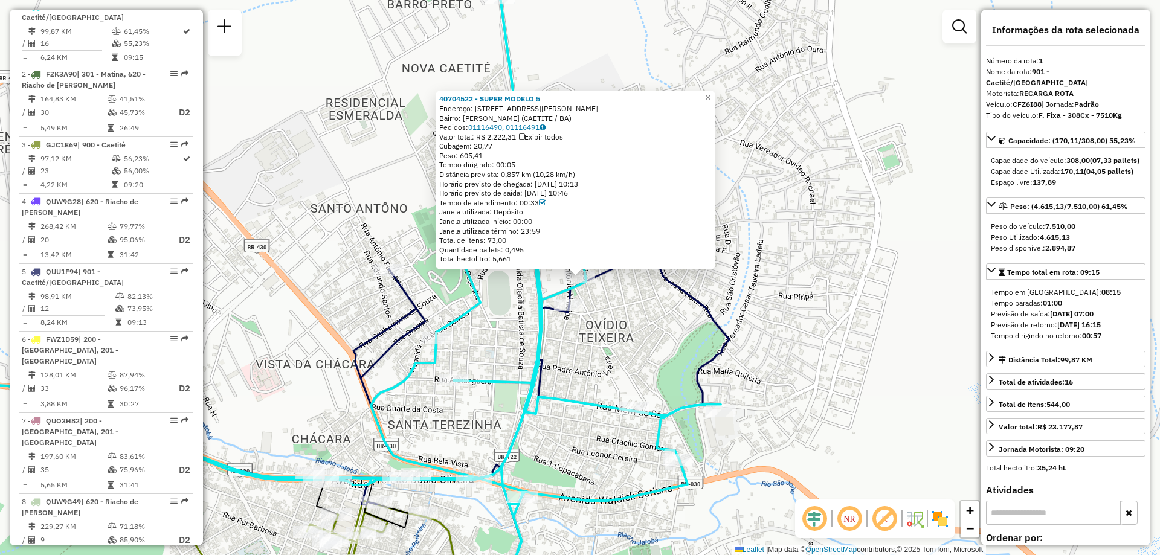
click at [624, 336] on div "40704522 - SUPER MODELO 5 Endereço: AV LUIZ BENTO 145 Bairro: OVIDIO TEIXEIRA (…" at bounding box center [580, 277] width 1160 height 555
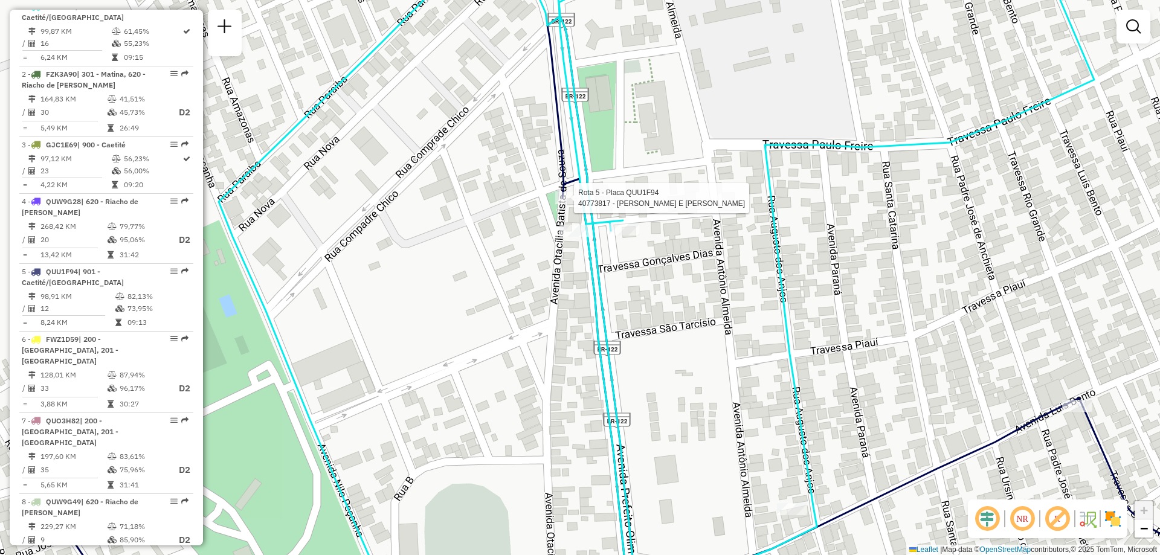
select select "**********"
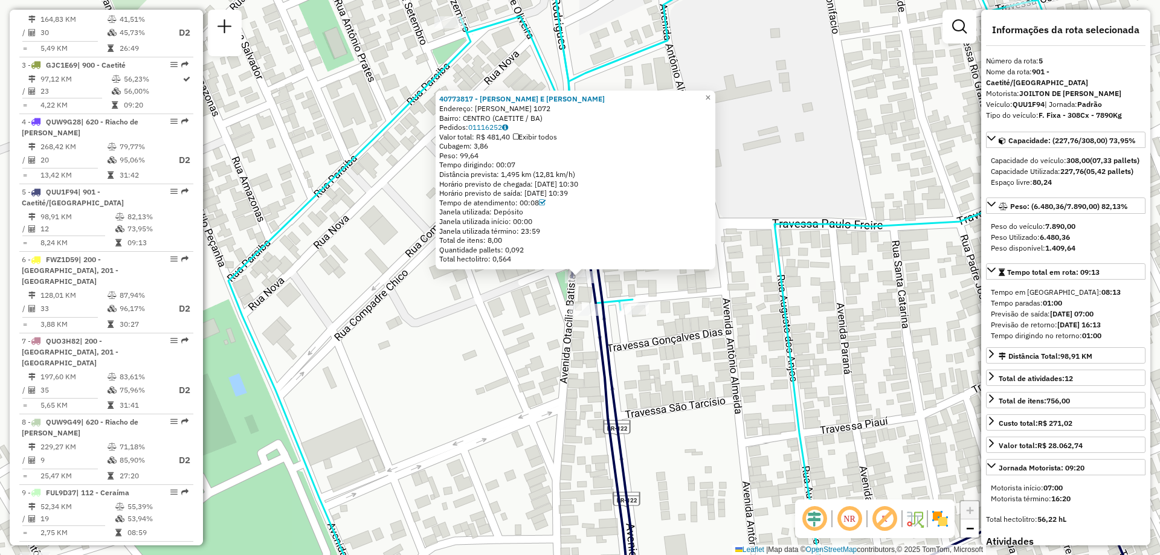
scroll to position [735, 0]
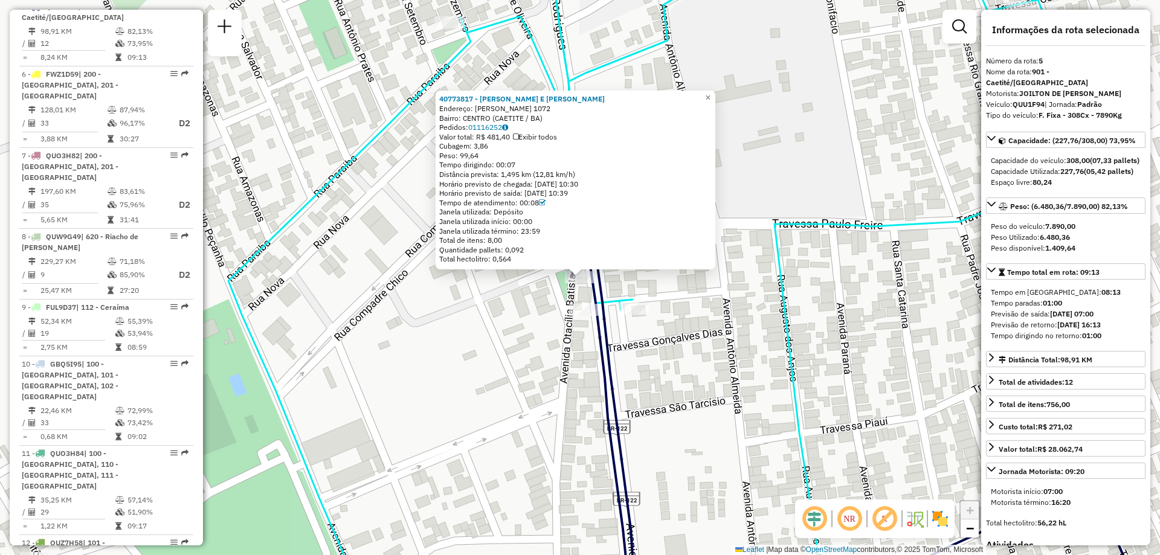
click at [789, 268] on div "40773817 - VAGNER E VALTER Endereço: MIRANDA GUERRA 1072 Bairro: CENTRO (CAETIT…" at bounding box center [580, 277] width 1160 height 555
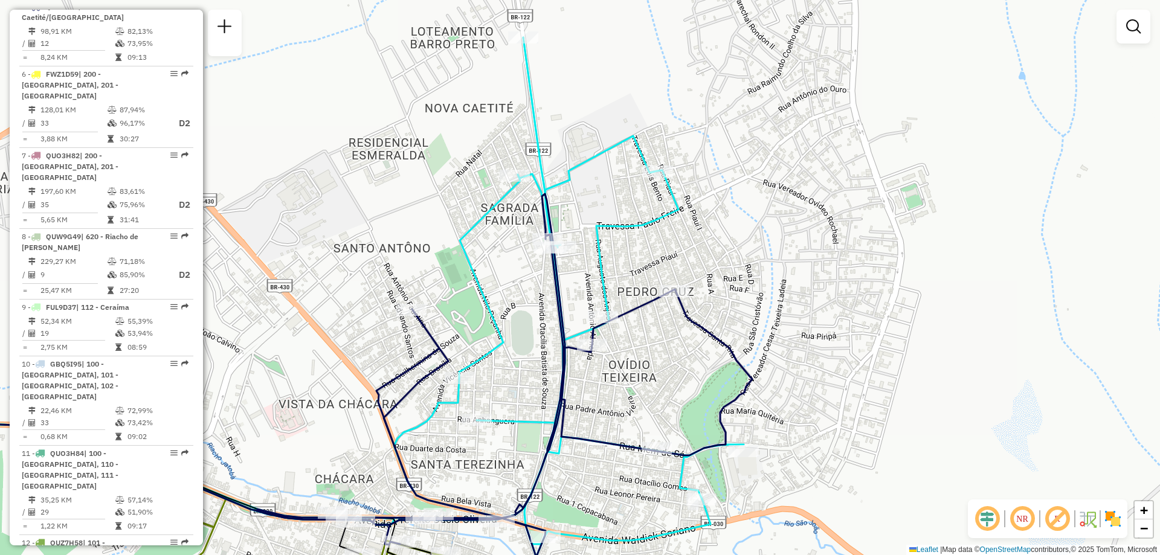
drag, startPoint x: 780, startPoint y: 317, endPoint x: 699, endPoint y: 268, distance: 94.9
click at [699, 268] on div "Janela de atendimento Grade de atendimento Capacidade Transportadoras Veículos …" at bounding box center [580, 277] width 1160 height 555
select select "**********"
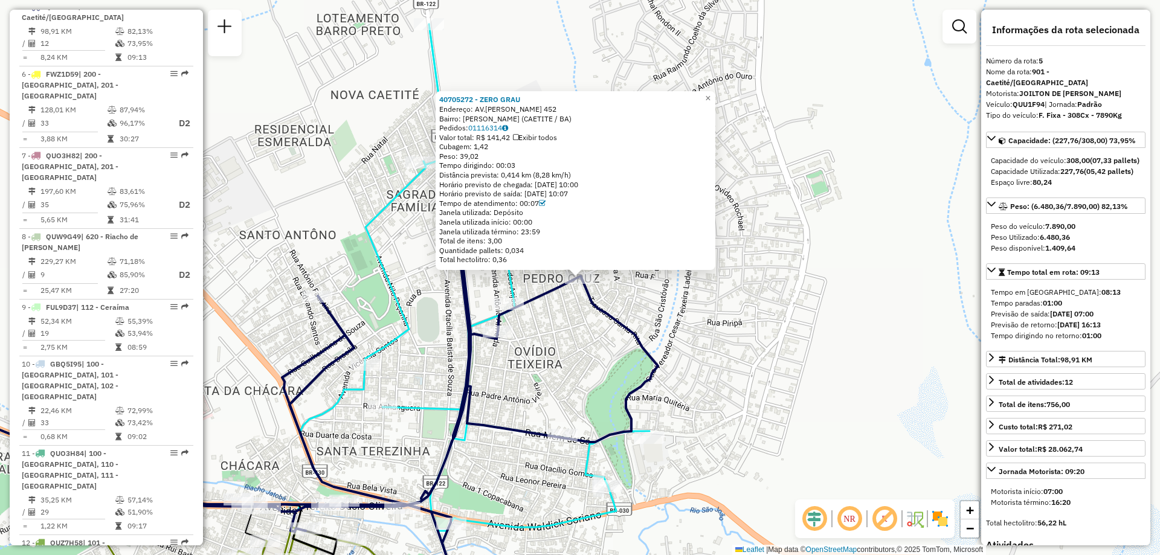
click at [787, 254] on div "40705272 - ZERO GRAU Endereço: AV.LUIZ BENTO 452 Bairro: PEDRO CRUZ (CAETITE / …" at bounding box center [580, 277] width 1160 height 555
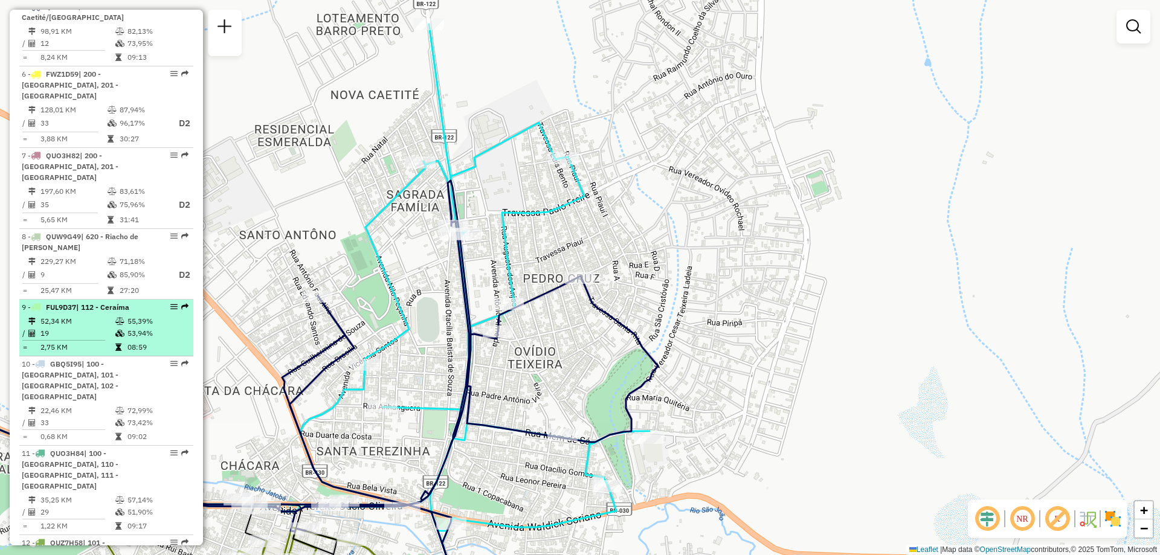
scroll to position [372, 0]
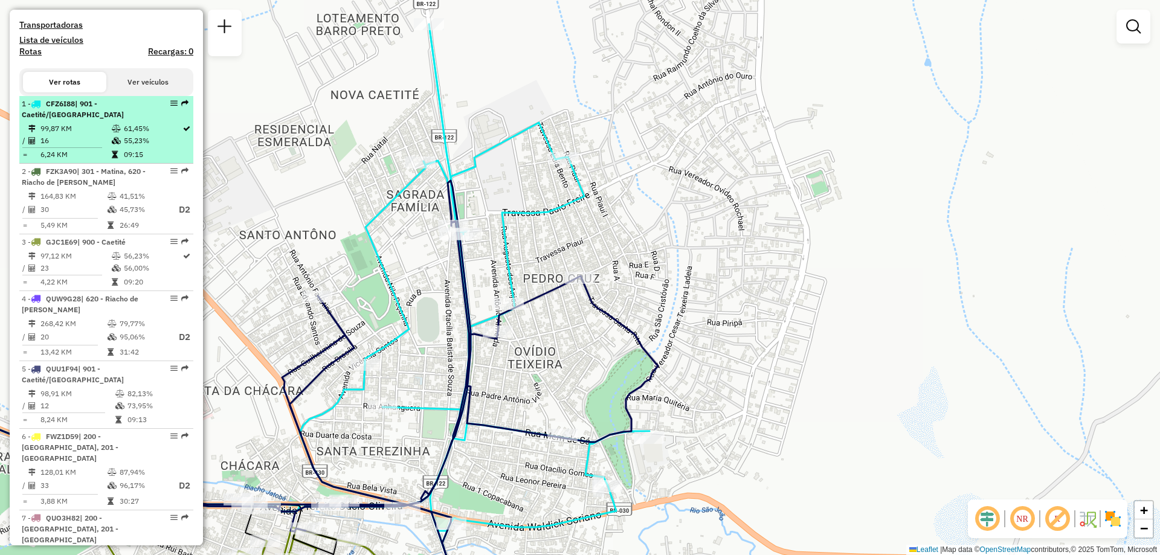
click at [94, 120] on div "1 - CFZ6I88 | 901 - Caetité/Alto Buenos Aires" at bounding box center [86, 109] width 128 height 22
select select "**********"
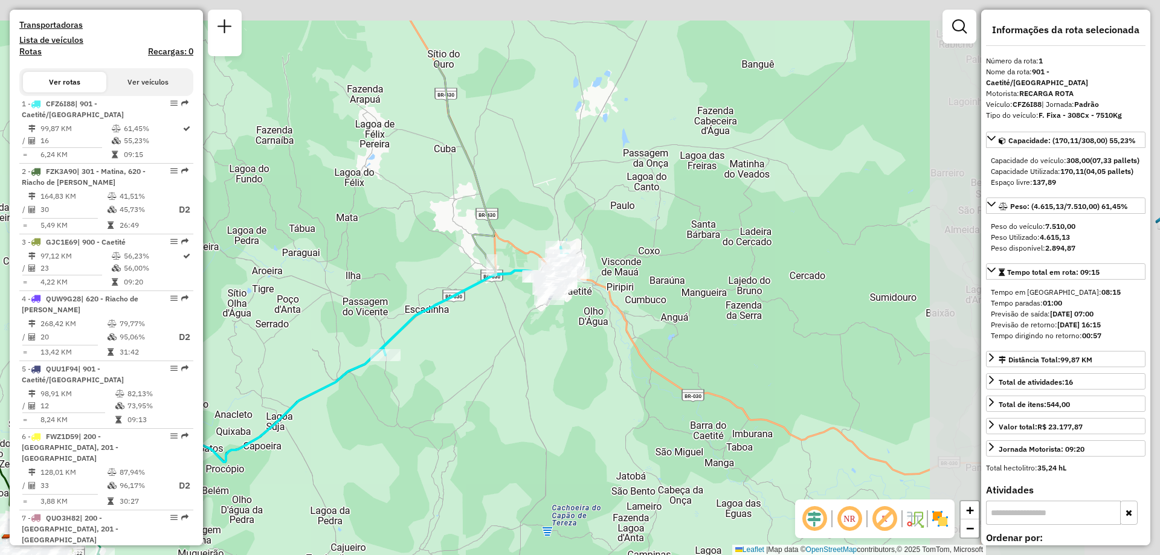
drag, startPoint x: 688, startPoint y: 214, endPoint x: 406, endPoint y: 333, distance: 306.3
click at [406, 333] on div "Janela de atendimento Grade de atendimento Capacidade Transportadoras Veículos …" at bounding box center [580, 277] width 1160 height 555
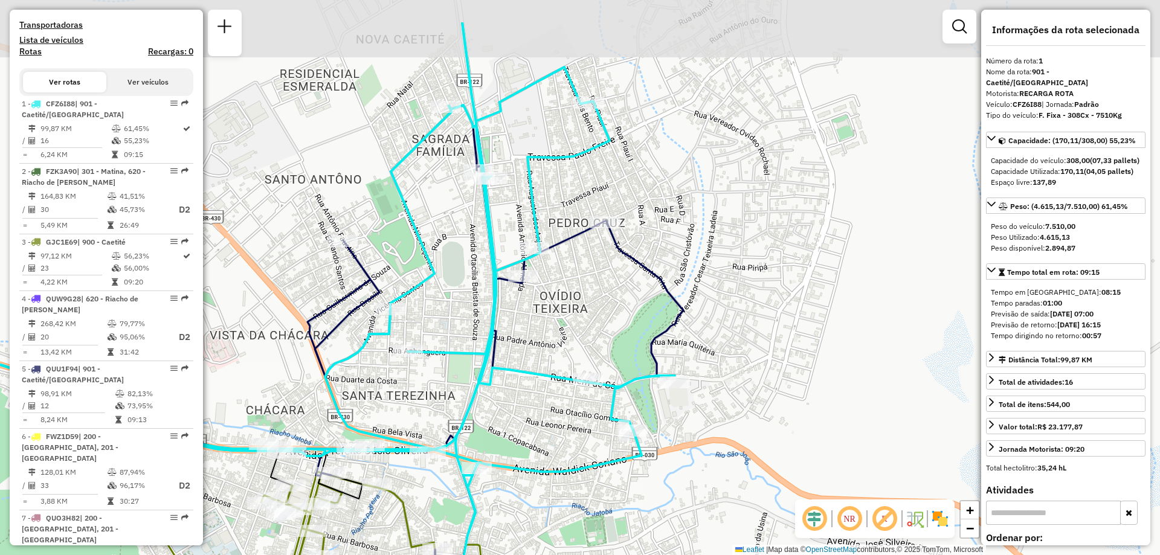
drag, startPoint x: 768, startPoint y: 193, endPoint x: 740, endPoint y: 263, distance: 76.2
click at [740, 263] on div "Janela de atendimento Grade de atendimento Capacidade Transportadoras Veículos …" at bounding box center [580, 277] width 1160 height 555
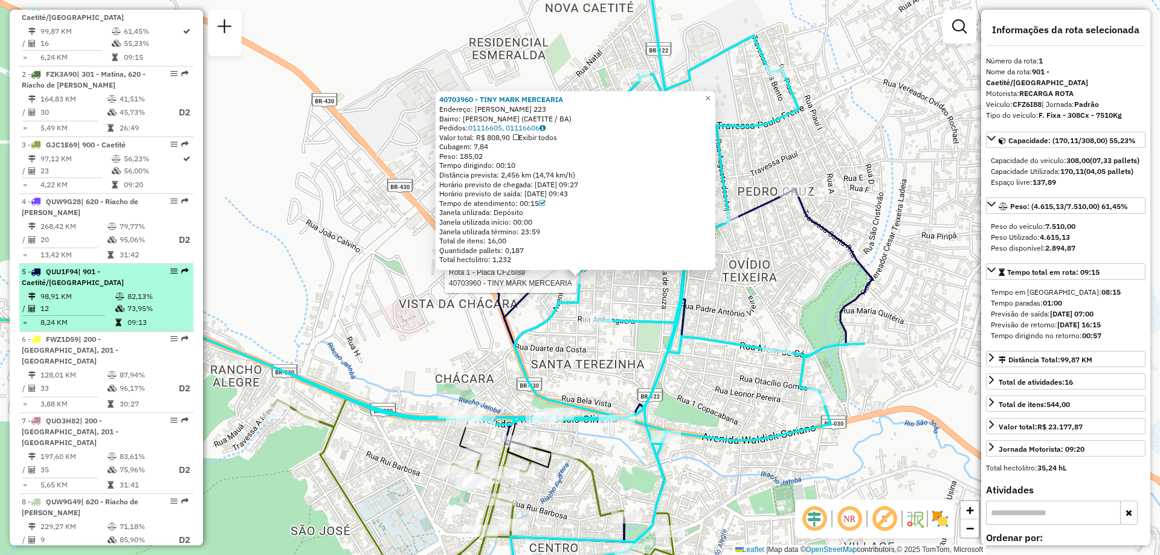
scroll to position [349, 0]
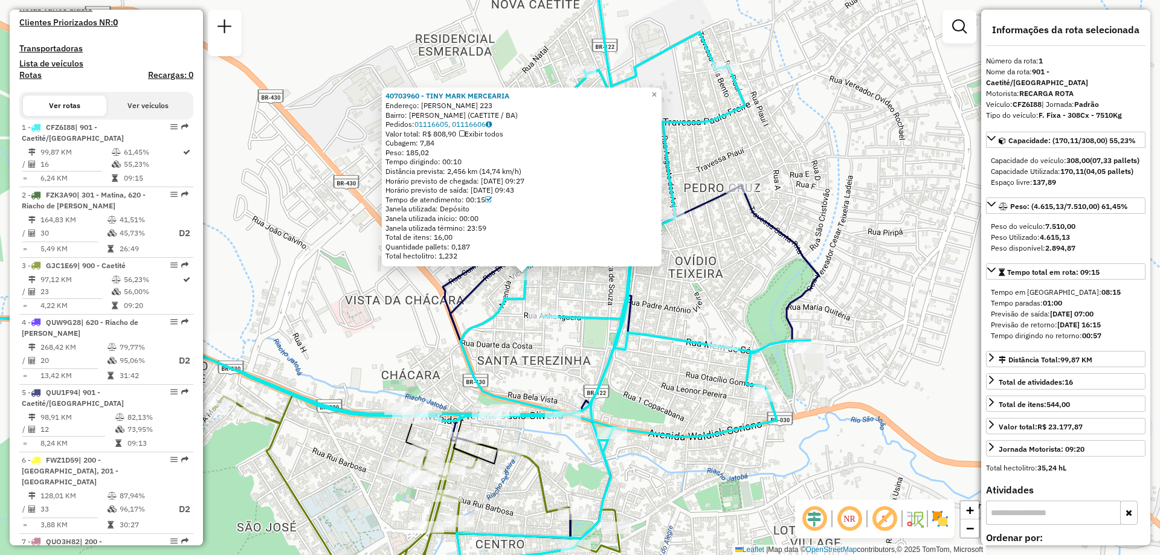
drag, startPoint x: 408, startPoint y: 337, endPoint x: 351, endPoint y: 332, distance: 57.6
click at [351, 332] on div "40703960 - TINY MARK MERCEARIA Endereço: VICENCIA SANTOS 223 Bairro: SANTOS ANT…" at bounding box center [580, 277] width 1160 height 555
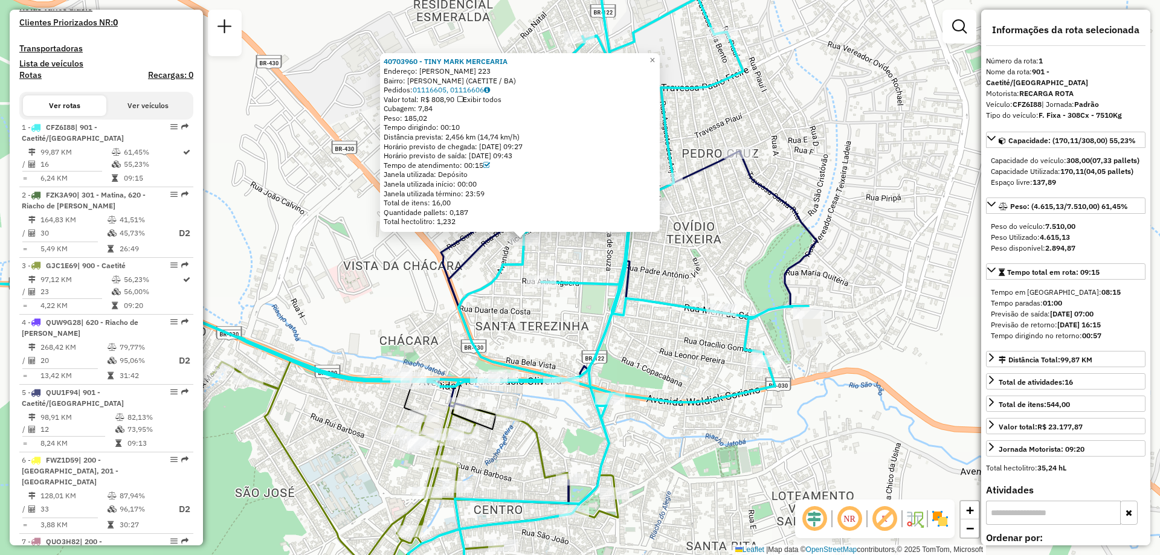
drag, startPoint x: 717, startPoint y: 416, endPoint x: 719, endPoint y: 382, distance: 33.9
click at [719, 382] on div "40703960 - TINY MARK MERCEARIA Endereço: VICENCIA SANTOS 223 Bairro: SANTOS ANT…" at bounding box center [580, 277] width 1160 height 555
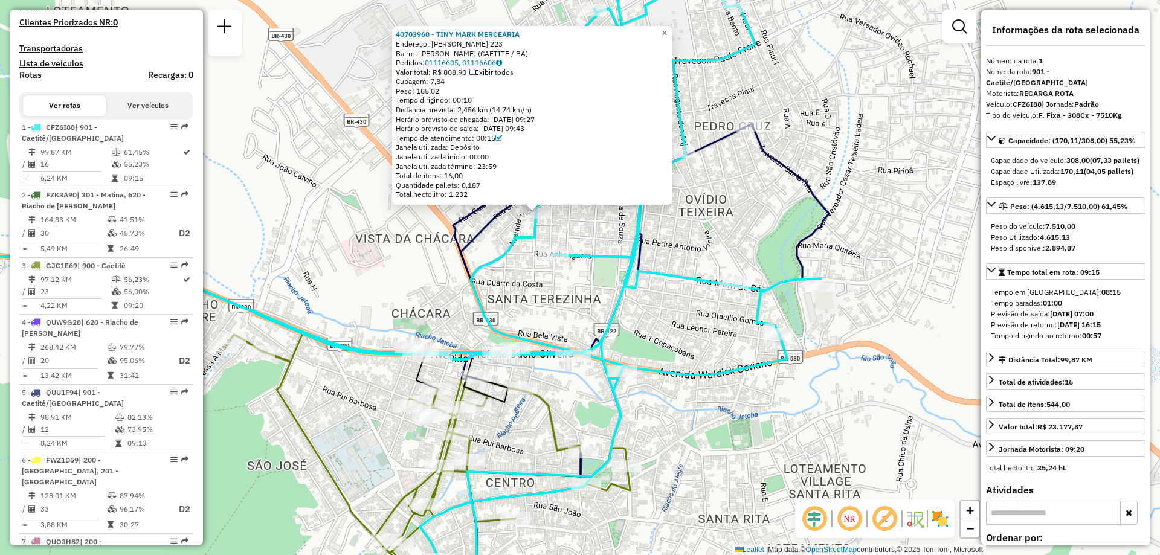
click at [734, 387] on div "40703960 - TINY MARK MERCEARIA Endereço: VICENCIA SANTOS 223 Bairro: SANTOS ANT…" at bounding box center [580, 277] width 1160 height 555
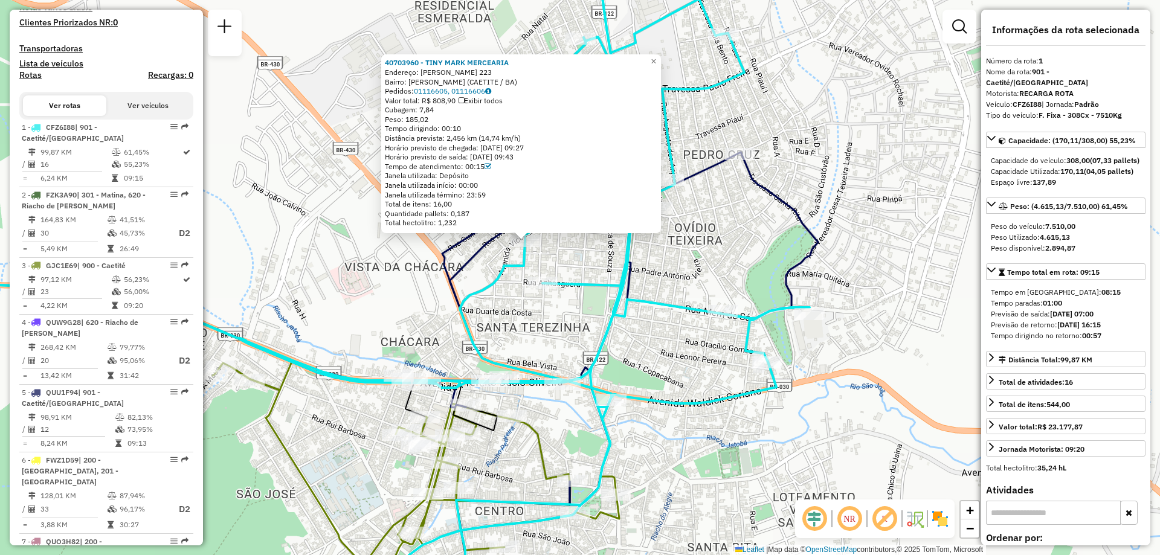
click at [729, 320] on icon at bounding box center [347, 277] width 926 height 667
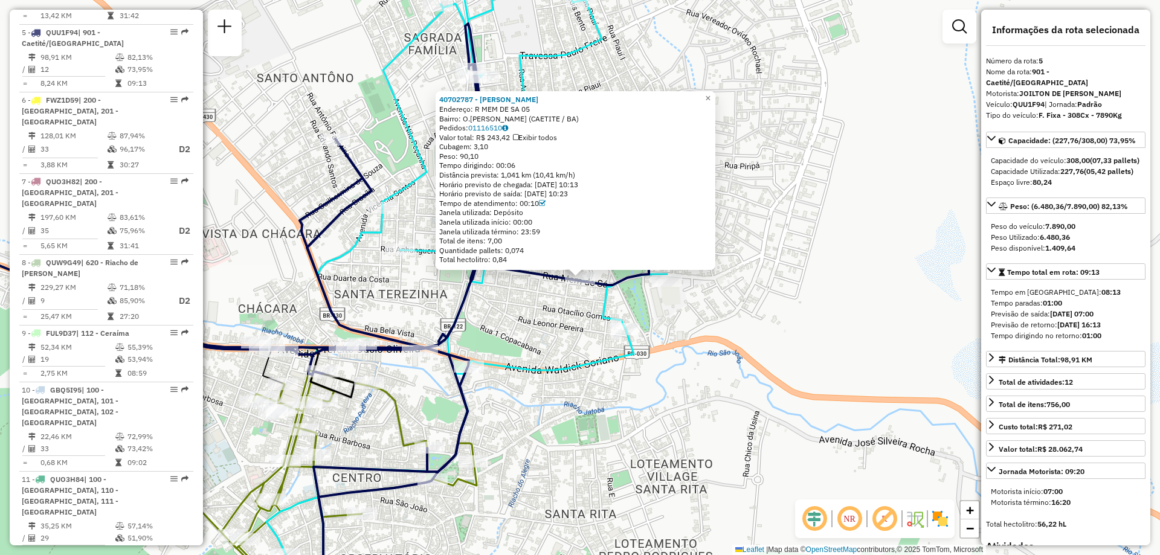
scroll to position [735, 0]
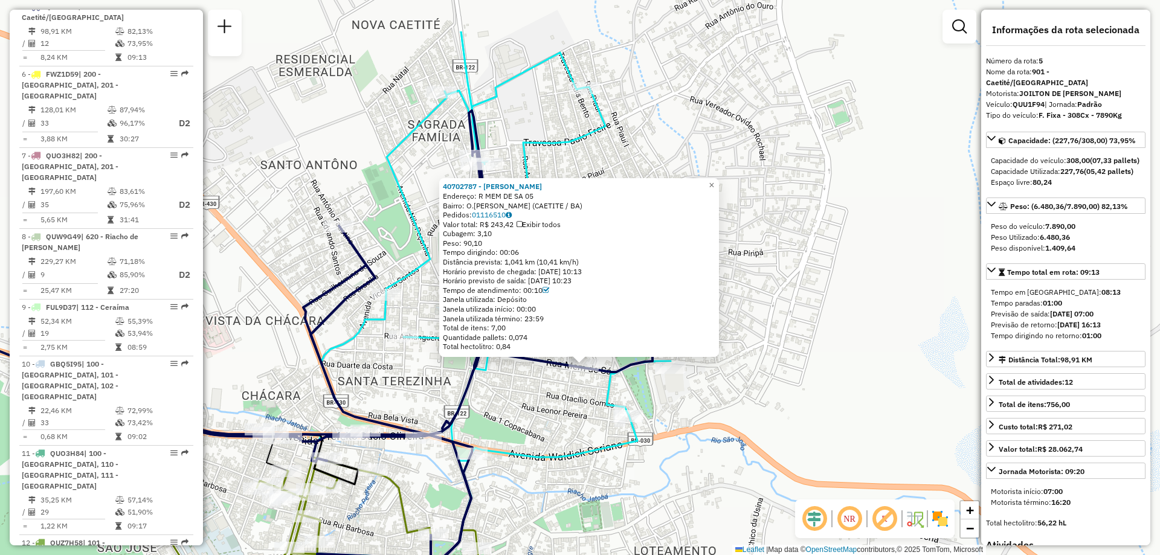
drag, startPoint x: 762, startPoint y: 277, endPoint x: 766, endPoint y: 364, distance: 87.1
click at [766, 364] on div "40702787 - FLORISVALDO BATISTA Endereço: R MEM DE SA 05 Bairro: O.TEIXEIRA (CAE…" at bounding box center [580, 277] width 1160 height 555
click at [714, 183] on span "×" at bounding box center [711, 185] width 5 height 10
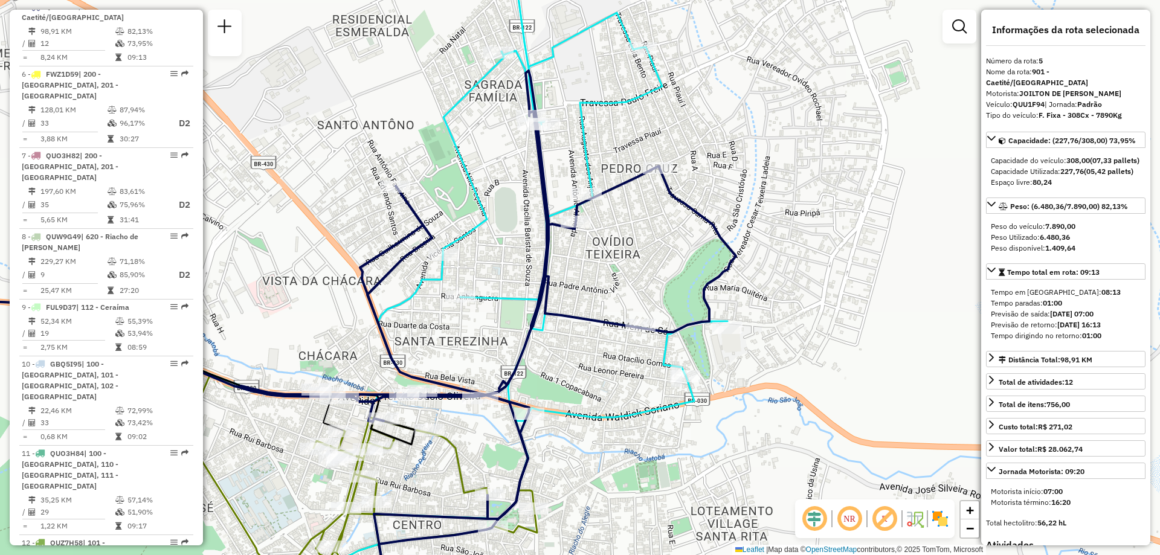
drag, startPoint x: 744, startPoint y: 398, endPoint x: 801, endPoint y: 358, distance: 69.4
click at [801, 358] on div "Janela de atendimento Grade de atendimento Capacidade Transportadoras Veículos …" at bounding box center [580, 277] width 1160 height 555
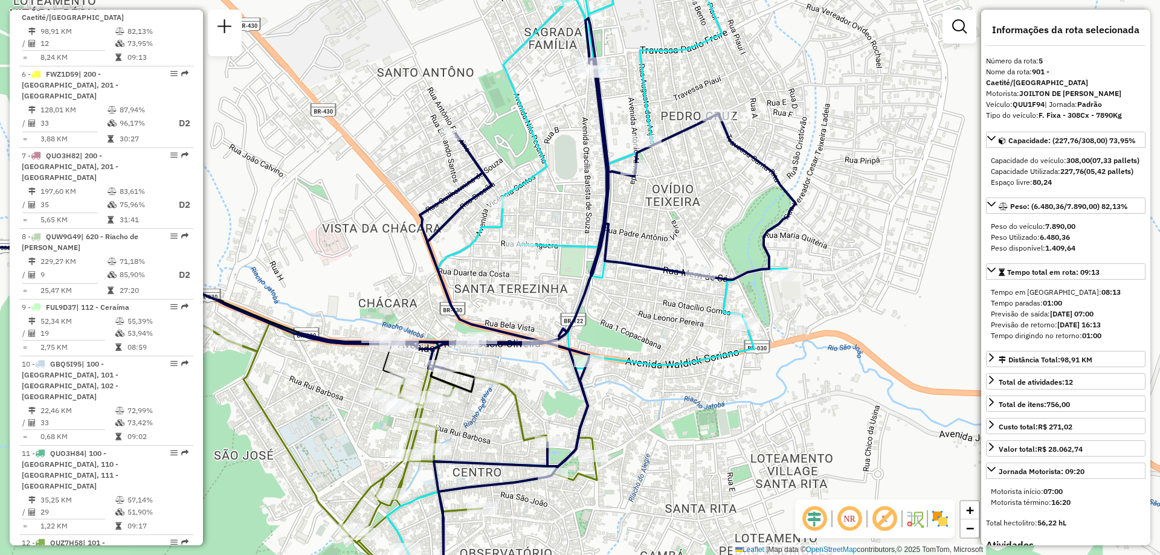
drag, startPoint x: 801, startPoint y: 358, endPoint x: 860, endPoint y: 305, distance: 79.6
click at [860, 305] on div "Janela de atendimento Grade de atendimento Capacidade Transportadoras Veículos …" at bounding box center [580, 277] width 1160 height 555
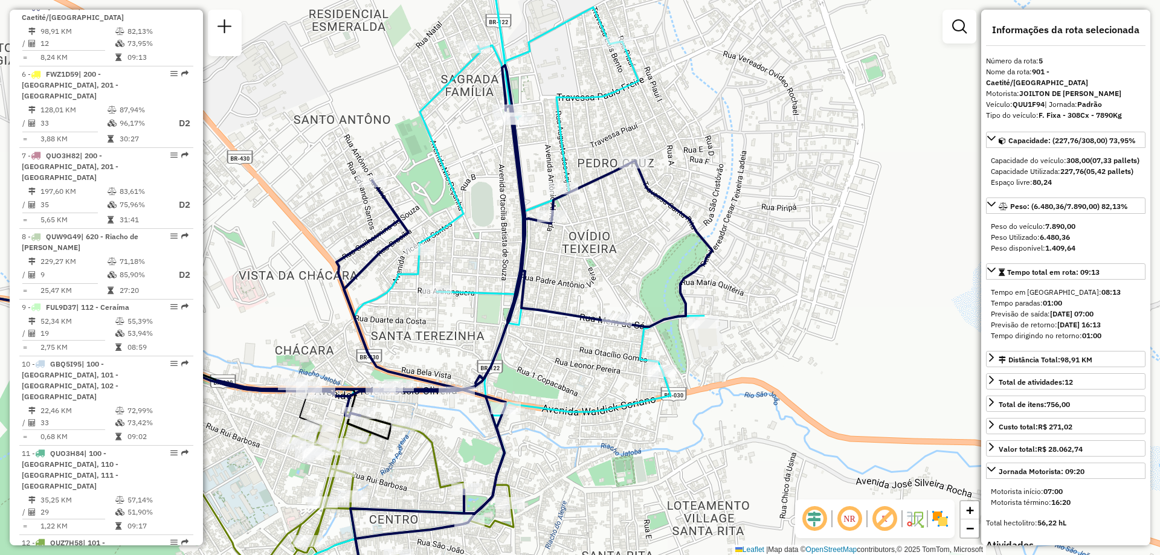
drag, startPoint x: 361, startPoint y: 129, endPoint x: 277, endPoint y: 176, distance: 96.3
click at [277, 176] on div "Janela de atendimento Grade de atendimento Capacidade Transportadoras Veículos …" at bounding box center [580, 277] width 1160 height 555
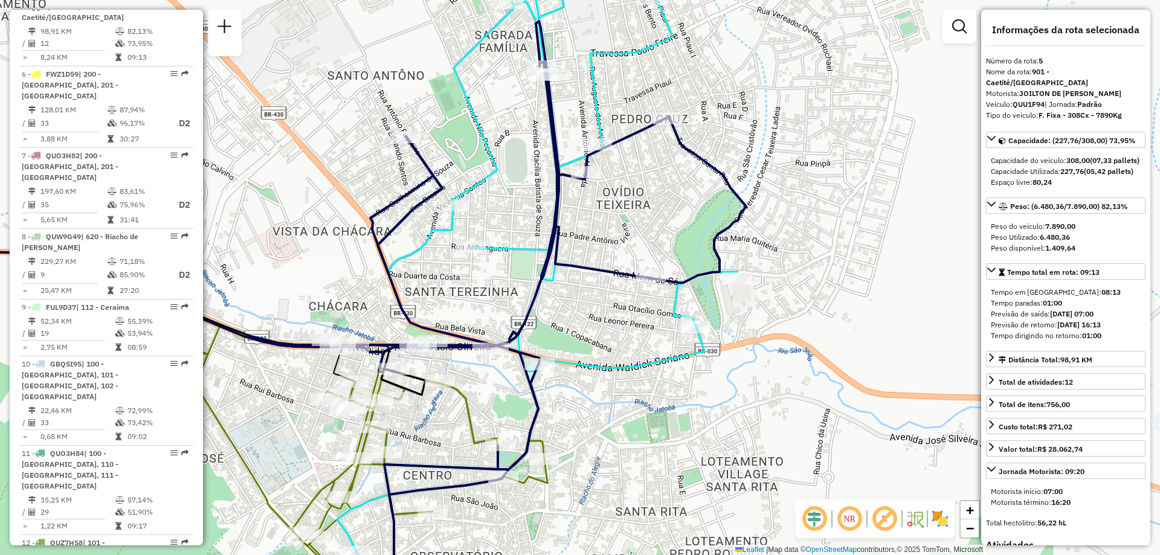
drag, startPoint x: 511, startPoint y: 364, endPoint x: 546, endPoint y: 320, distance: 56.0
click at [546, 320] on div "Janela de atendimento Grade de atendimento Capacidade Transportadoras Veículos …" at bounding box center [580, 277] width 1160 height 555
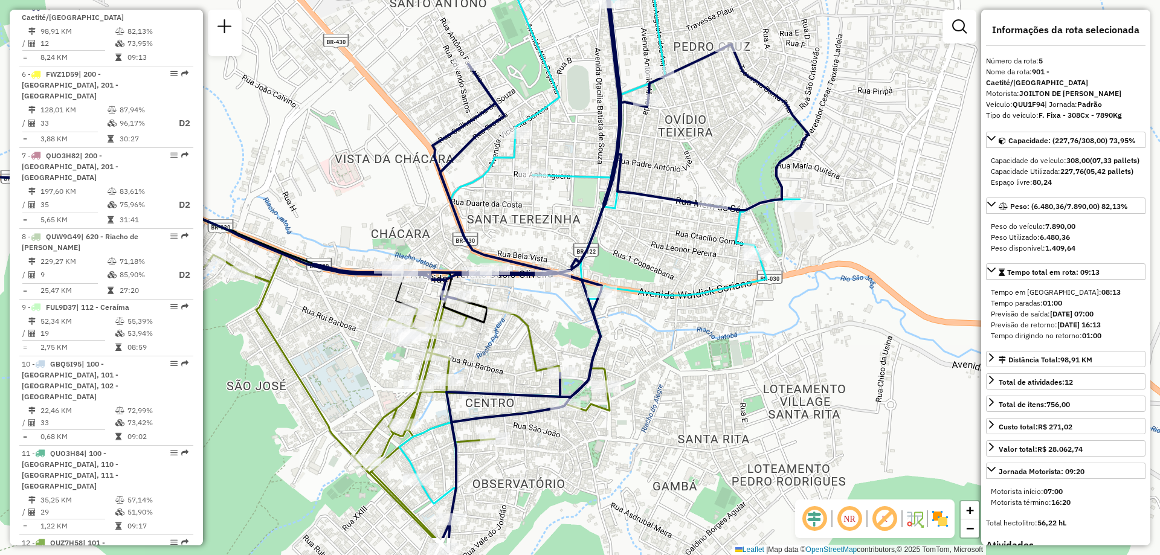
drag, startPoint x: 488, startPoint y: 306, endPoint x: 550, endPoint y: 236, distance: 93.7
click at [550, 236] on div "Janela de atendimento Grade de atendimento Capacidade Transportadoras Veículos …" at bounding box center [580, 277] width 1160 height 555
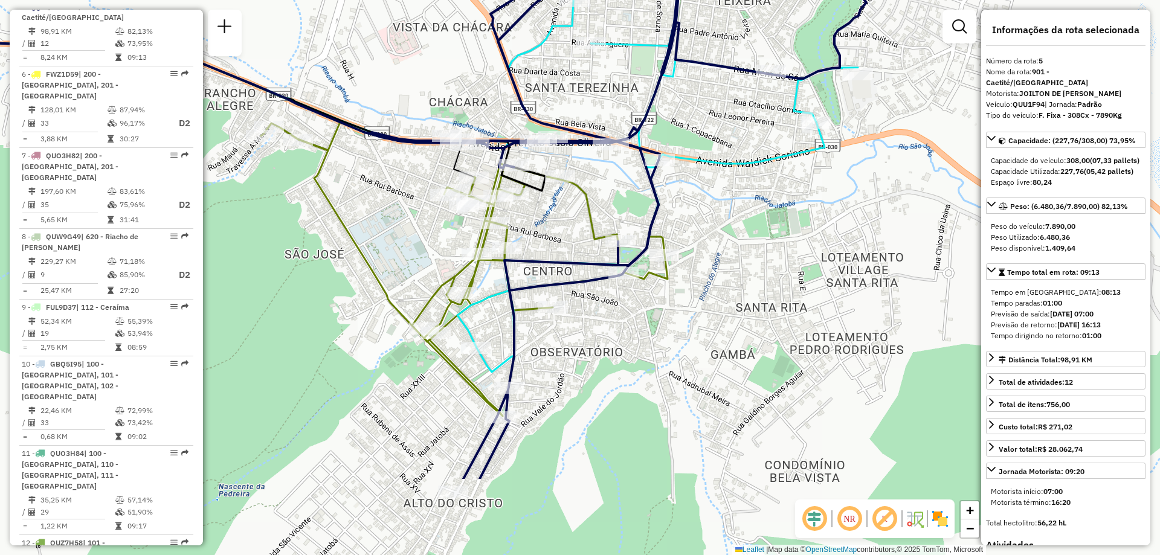
drag, startPoint x: 663, startPoint y: 425, endPoint x: 719, endPoint y: 309, distance: 128.9
click at [720, 300] on div "Janela de atendimento Grade de atendimento Capacidade Transportadoras Veículos …" at bounding box center [580, 277] width 1160 height 555
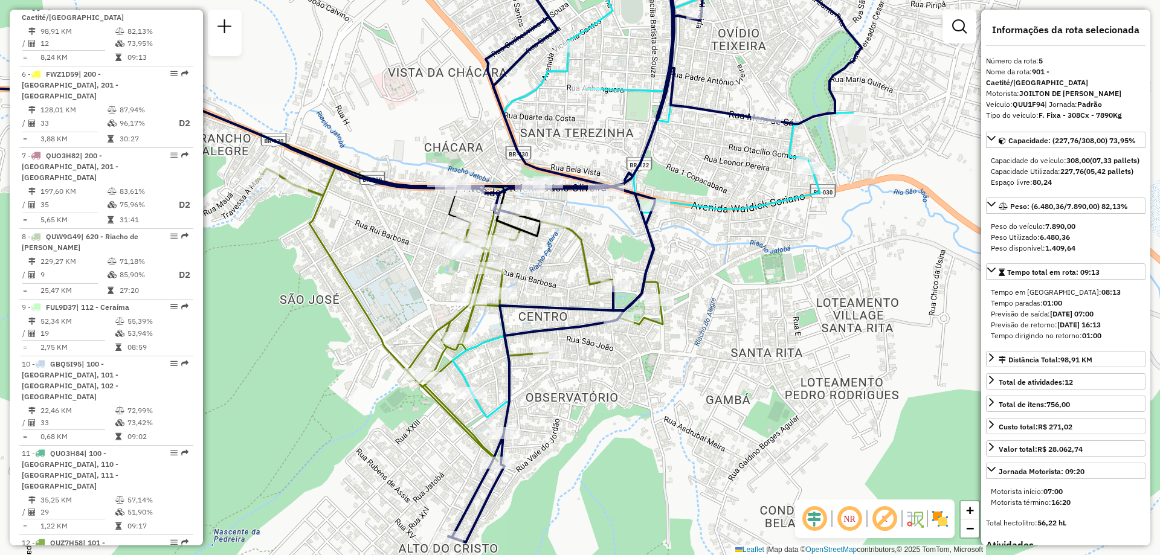
drag, startPoint x: 723, startPoint y: 173, endPoint x: 700, endPoint y: 308, distance: 136.6
click at [700, 308] on icon at bounding box center [366, 199] width 973 height 435
